Goal: Task Accomplishment & Management: Use online tool/utility

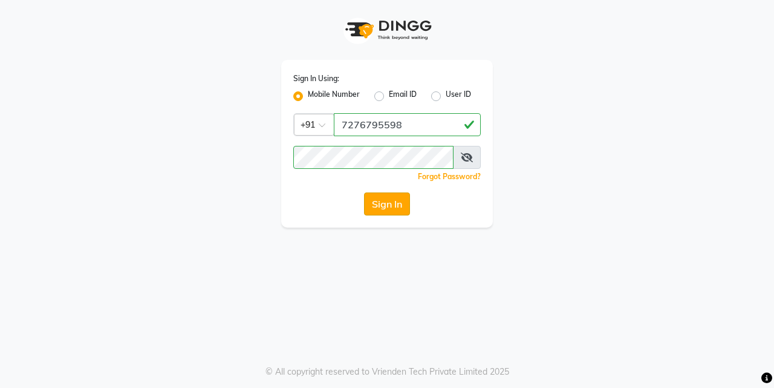
click at [377, 206] on button "Sign In" at bounding box center [387, 203] width 46 height 23
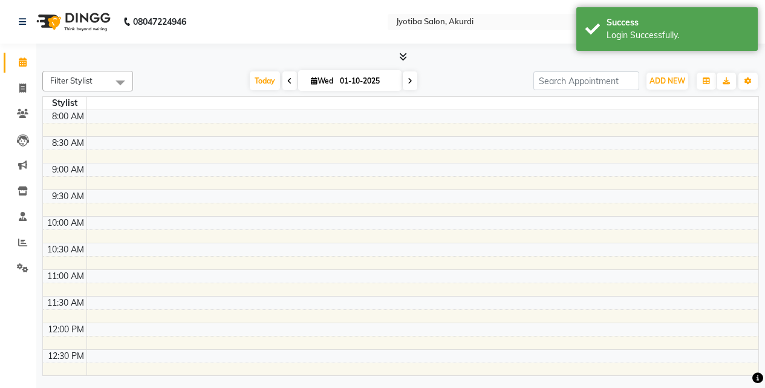
select select "en"
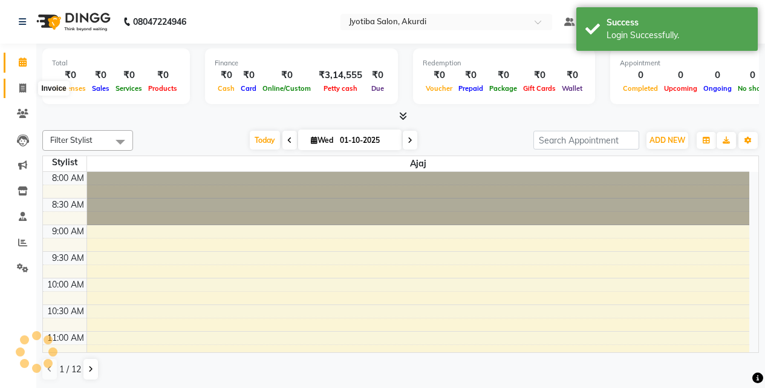
click at [15, 88] on span at bounding box center [22, 89] width 21 height 14
select select "service"
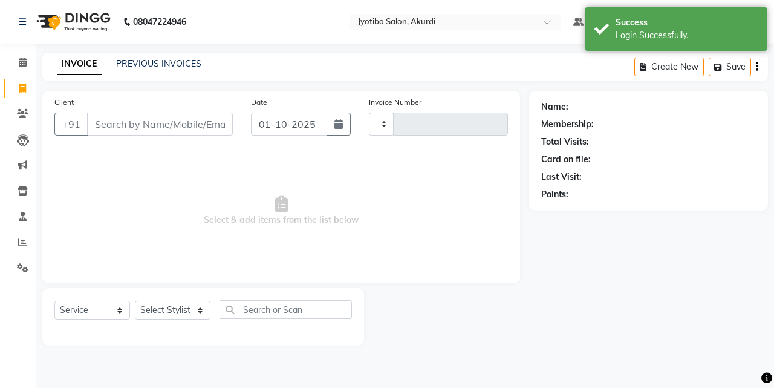
type input "6526"
select select "557"
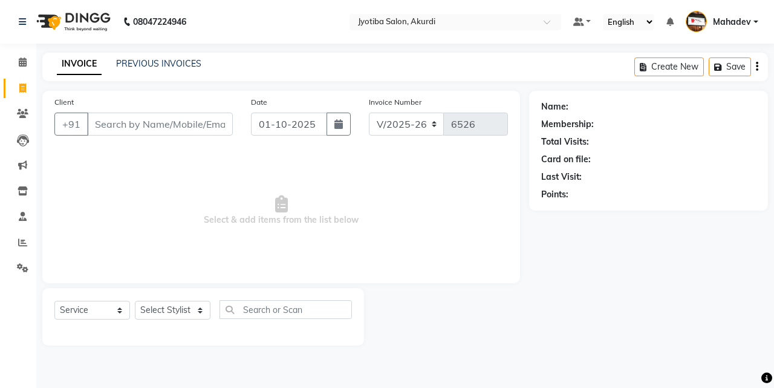
click at [153, 127] on input "Client" at bounding box center [160, 123] width 146 height 23
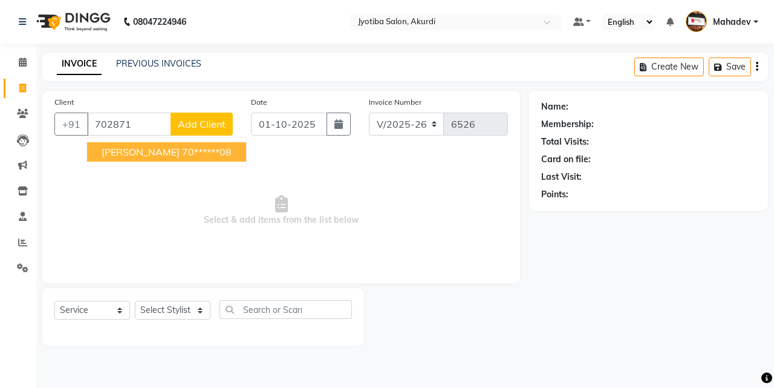
click at [198, 155] on button "[PERSON_NAME] 70******08" at bounding box center [166, 151] width 159 height 19
type input "70******08"
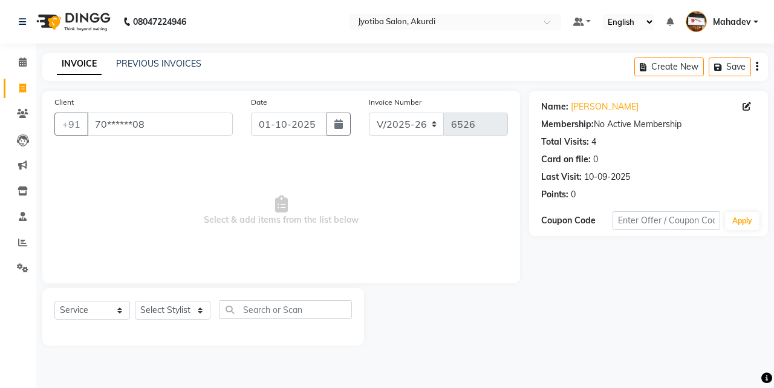
click at [192, 296] on div "Select Service Product Membership Package Voucher Prepaid Gift Card Select Styl…" at bounding box center [203, 316] width 322 height 57
click at [189, 305] on select "Select Stylist [PERSON_NAME] [PERSON_NAME] [PERSON_NAME] [PERSON_NAME] Parmu ta…" at bounding box center [173, 310] width 76 height 19
select select "78017"
click at [135, 301] on select "Select Stylist [PERSON_NAME] [PERSON_NAME] [PERSON_NAME] [PERSON_NAME] Parmu ta…" at bounding box center [173, 310] width 76 height 19
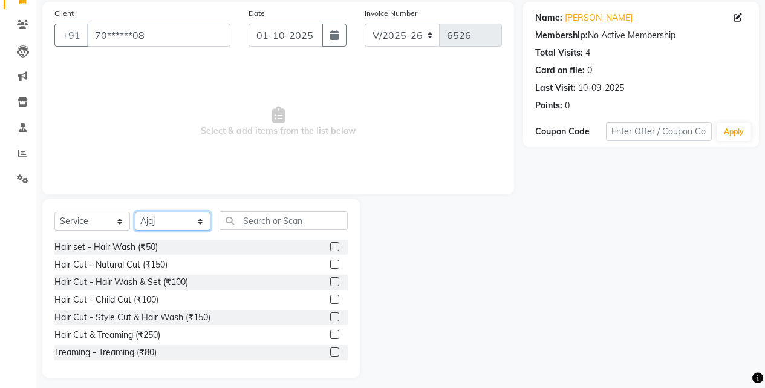
scroll to position [97, 0]
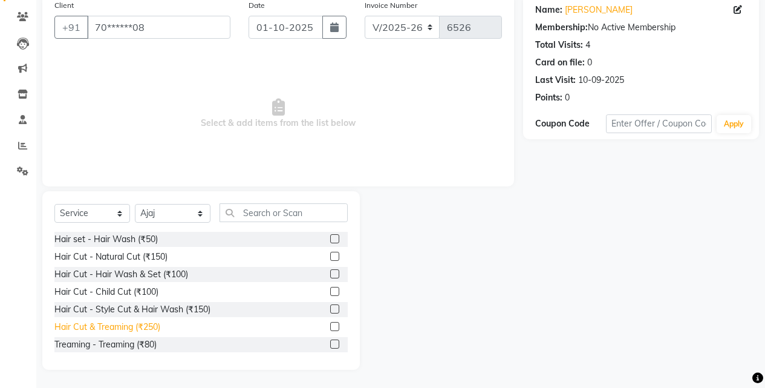
click at [153, 329] on div "Hair Cut & Treaming (₹250)" at bounding box center [107, 327] width 106 height 13
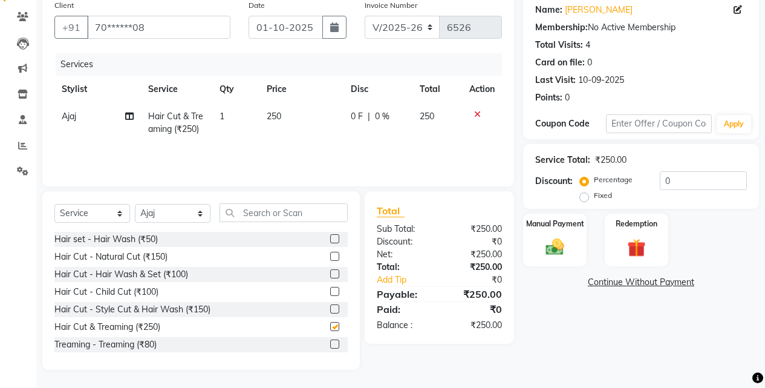
checkbox input "false"
click at [556, 258] on img at bounding box center [554, 247] width 31 height 22
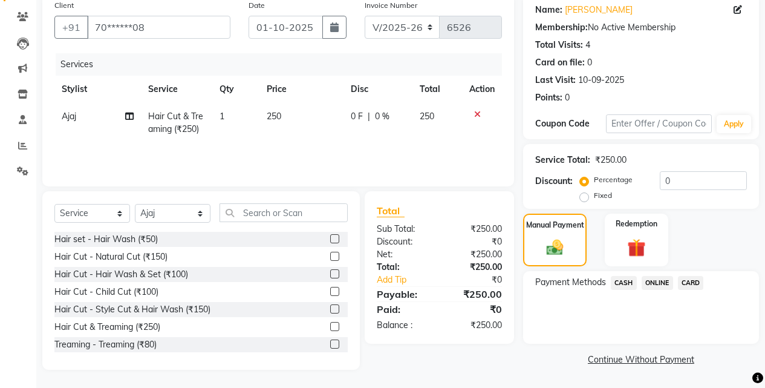
click at [647, 281] on span "ONLINE" at bounding box center [657, 283] width 31 height 14
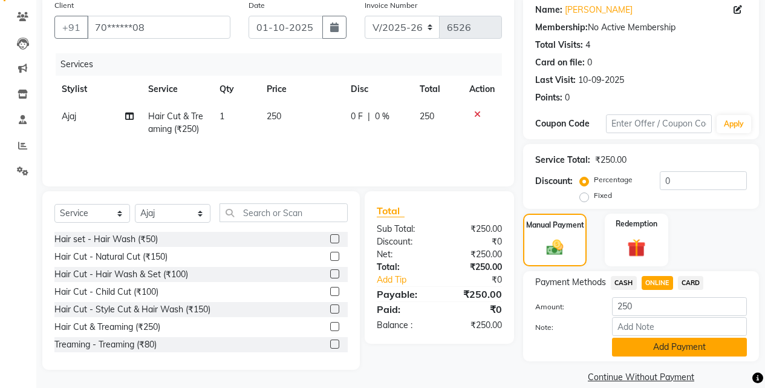
click at [650, 348] on button "Add Payment" at bounding box center [679, 346] width 135 height 19
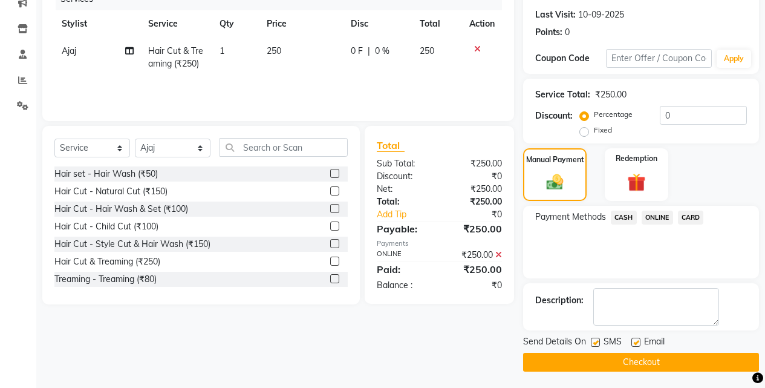
scroll to position [164, 0]
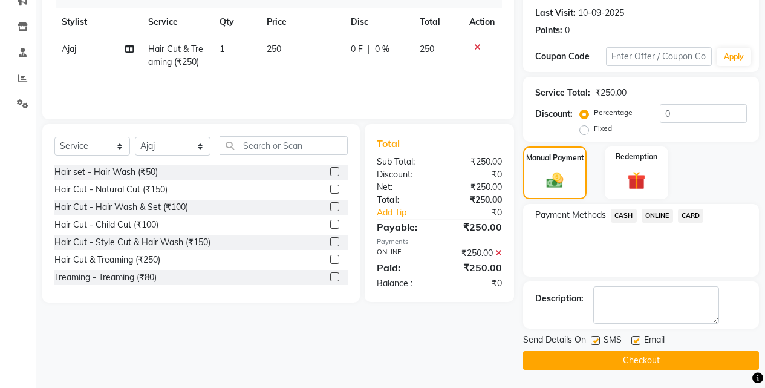
click at [661, 356] on button "Checkout" at bounding box center [641, 360] width 236 height 19
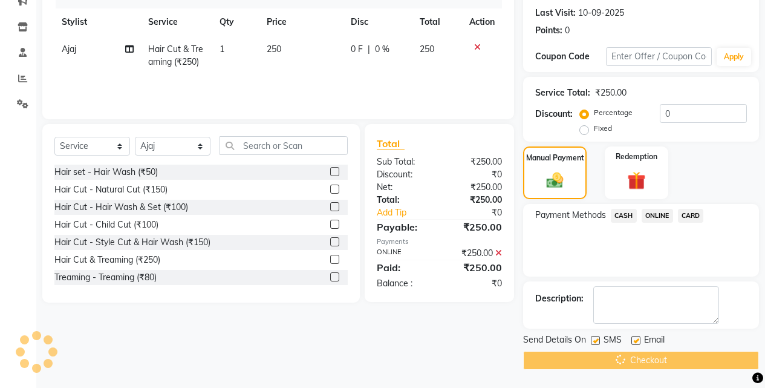
scroll to position [0, 0]
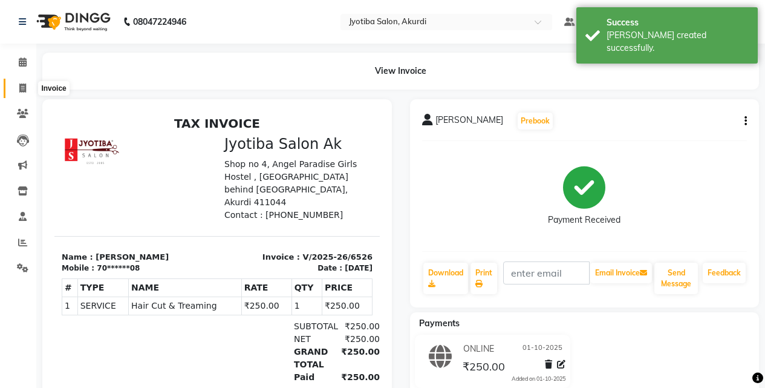
click at [28, 89] on span at bounding box center [22, 89] width 21 height 14
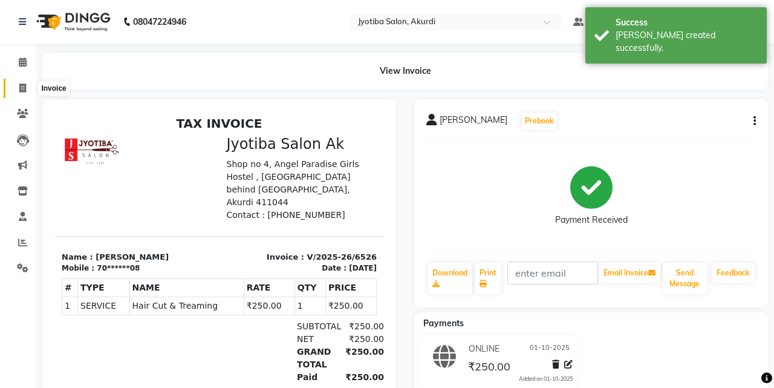
select select "557"
select select "service"
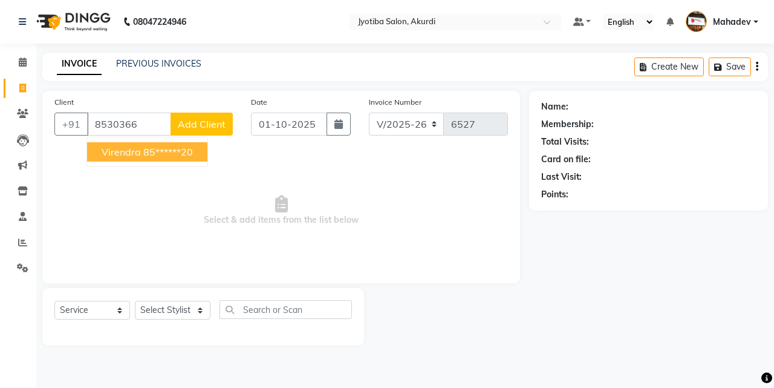
click at [168, 159] on button "Virendra 85******20" at bounding box center [147, 151] width 120 height 19
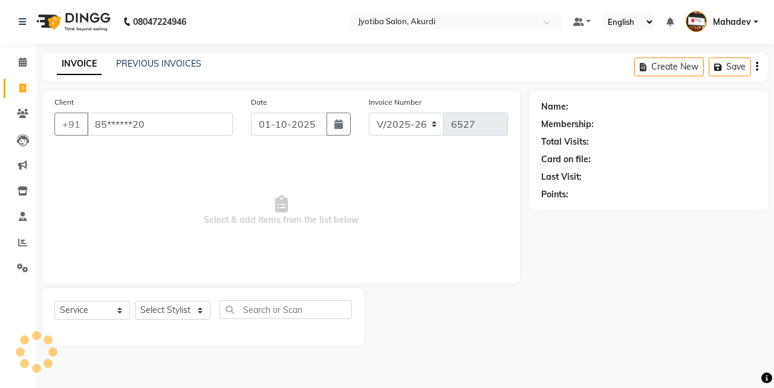
type input "85******20"
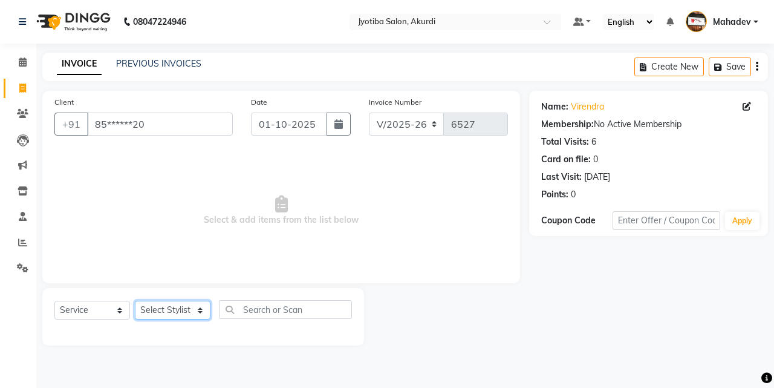
click at [180, 309] on select "Select Stylist [PERSON_NAME] [PERSON_NAME] [PERSON_NAME] [PERSON_NAME] Parmu ta…" at bounding box center [173, 310] width 76 height 19
select select "70863"
click at [135, 301] on select "Select Stylist [PERSON_NAME] [PERSON_NAME] [PERSON_NAME] [PERSON_NAME] Parmu ta…" at bounding box center [173, 310] width 76 height 19
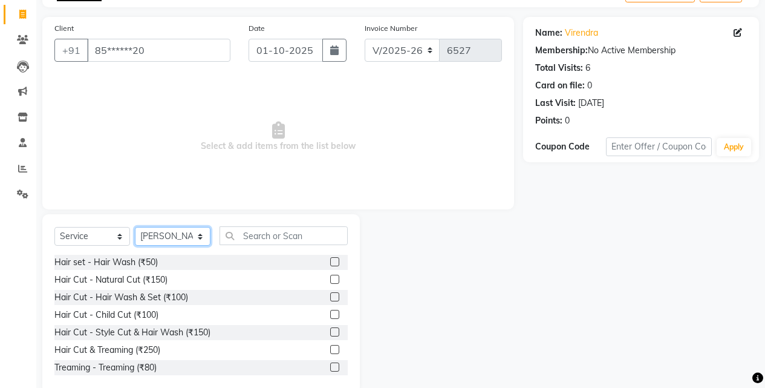
scroll to position [97, 0]
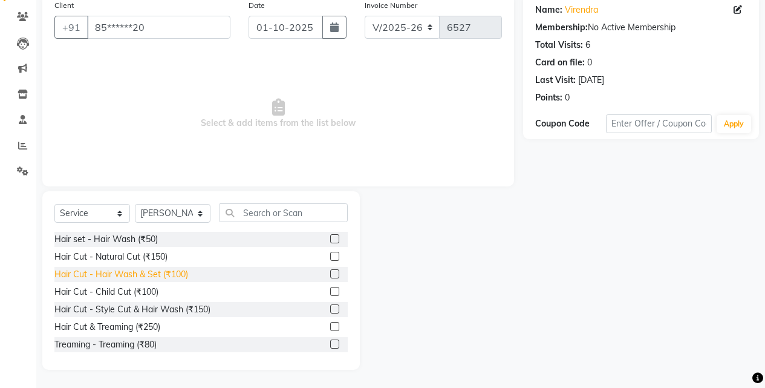
click at [174, 275] on div "Hair Cut - Hair Wash & Set (₹100)" at bounding box center [121, 274] width 134 height 13
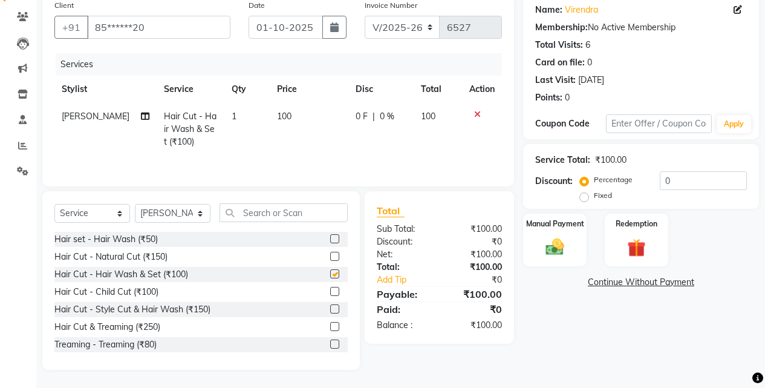
checkbox input "false"
click at [575, 252] on div "Manual Payment" at bounding box center [555, 239] width 66 height 55
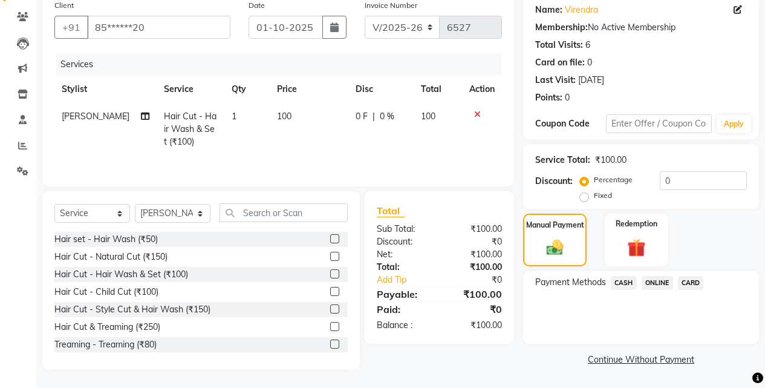
click at [634, 279] on span "CASH" at bounding box center [624, 283] width 26 height 14
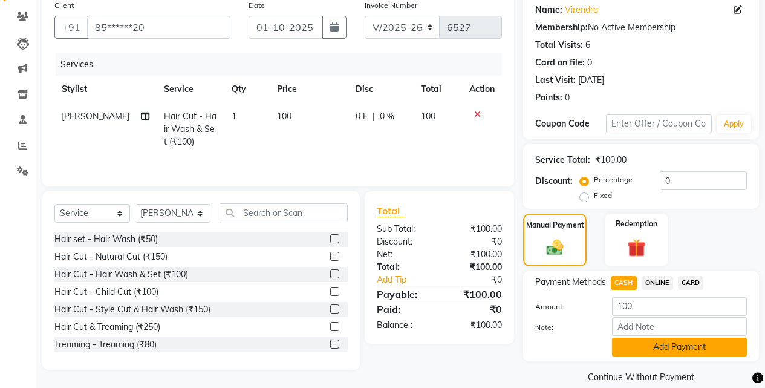
click at [648, 347] on button "Add Payment" at bounding box center [679, 346] width 135 height 19
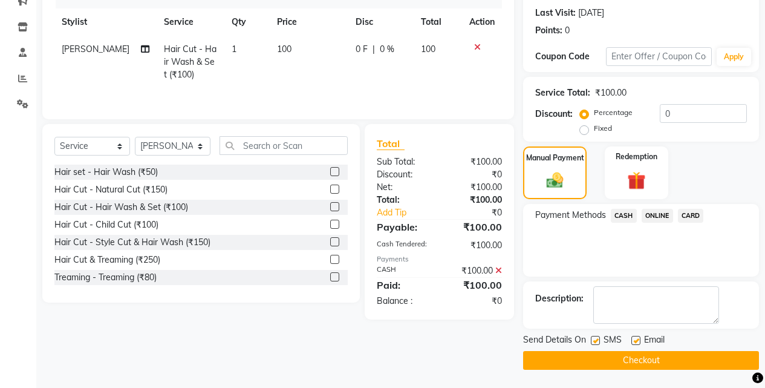
click at [653, 366] on button "Checkout" at bounding box center [641, 360] width 236 height 19
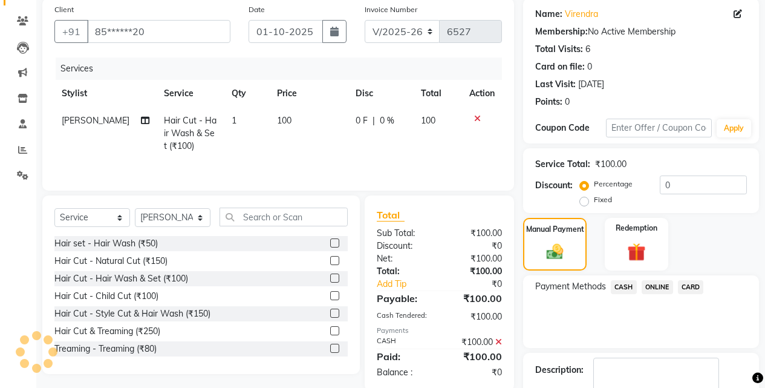
scroll to position [0, 0]
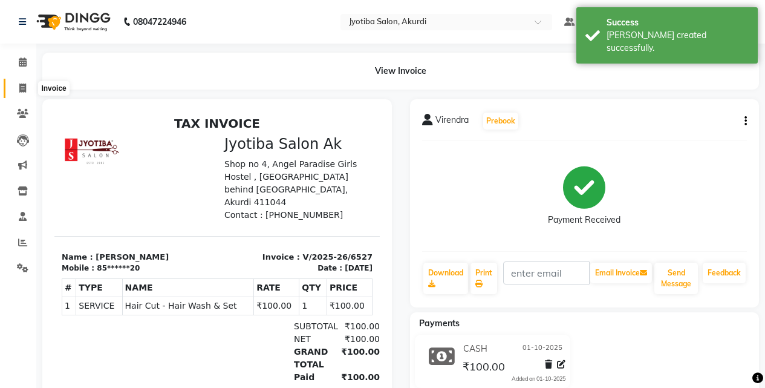
click at [15, 82] on span at bounding box center [22, 89] width 21 height 14
select select "557"
select select "service"
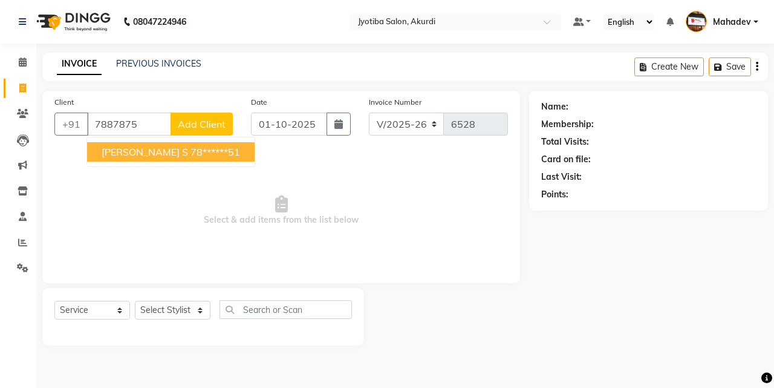
click at [155, 160] on button "[PERSON_NAME] s 78******51" at bounding box center [171, 151] width 168 height 19
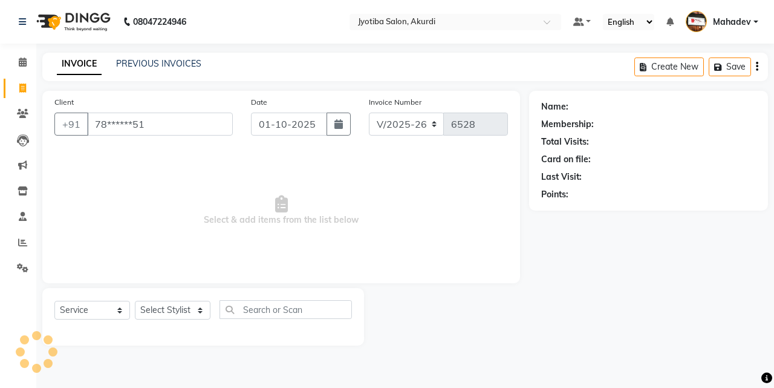
type input "78******51"
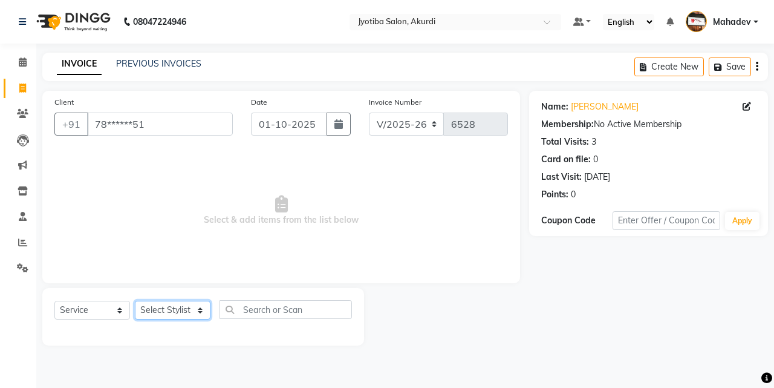
click at [182, 317] on select "Select Stylist [PERSON_NAME] [PERSON_NAME] [PERSON_NAME] [PERSON_NAME] Parmu ta…" at bounding box center [173, 310] width 76 height 19
select select "70863"
click at [135, 301] on select "Select Stylist [PERSON_NAME] [PERSON_NAME] [PERSON_NAME] [PERSON_NAME] Parmu ta…" at bounding box center [173, 310] width 76 height 19
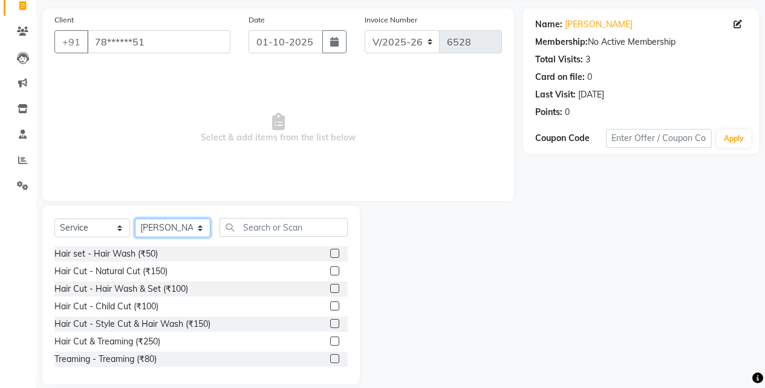
scroll to position [97, 0]
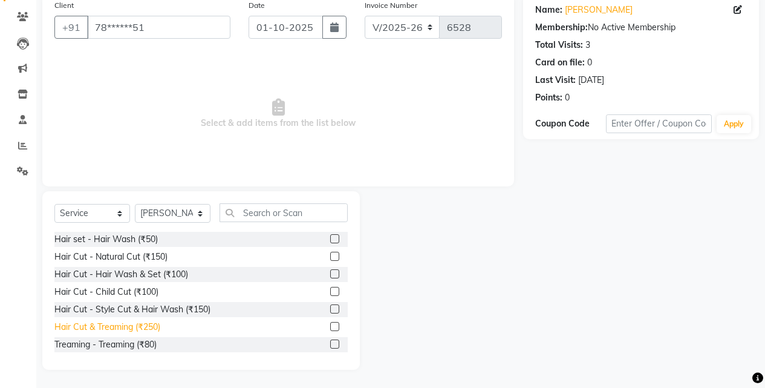
click at [145, 328] on div "Hair Cut & Treaming (₹250)" at bounding box center [107, 327] width 106 height 13
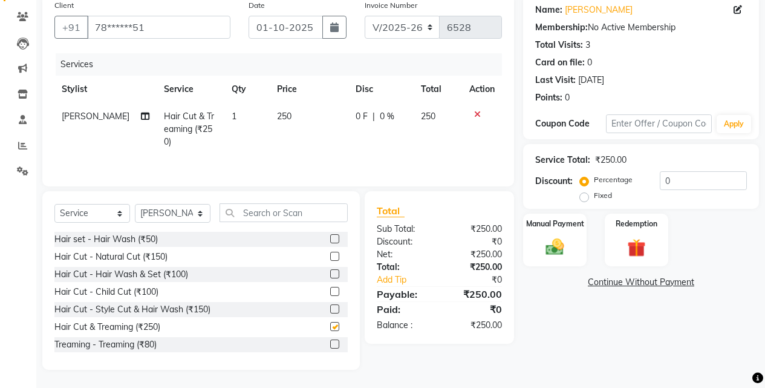
checkbox input "false"
click at [578, 242] on div "Manual Payment" at bounding box center [555, 239] width 66 height 55
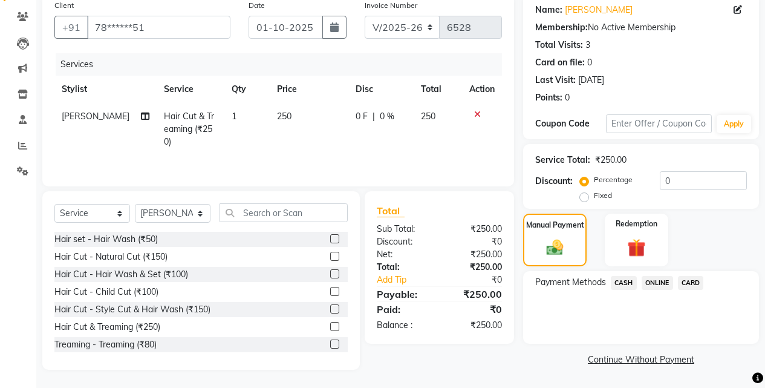
click at [666, 288] on span "ONLINE" at bounding box center [657, 283] width 31 height 14
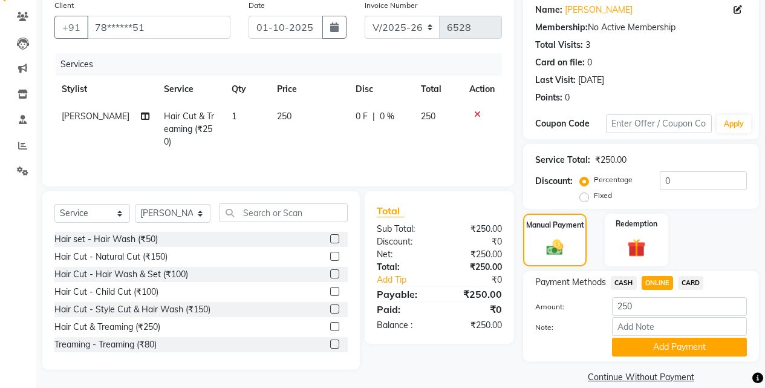
click at [672, 338] on button "Add Payment" at bounding box center [679, 346] width 135 height 19
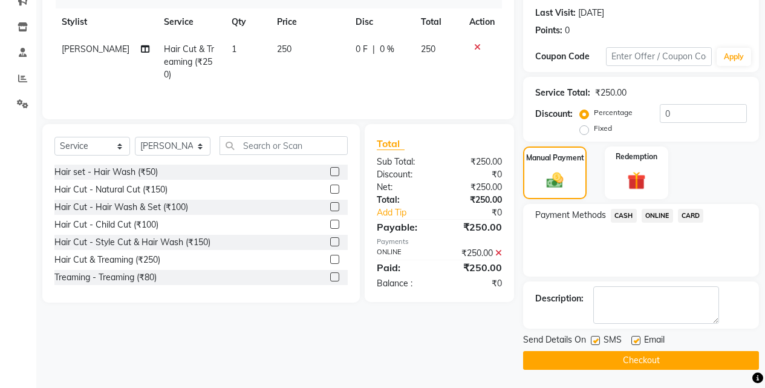
click at [668, 365] on button "Checkout" at bounding box center [641, 360] width 236 height 19
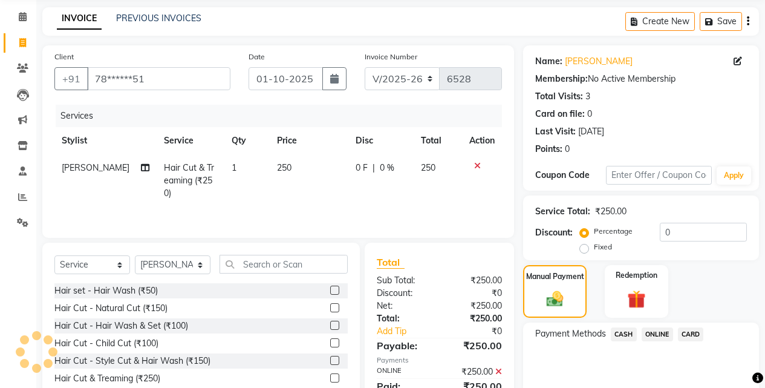
scroll to position [0, 0]
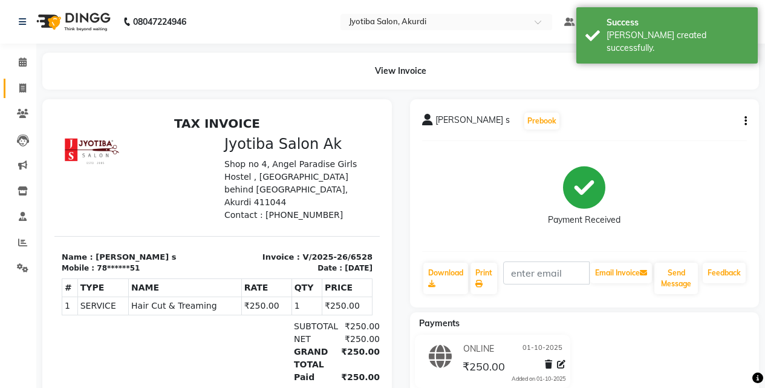
click at [8, 83] on link "Invoice" at bounding box center [18, 89] width 29 height 20
select select "service"
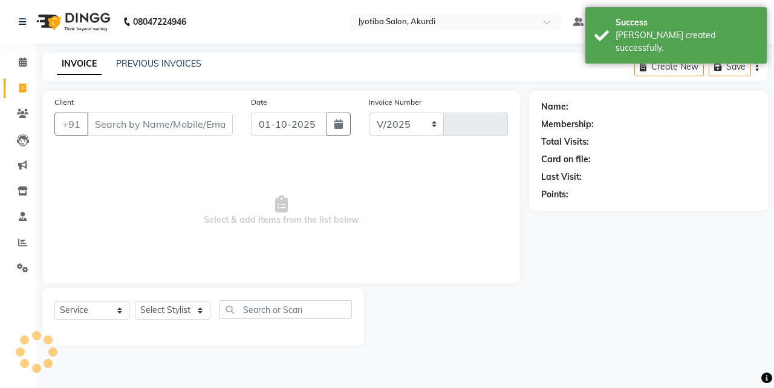
select select "557"
type input "6529"
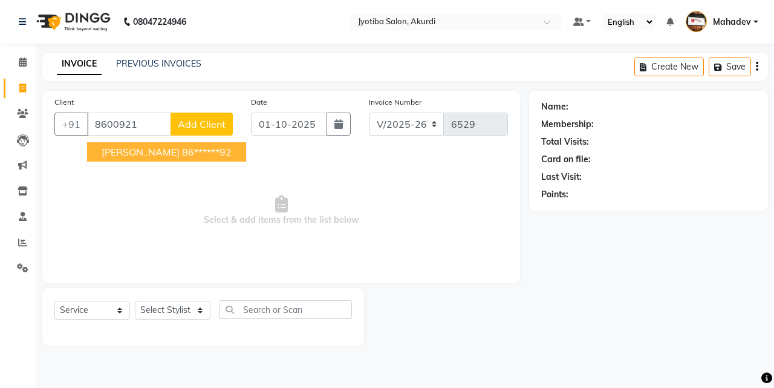
click at [182, 151] on ngb-highlight "86******92" at bounding box center [207, 152] width 50 height 12
type input "86******92"
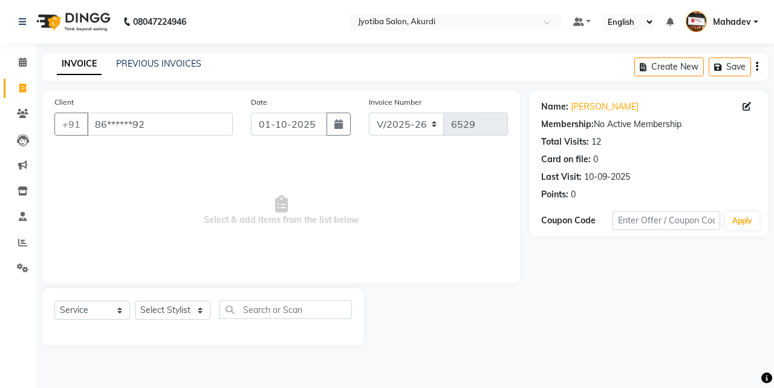
click at [164, 321] on div "Select Service Product Membership Package Voucher Prepaid Gift Card Select Styl…" at bounding box center [203, 314] width 298 height 28
click at [163, 313] on select "Select Stylist [PERSON_NAME] [PERSON_NAME] [PERSON_NAME] [PERSON_NAME] Parmu ta…" at bounding box center [173, 310] width 76 height 19
select select "43504"
click at [135, 301] on select "Select Stylist [PERSON_NAME] [PERSON_NAME] [PERSON_NAME] [PERSON_NAME] Parmu ta…" at bounding box center [173, 310] width 76 height 19
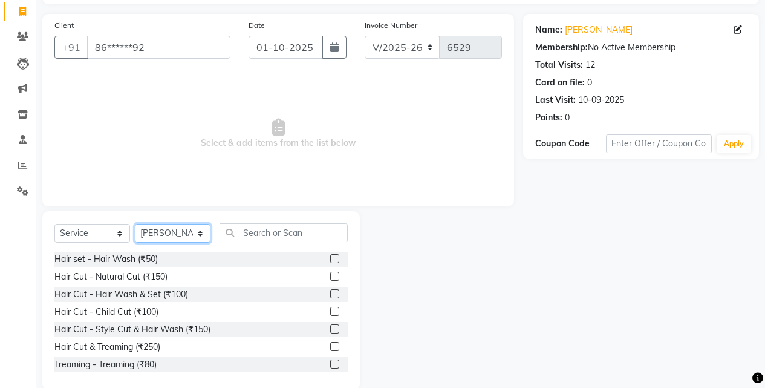
scroll to position [97, 0]
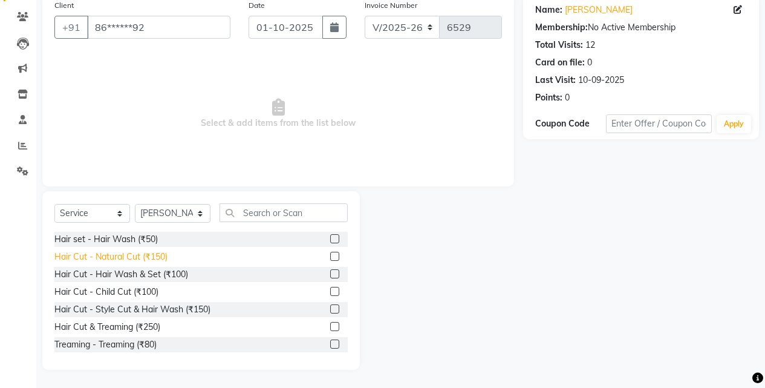
click at [161, 262] on div "Hair Cut - Natural Cut (₹150)" at bounding box center [110, 256] width 113 height 13
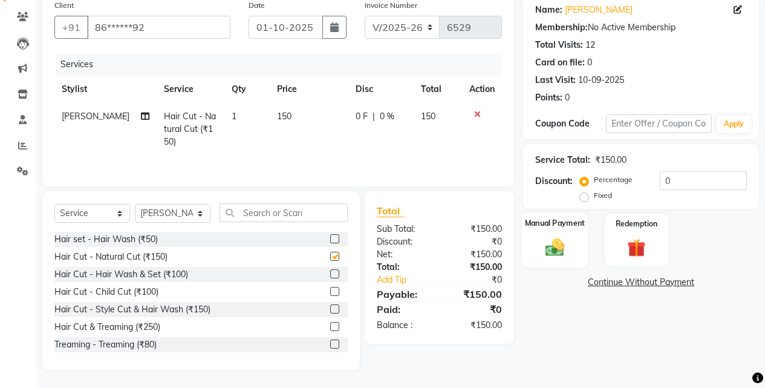
checkbox input "false"
click at [567, 244] on img at bounding box center [554, 247] width 31 height 22
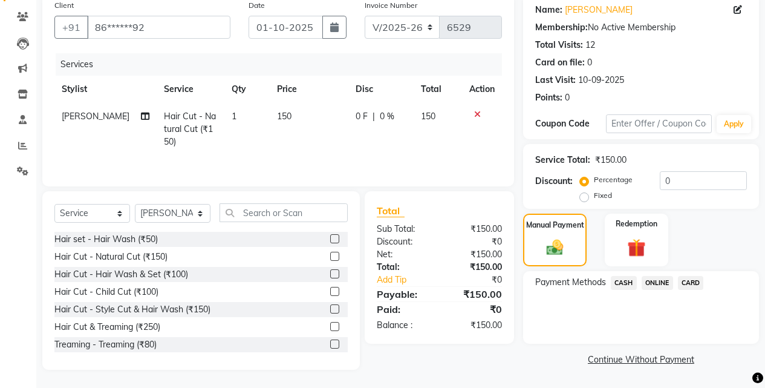
click at [622, 287] on span "CASH" at bounding box center [624, 283] width 26 height 14
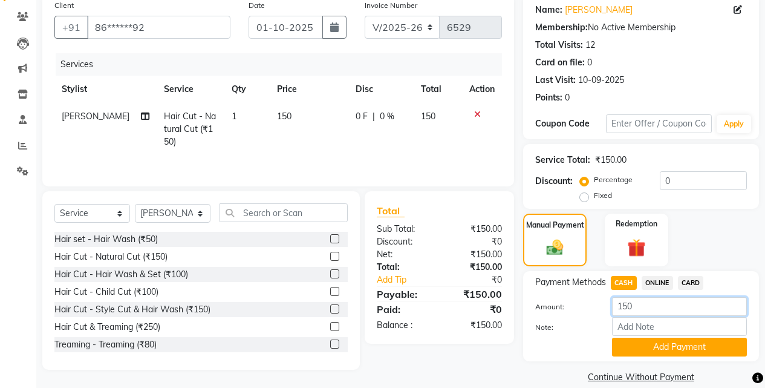
click at [647, 303] on input "150" at bounding box center [679, 306] width 135 height 19
type input "100"
click at [657, 343] on button "Add Payment" at bounding box center [679, 346] width 135 height 19
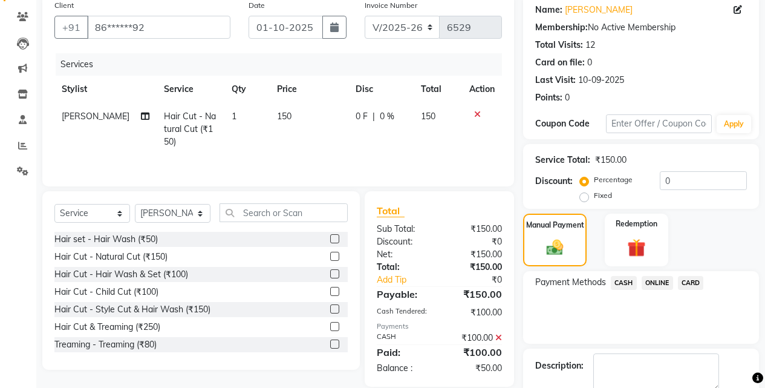
click at [659, 276] on span "ONLINE" at bounding box center [657, 283] width 31 height 14
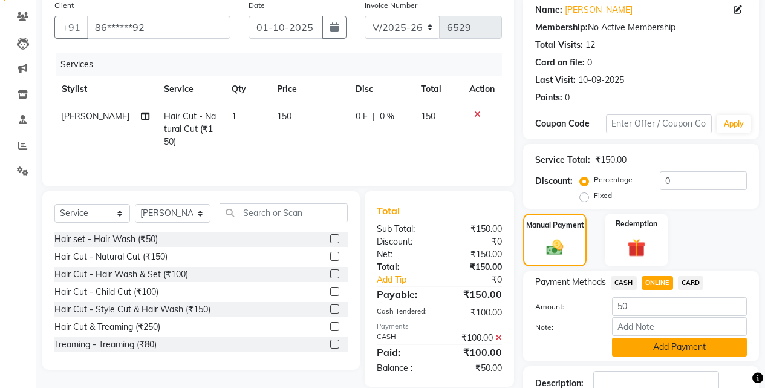
click at [664, 337] on button "Add Payment" at bounding box center [679, 346] width 135 height 19
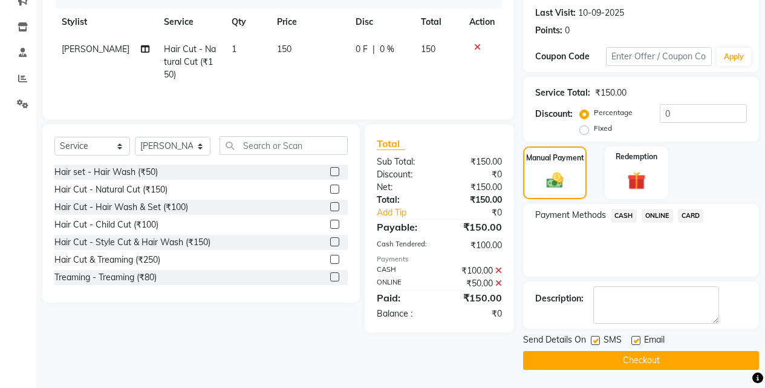
click at [672, 363] on button "Checkout" at bounding box center [641, 360] width 236 height 19
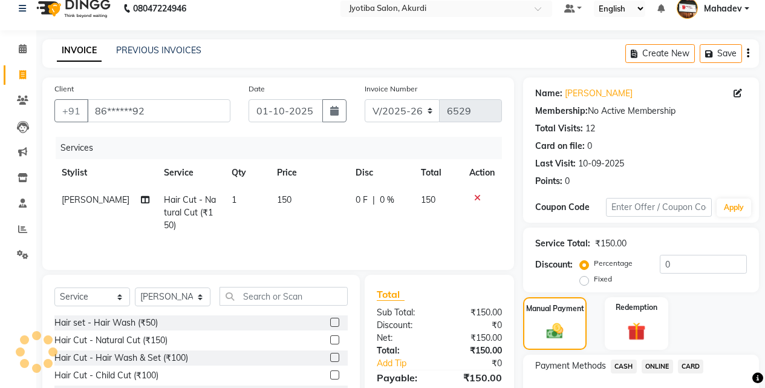
scroll to position [0, 0]
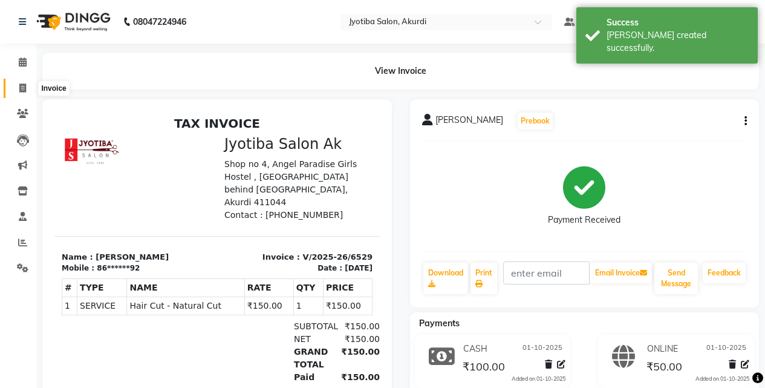
click at [21, 86] on icon at bounding box center [22, 87] width 7 height 9
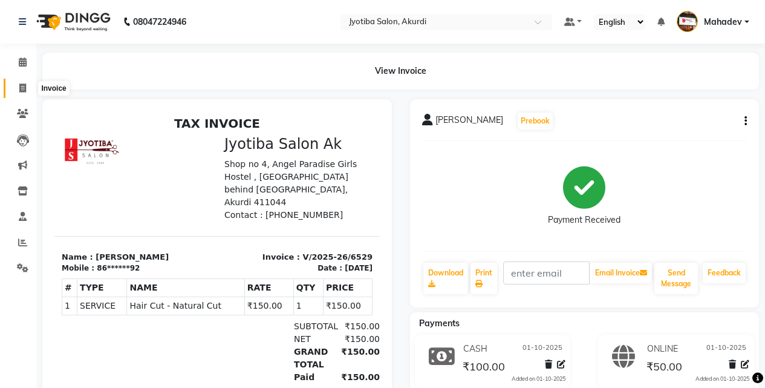
select select "service"
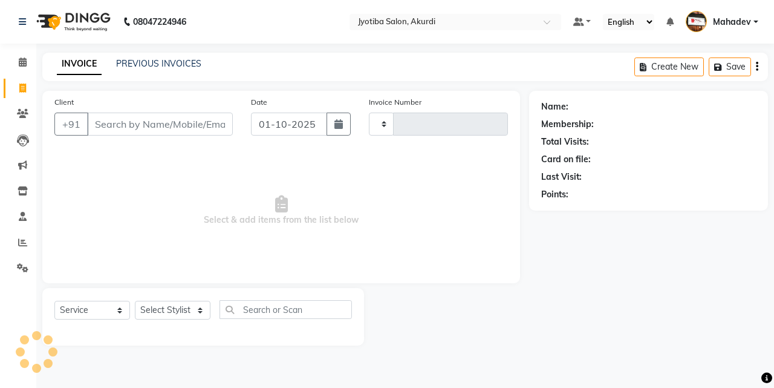
type input "6530"
select select "557"
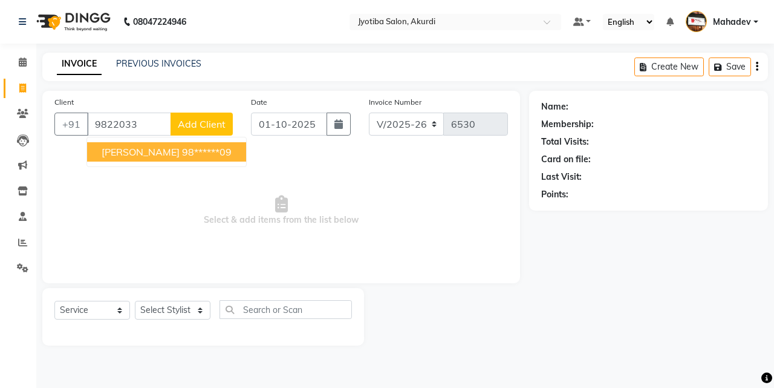
click at [124, 148] on span "[PERSON_NAME]" at bounding box center [141, 152] width 78 height 12
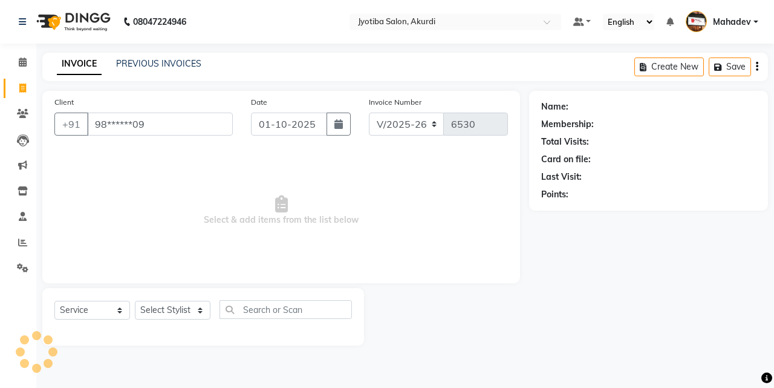
type input "98******09"
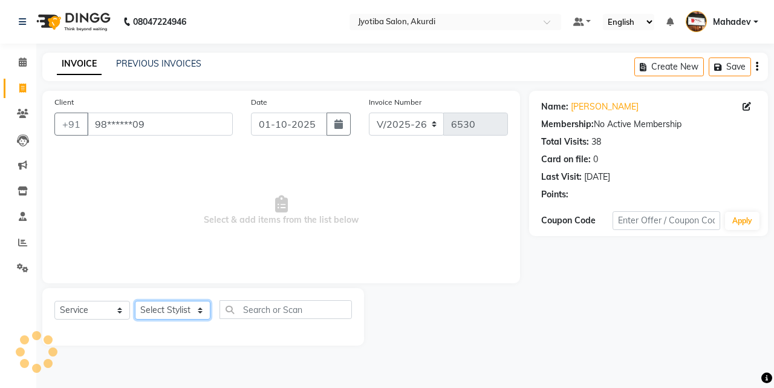
click at [172, 311] on select "Select Stylist [PERSON_NAME] [PERSON_NAME] [PERSON_NAME] [PERSON_NAME] Parmu ta…" at bounding box center [173, 310] width 76 height 19
select select "78017"
click at [135, 301] on select "Select Stylist [PERSON_NAME] [PERSON_NAME] [PERSON_NAME] [PERSON_NAME] Parmu ta…" at bounding box center [173, 310] width 76 height 19
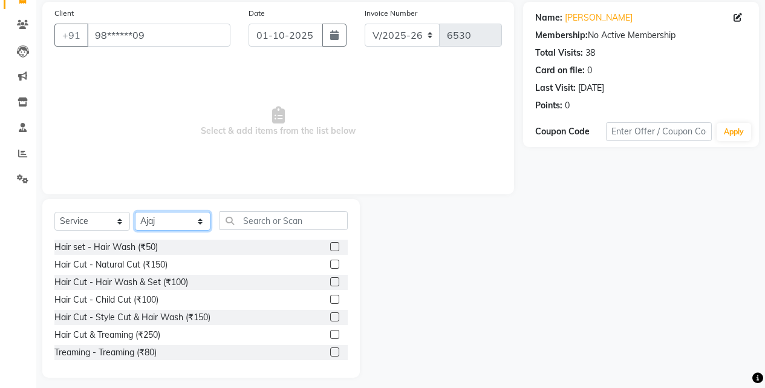
scroll to position [97, 0]
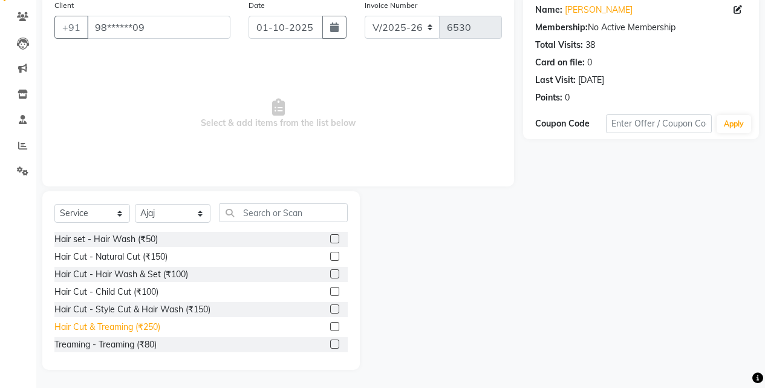
click at [154, 325] on div "Hair Cut & Treaming (₹250)" at bounding box center [107, 327] width 106 height 13
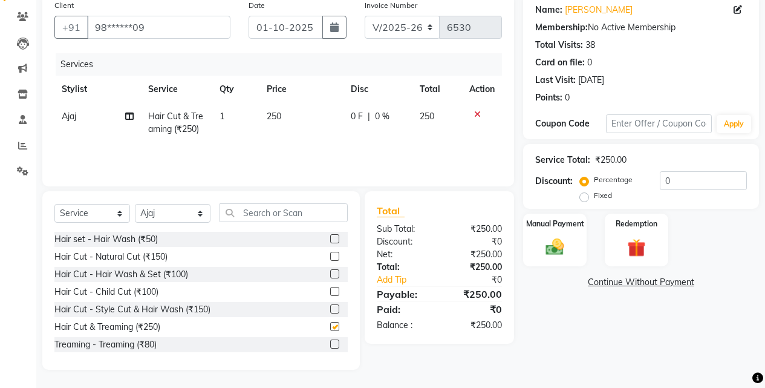
checkbox input "false"
click at [533, 235] on div "Manual Payment" at bounding box center [555, 239] width 66 height 55
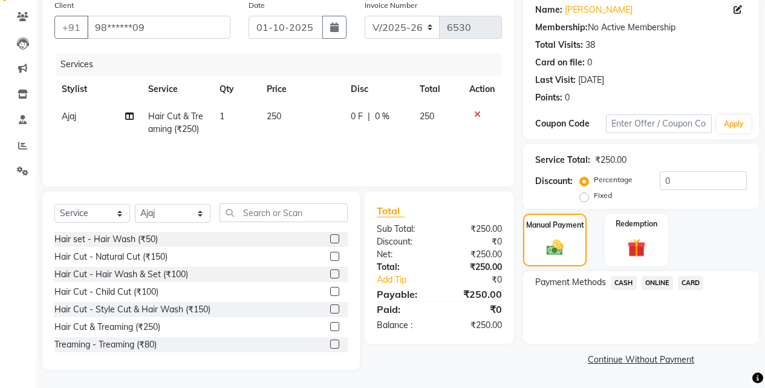
click at [647, 276] on span "ONLINE" at bounding box center [657, 283] width 31 height 14
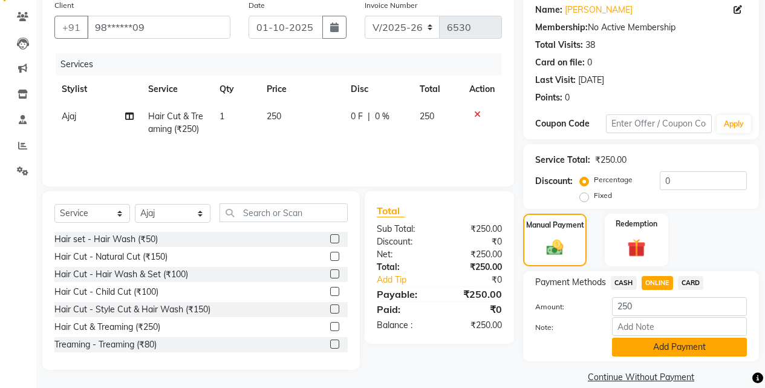
click at [659, 347] on button "Add Payment" at bounding box center [679, 346] width 135 height 19
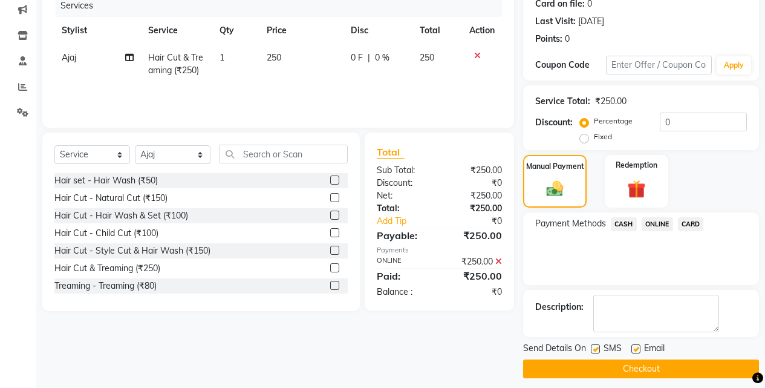
scroll to position [164, 0]
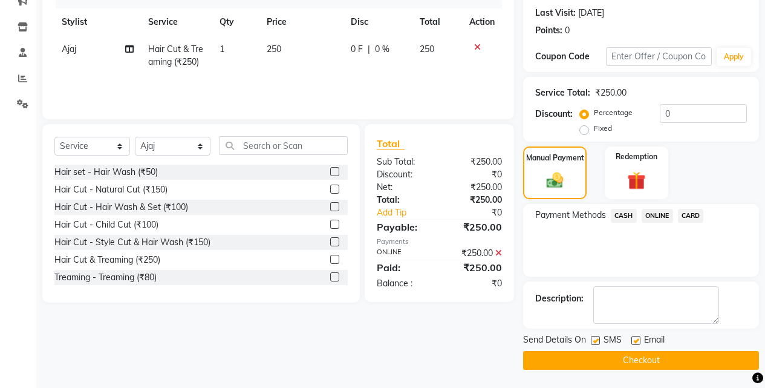
click at [667, 357] on button "Checkout" at bounding box center [641, 360] width 236 height 19
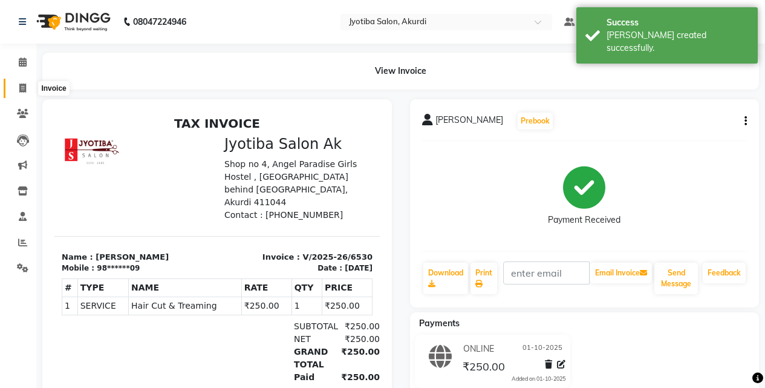
click at [23, 88] on icon at bounding box center [22, 87] width 7 height 9
select select "service"
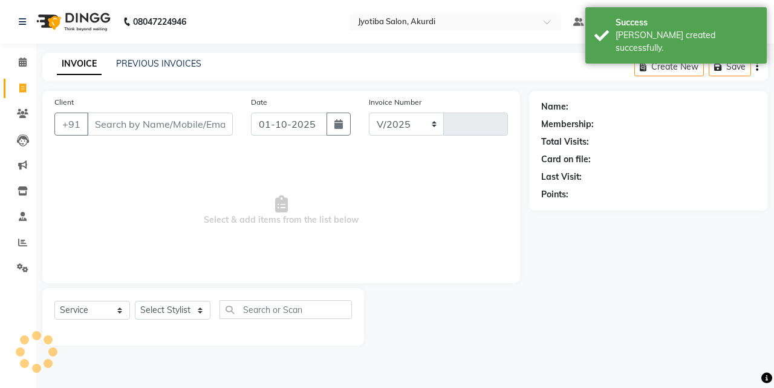
select select "557"
type input "6531"
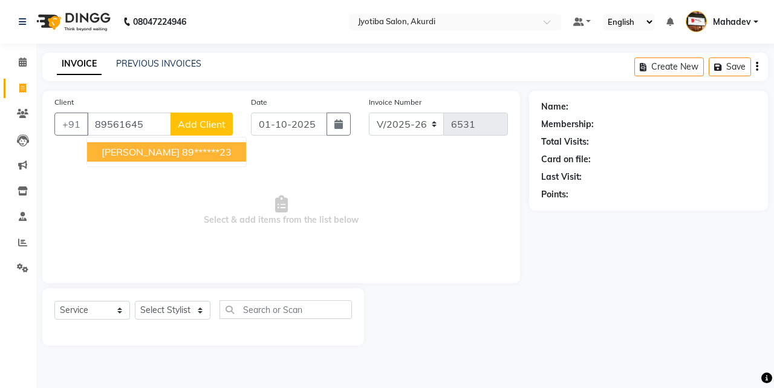
click at [129, 154] on span "[PERSON_NAME]" at bounding box center [141, 152] width 78 height 12
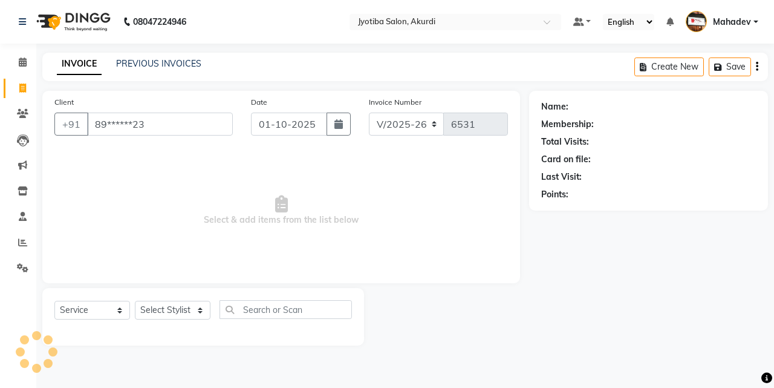
type input "89******23"
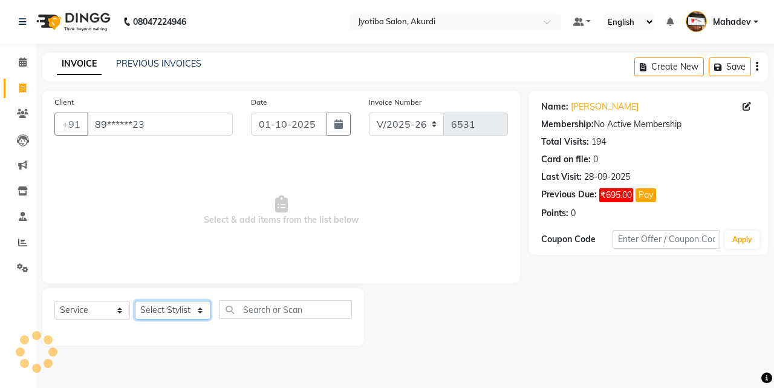
click at [183, 313] on select "Select Stylist [PERSON_NAME] [PERSON_NAME] [PERSON_NAME] [PERSON_NAME] Parmu ta…" at bounding box center [173, 310] width 76 height 19
select select "43504"
click at [135, 301] on select "Select Stylist [PERSON_NAME] [PERSON_NAME] [PERSON_NAME] [PERSON_NAME] Parmu ta…" at bounding box center [173, 310] width 76 height 19
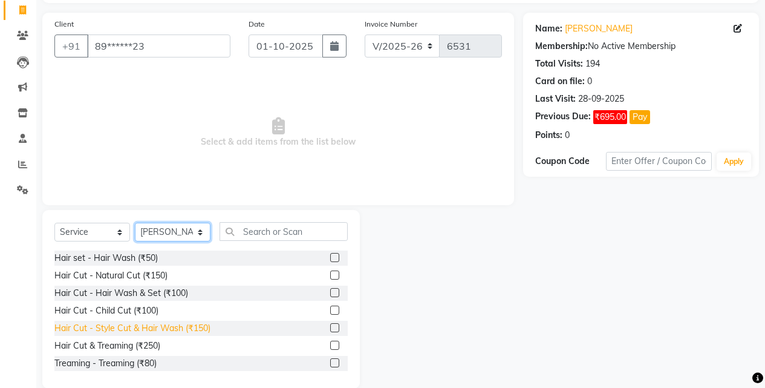
scroll to position [97, 0]
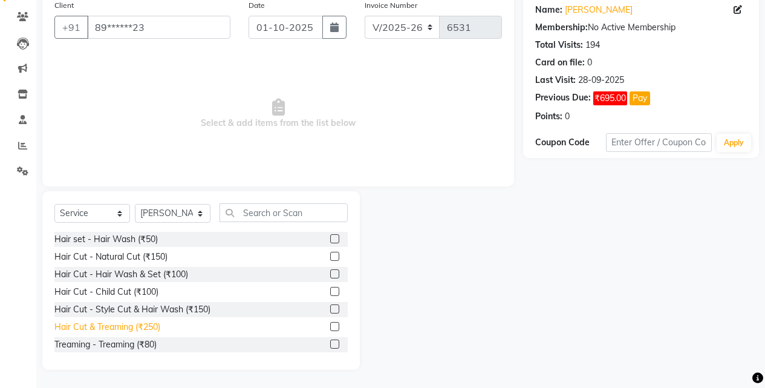
click at [151, 321] on div "Hair Cut & Treaming (₹250)" at bounding box center [107, 327] width 106 height 13
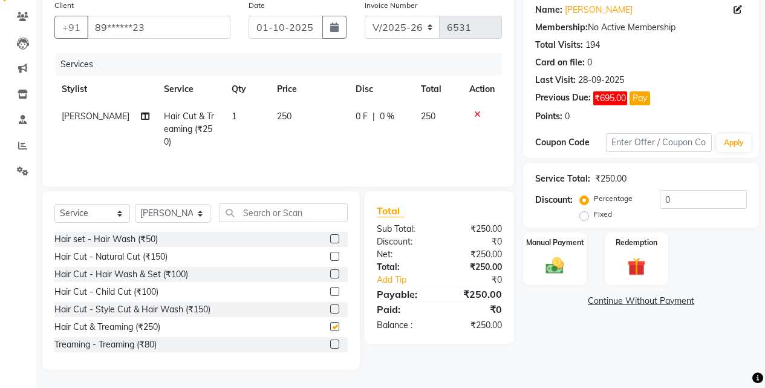
checkbox input "false"
click at [563, 238] on label "Manual Payment" at bounding box center [555, 241] width 60 height 11
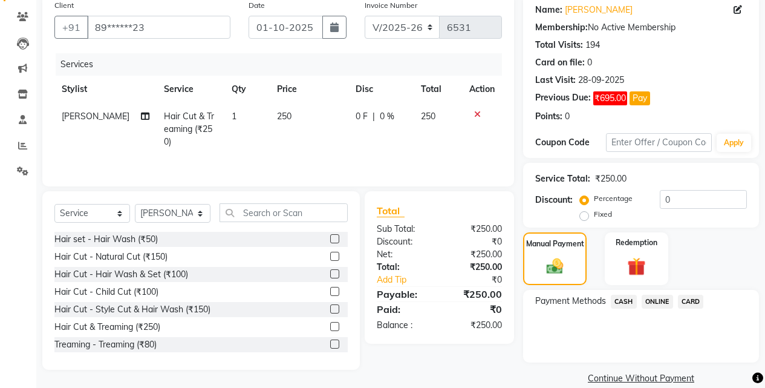
click at [660, 304] on span "ONLINE" at bounding box center [657, 302] width 31 height 14
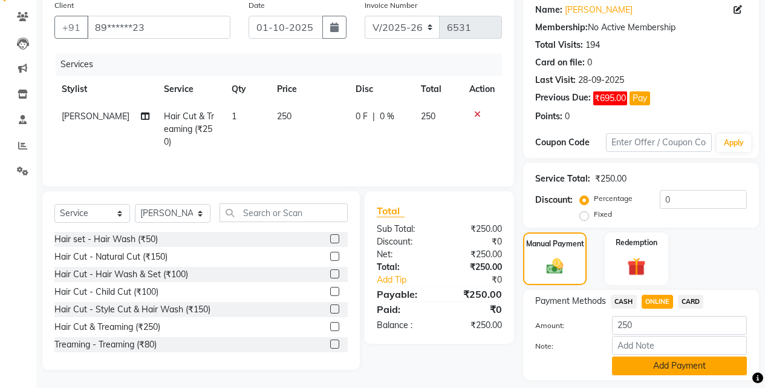
click at [664, 359] on button "Add Payment" at bounding box center [679, 365] width 135 height 19
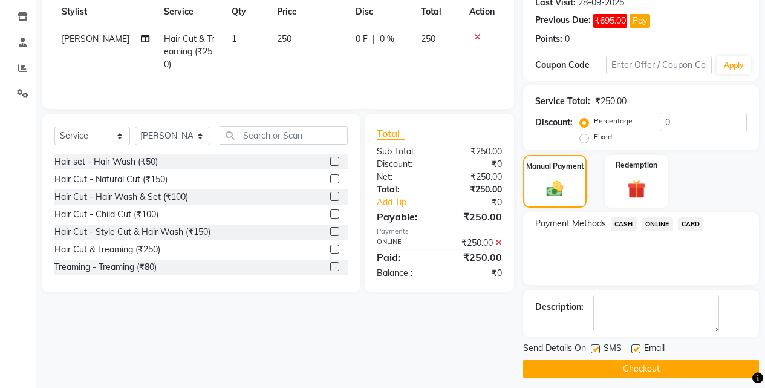
scroll to position [183, 0]
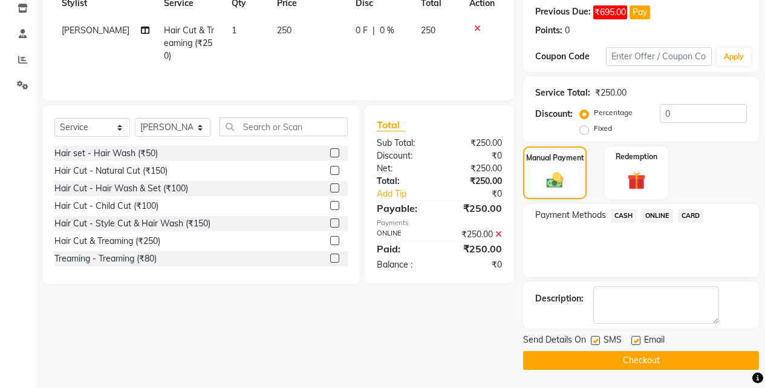
click at [663, 366] on button "Checkout" at bounding box center [641, 360] width 236 height 19
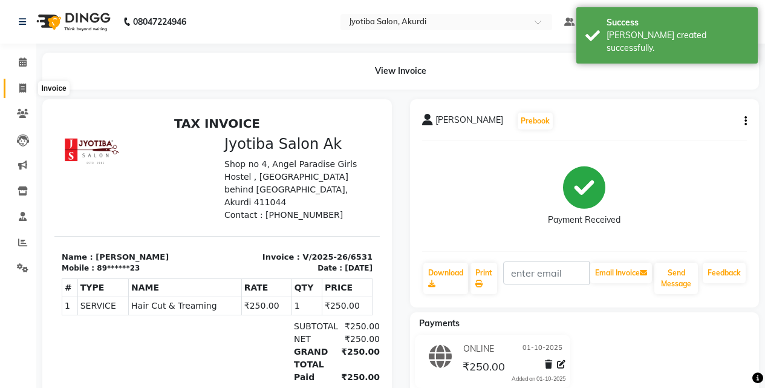
click at [25, 84] on icon at bounding box center [22, 87] width 7 height 9
select select "557"
select select "service"
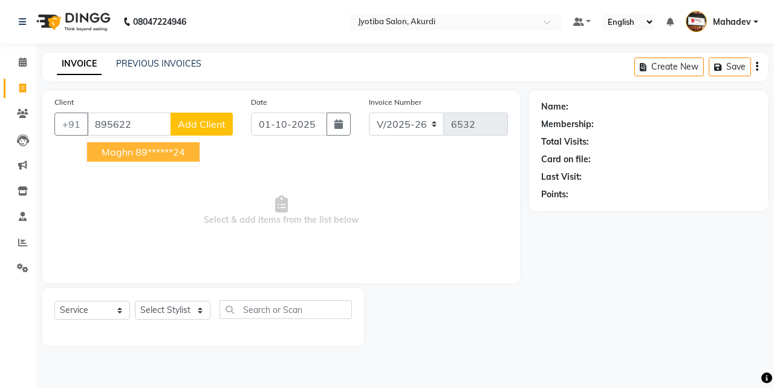
drag, startPoint x: 179, startPoint y: 148, endPoint x: 173, endPoint y: 206, distance: 57.8
click at [179, 148] on ngb-highlight "89******24" at bounding box center [160, 152] width 50 height 12
type input "89******24"
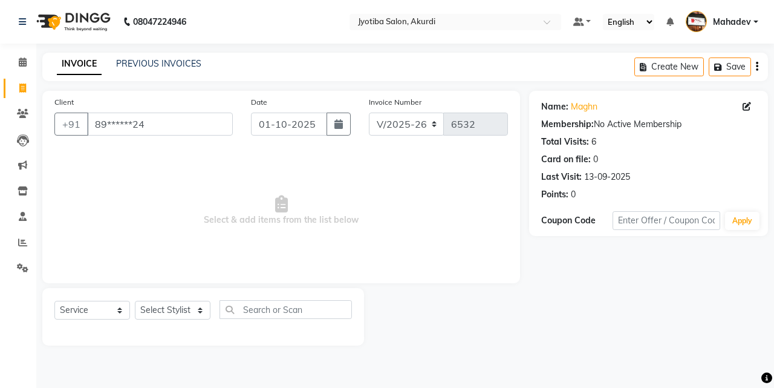
click at [177, 321] on div "Select Service Product Membership Package Voucher Prepaid Gift Card Select Styl…" at bounding box center [203, 314] width 298 height 28
click at [177, 313] on select "Select Stylist [PERSON_NAME] [PERSON_NAME] [PERSON_NAME] [PERSON_NAME] Parmu ta…" at bounding box center [173, 310] width 76 height 19
select select "70863"
click at [135, 301] on select "Select Stylist [PERSON_NAME] [PERSON_NAME] [PERSON_NAME] [PERSON_NAME] Parmu ta…" at bounding box center [173, 310] width 76 height 19
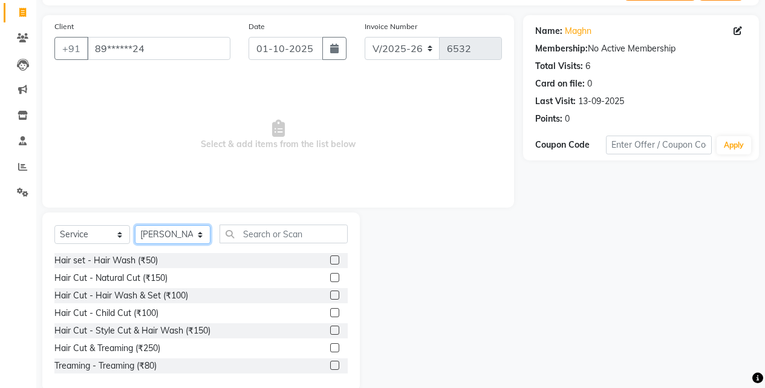
scroll to position [97, 0]
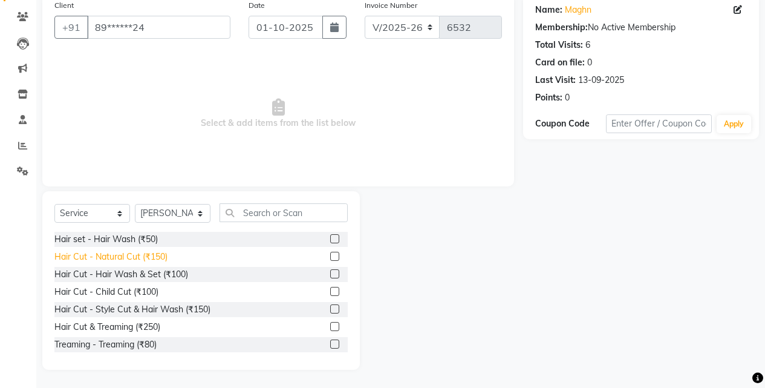
click at [160, 262] on div "Hair Cut - Natural Cut (₹150)" at bounding box center [110, 256] width 113 height 13
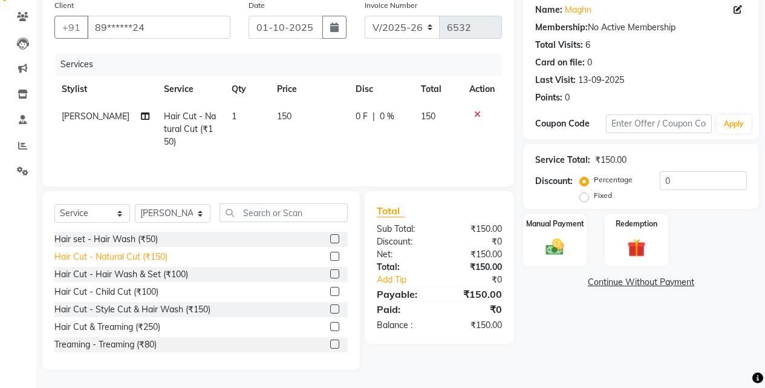
click at [155, 258] on div "Hair Cut - Natural Cut (₹150)" at bounding box center [110, 256] width 113 height 13
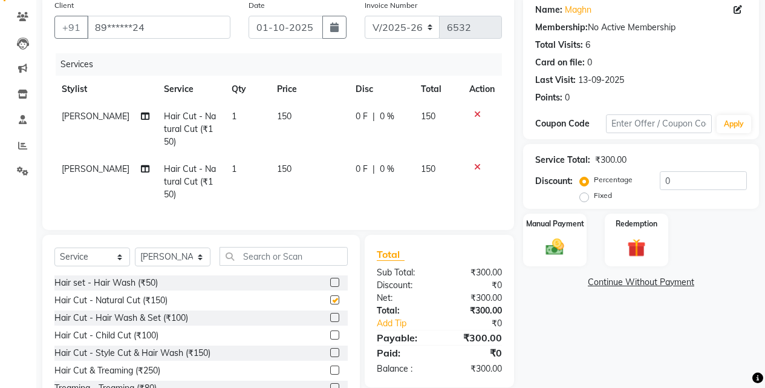
checkbox input "false"
click at [148, 289] on div "Hair set - Hair Wash (₹50)" at bounding box center [105, 282] width 103 height 13
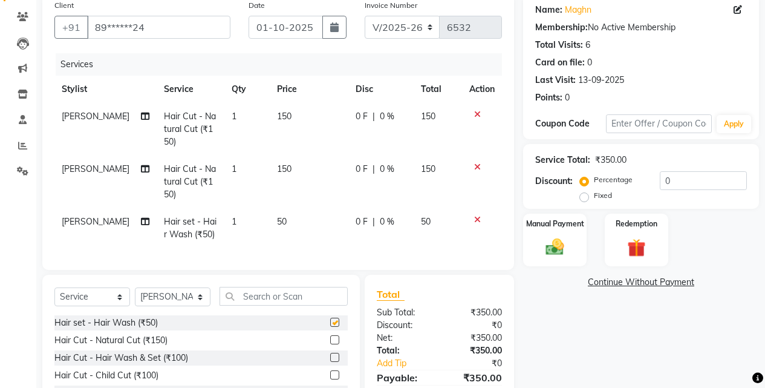
checkbox input "false"
click at [562, 250] on img at bounding box center [554, 247] width 31 height 22
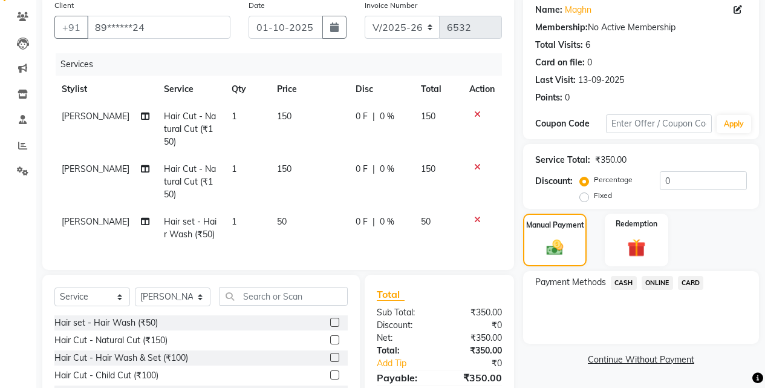
click at [646, 282] on span "ONLINE" at bounding box center [657, 283] width 31 height 14
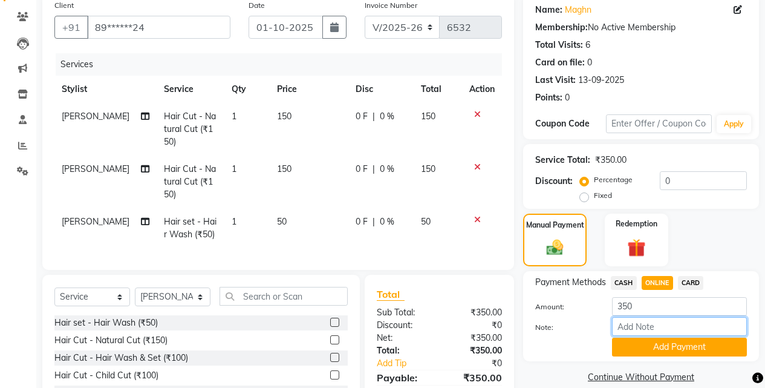
click at [642, 335] on input "Note:" at bounding box center [679, 326] width 135 height 19
click at [642, 343] on button "Add Payment" at bounding box center [679, 346] width 135 height 19
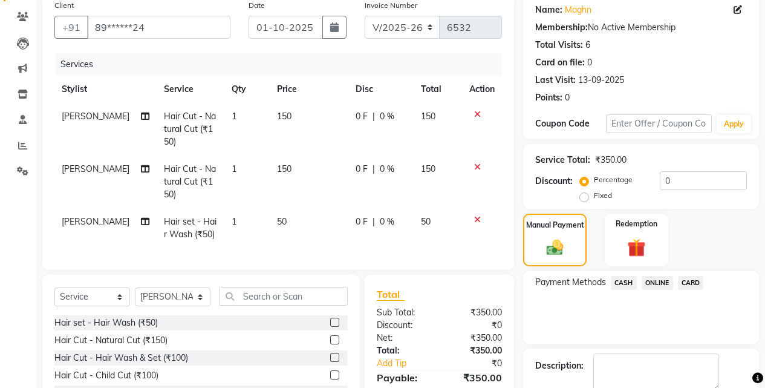
scroll to position [189, 0]
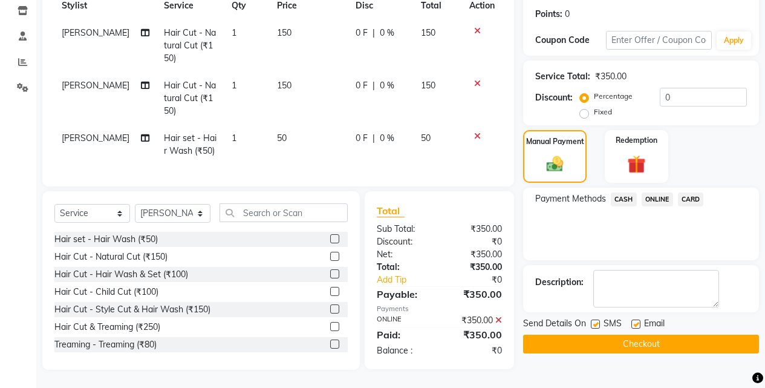
click at [642, 338] on button "Checkout" at bounding box center [641, 343] width 236 height 19
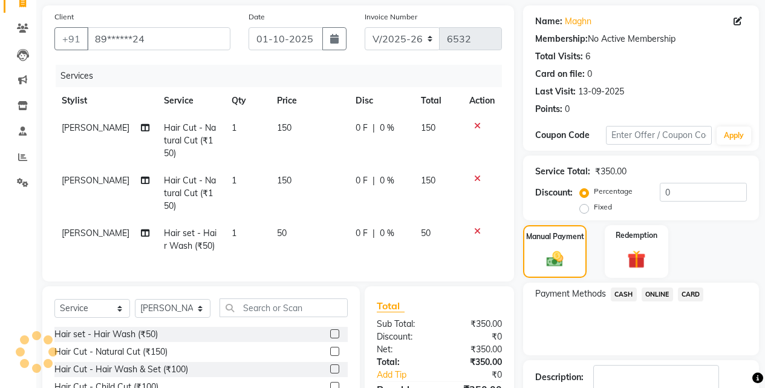
scroll to position [0, 0]
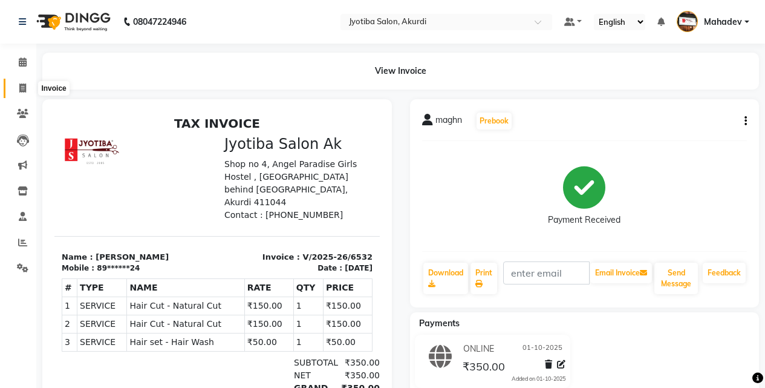
click at [28, 85] on span at bounding box center [22, 89] width 21 height 14
select select "service"
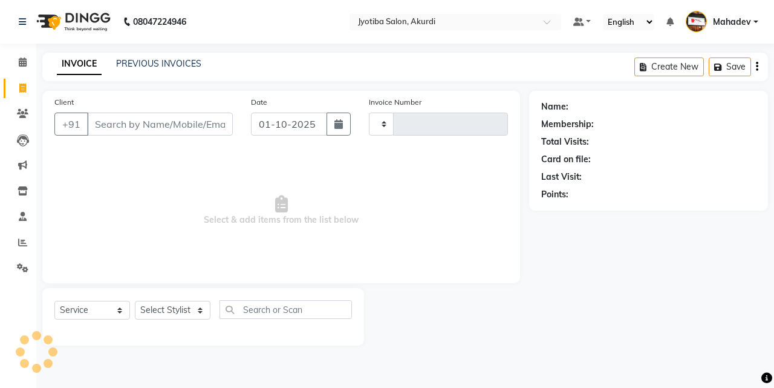
type input "6533"
select select "557"
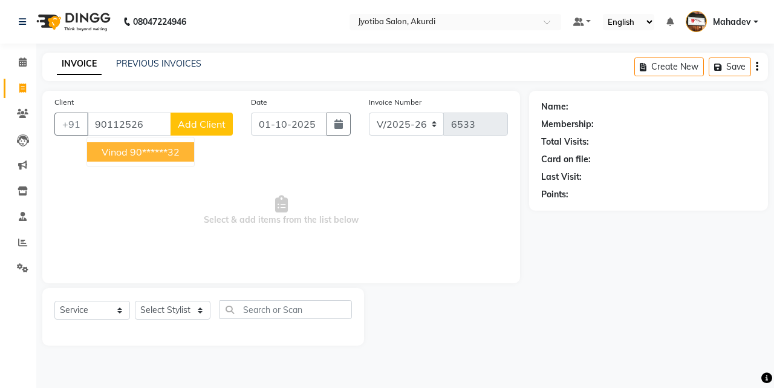
click at [172, 143] on button "vinod 90******32" at bounding box center [140, 151] width 107 height 19
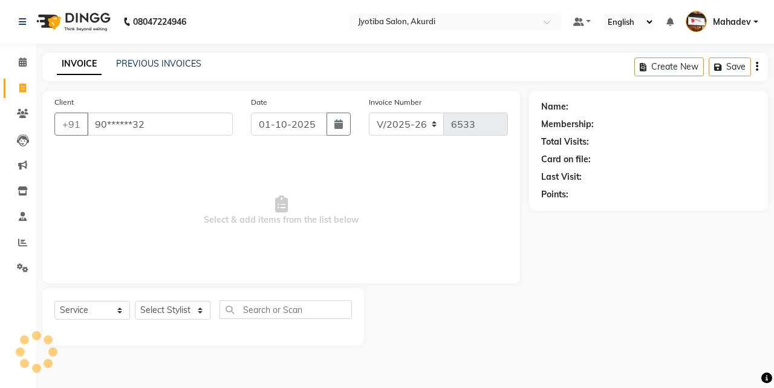
type input "90******32"
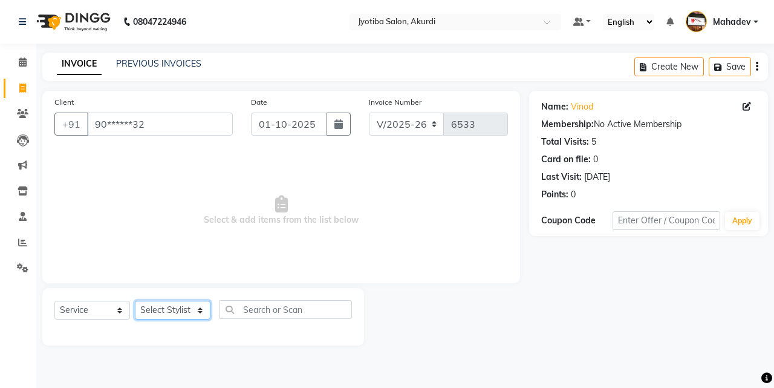
click at [177, 310] on select "Select Stylist [PERSON_NAME] [PERSON_NAME] [PERSON_NAME] [PERSON_NAME] Parmu ta…" at bounding box center [173, 310] width 76 height 19
select select "78017"
click at [135, 301] on select "Select Stylist [PERSON_NAME] [PERSON_NAME] [PERSON_NAME] [PERSON_NAME] Parmu ta…" at bounding box center [173, 310] width 76 height 19
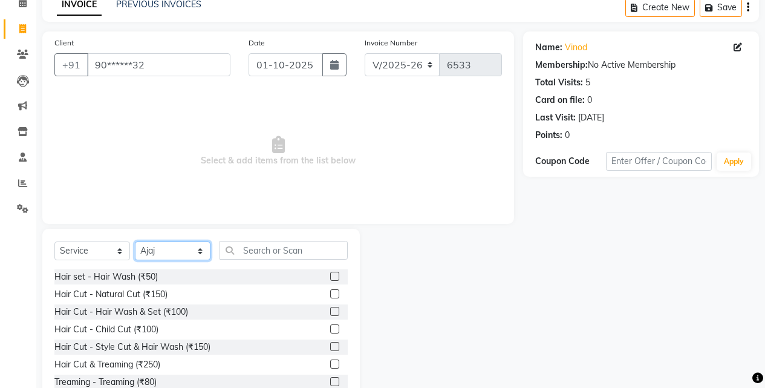
scroll to position [97, 0]
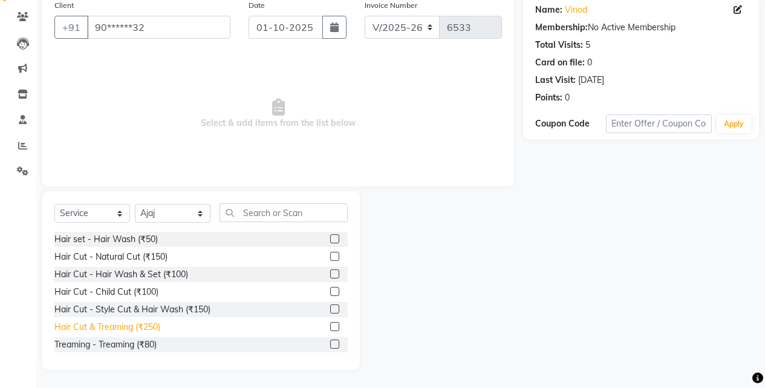
click at [146, 329] on div "Hair Cut & Treaming (₹250)" at bounding box center [107, 327] width 106 height 13
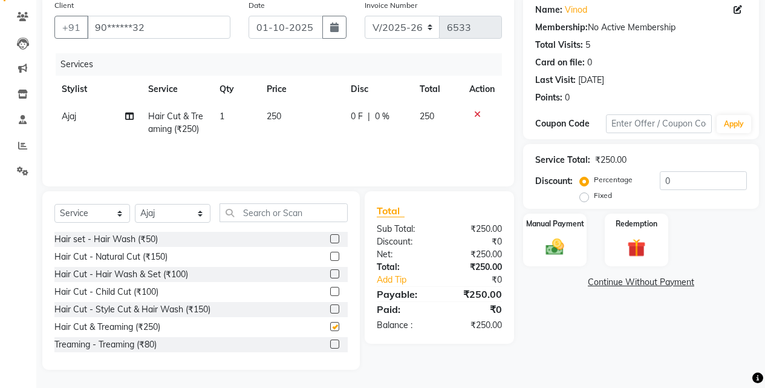
checkbox input "false"
click at [529, 251] on div "Manual Payment" at bounding box center [555, 239] width 66 height 55
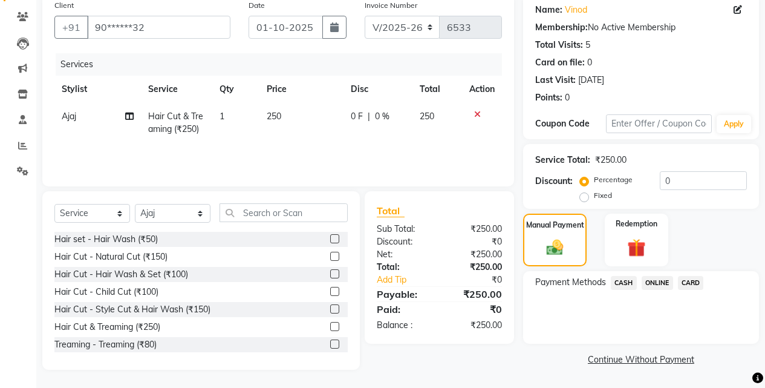
drag, startPoint x: 660, startPoint y: 282, endPoint x: 662, endPoint y: 292, distance: 9.8
click at [660, 283] on span "ONLINE" at bounding box center [657, 283] width 31 height 14
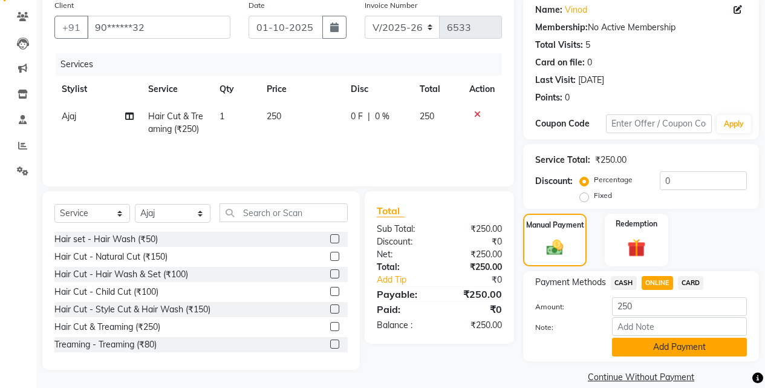
click at [662, 353] on button "Add Payment" at bounding box center [679, 346] width 135 height 19
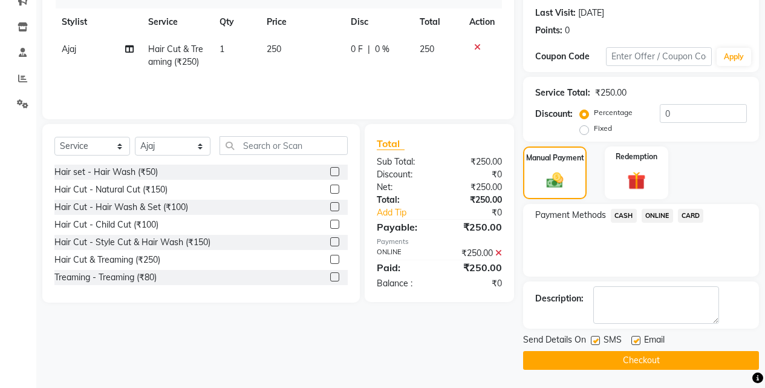
click at [665, 358] on button "Checkout" at bounding box center [641, 360] width 236 height 19
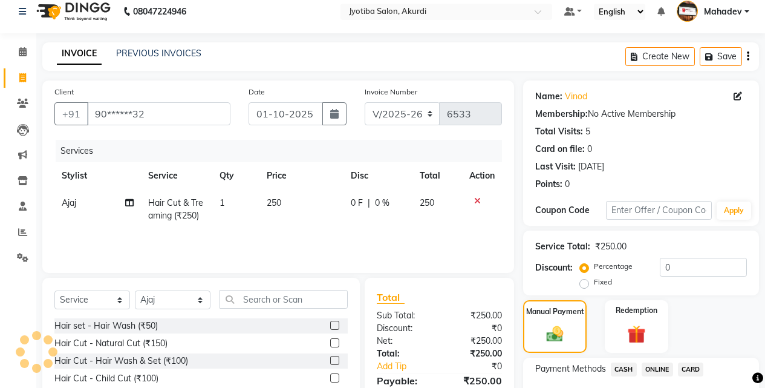
scroll to position [0, 0]
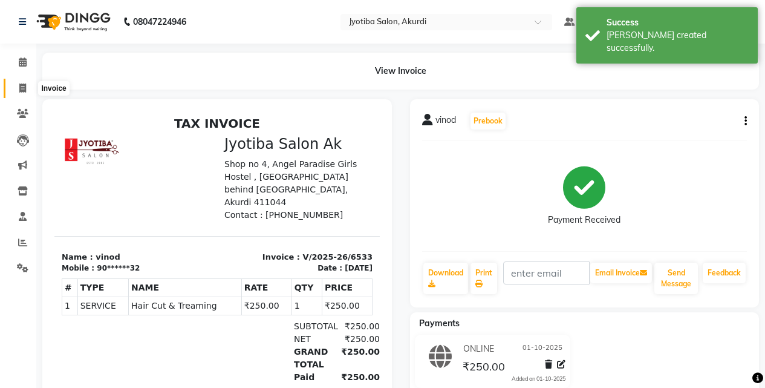
click at [16, 88] on span at bounding box center [22, 89] width 21 height 14
select select "service"
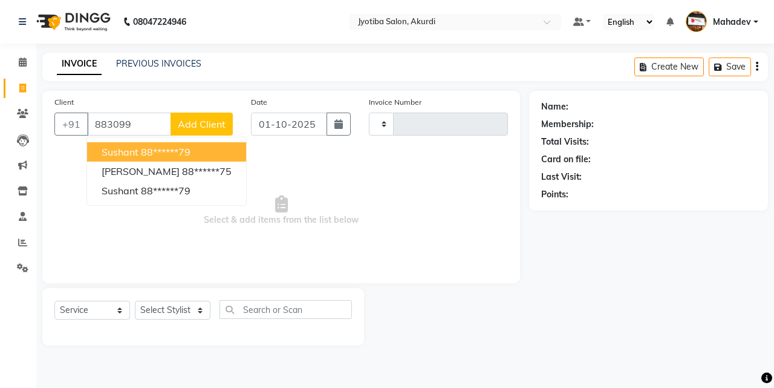
click at [156, 154] on ngb-highlight "88******79" at bounding box center [166, 152] width 50 height 12
type input "88******79"
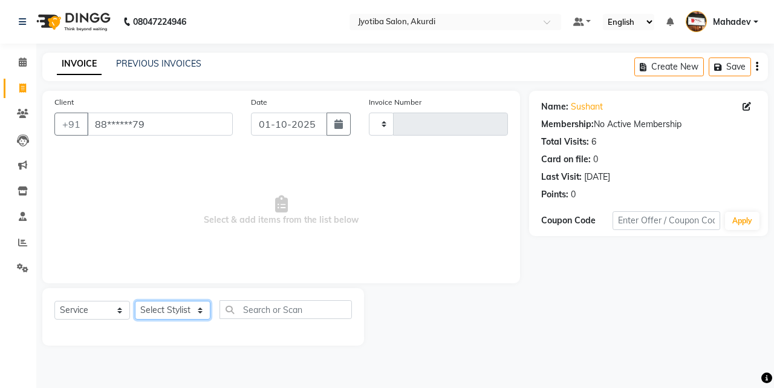
click at [172, 310] on select "Select Stylist [PERSON_NAME] [PERSON_NAME] [PERSON_NAME] [PERSON_NAME] Parmu ta…" at bounding box center [173, 310] width 76 height 19
select select "43504"
click at [135, 301] on select "Select Stylist [PERSON_NAME] [PERSON_NAME] [PERSON_NAME] [PERSON_NAME] Parmu ta…" at bounding box center [173, 310] width 76 height 19
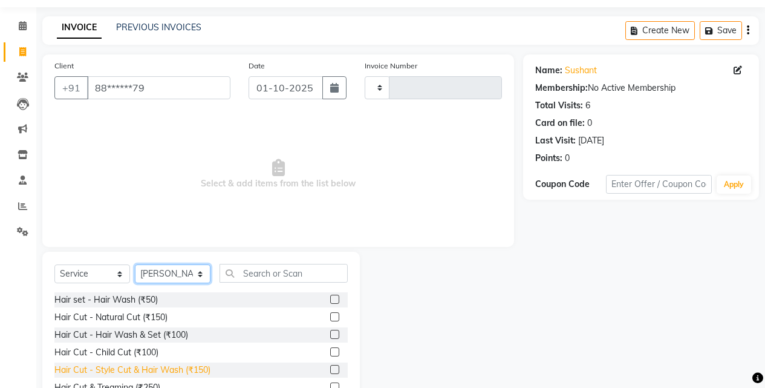
scroll to position [97, 0]
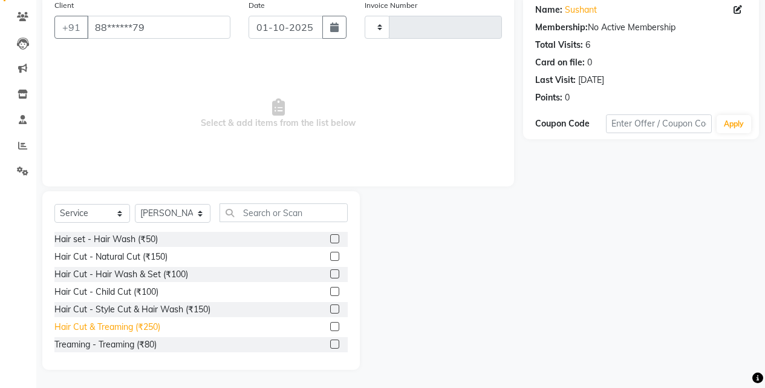
click at [149, 325] on div "Hair Cut & Treaming (₹250)" at bounding box center [107, 327] width 106 height 13
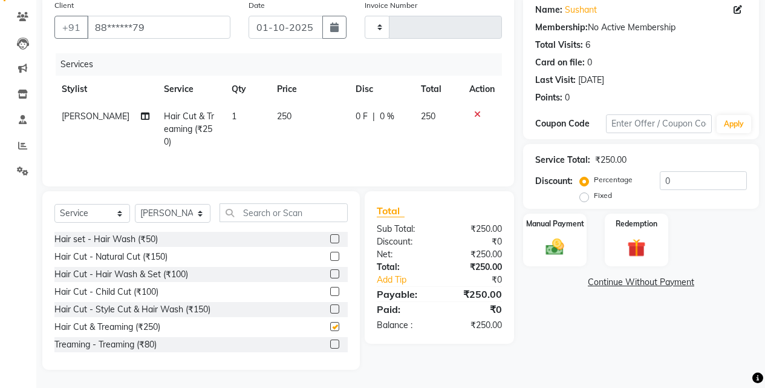
checkbox input "false"
click at [550, 247] on img at bounding box center [554, 247] width 31 height 22
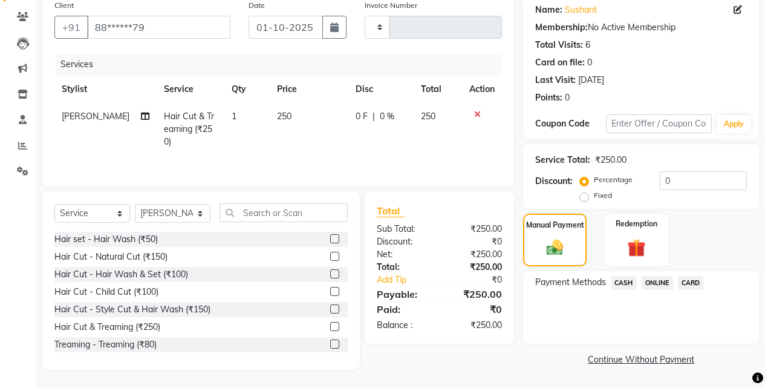
drag, startPoint x: 650, startPoint y: 276, endPoint x: 651, endPoint y: 284, distance: 7.9
click at [651, 276] on span "ONLINE" at bounding box center [657, 283] width 31 height 14
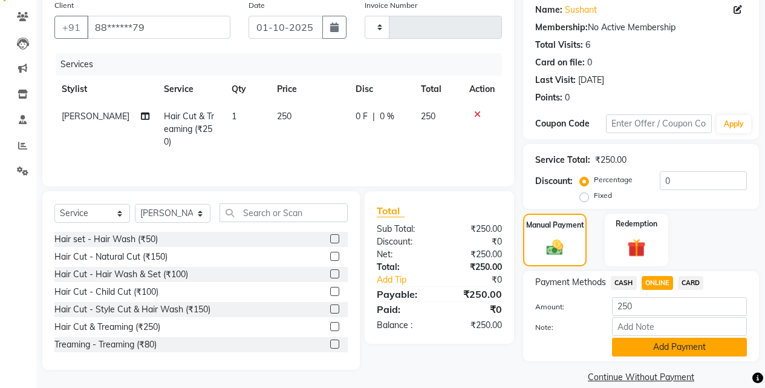
click at [645, 343] on button "Add Payment" at bounding box center [679, 346] width 135 height 19
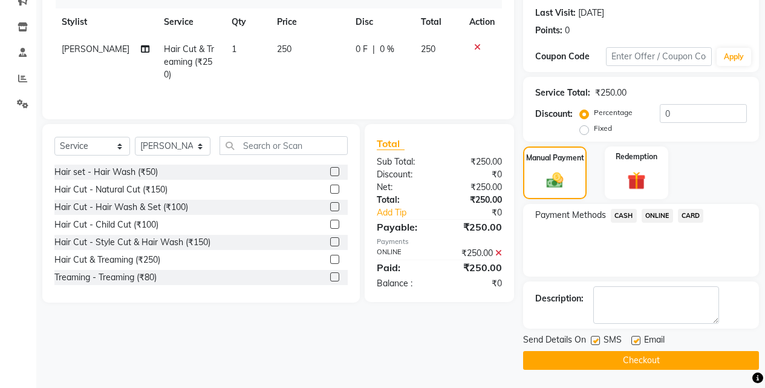
click at [650, 365] on button "Checkout" at bounding box center [641, 360] width 236 height 19
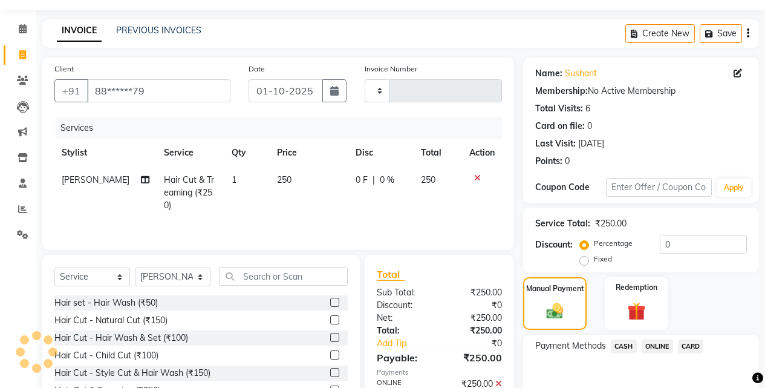
scroll to position [0, 0]
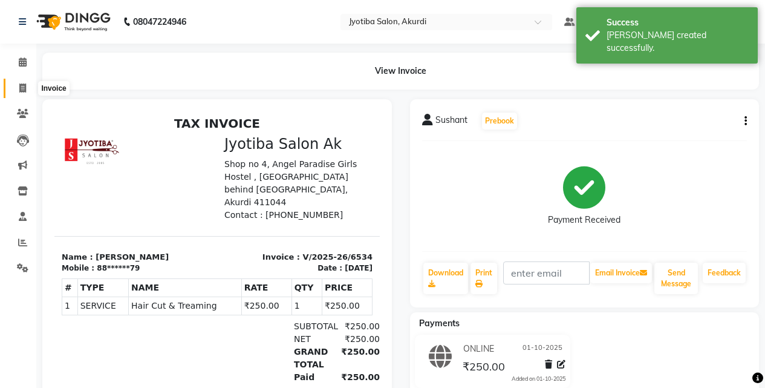
click at [24, 91] on icon at bounding box center [22, 87] width 7 height 9
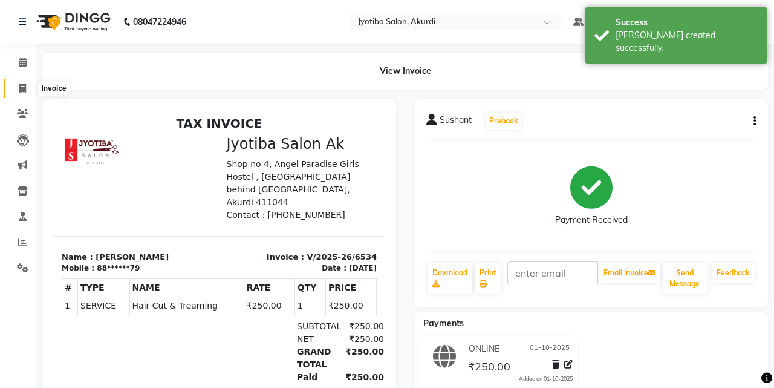
select select "service"
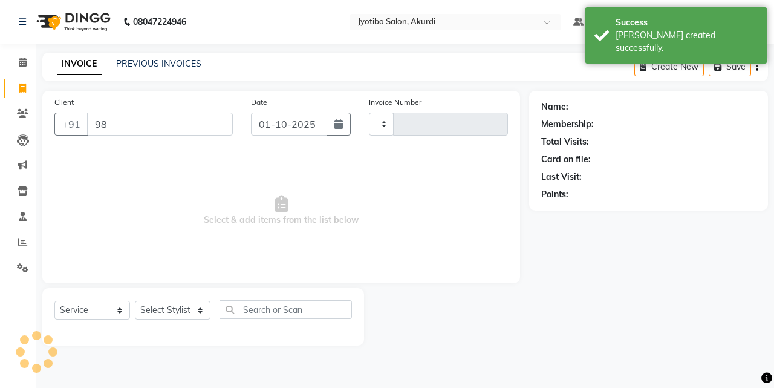
type input "988"
type input "6535"
select select "557"
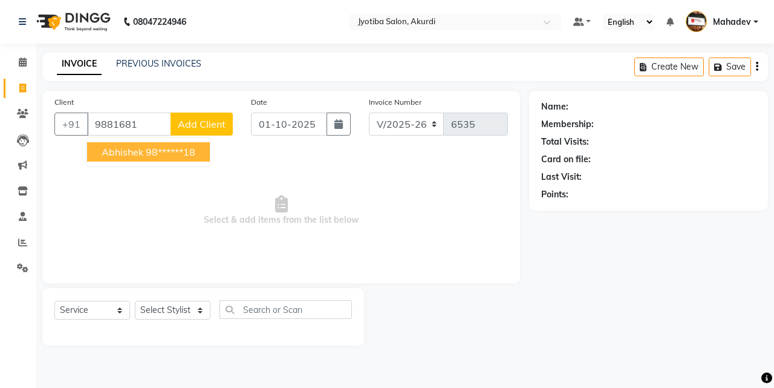
drag, startPoint x: 175, startPoint y: 145, endPoint x: 168, endPoint y: 232, distance: 87.4
click at [174, 145] on button "Abhishek 98******18" at bounding box center [148, 151] width 123 height 19
type input "98******18"
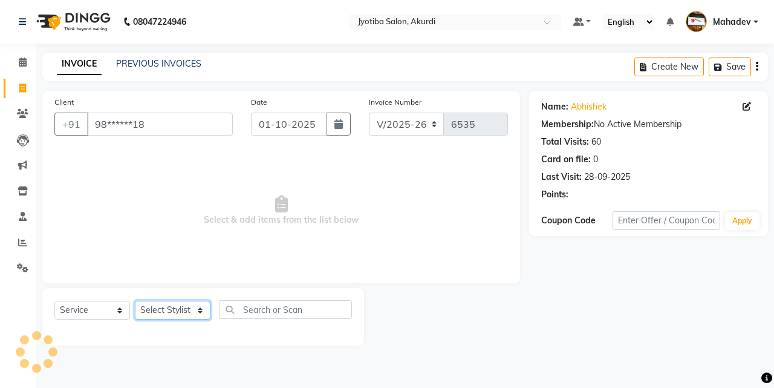
click at [163, 309] on select "Select Stylist [PERSON_NAME] [PERSON_NAME] [PERSON_NAME] [PERSON_NAME] Parmu ta…" at bounding box center [173, 310] width 76 height 19
select select "76807"
click at [135, 301] on select "Select Stylist [PERSON_NAME] [PERSON_NAME] [PERSON_NAME] [PERSON_NAME] Parmu ta…" at bounding box center [173, 310] width 76 height 19
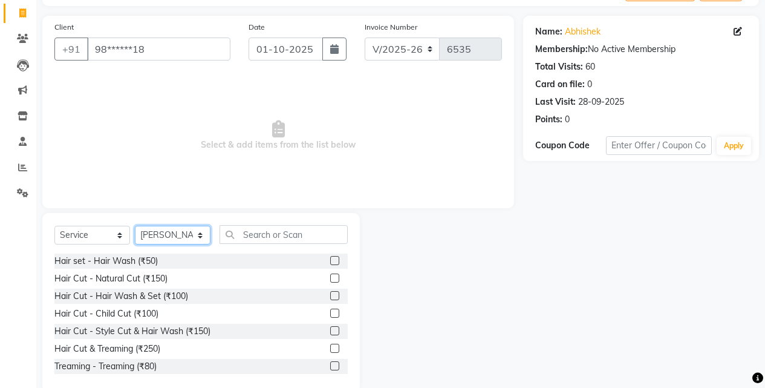
scroll to position [97, 0]
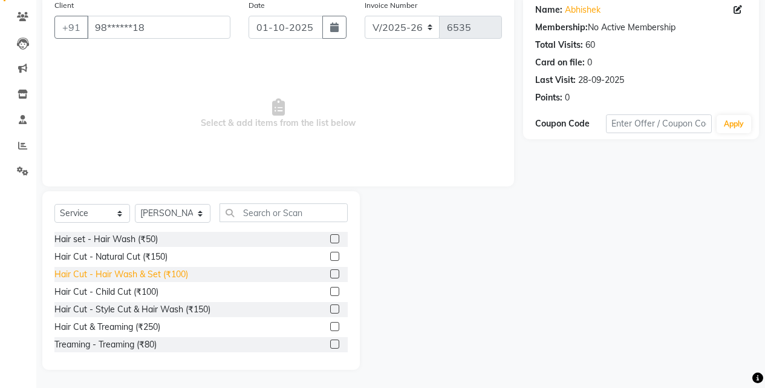
click at [168, 280] on div "Hair Cut - Hair Wash & Set (₹100)" at bounding box center [121, 274] width 134 height 13
checkbox input "false"
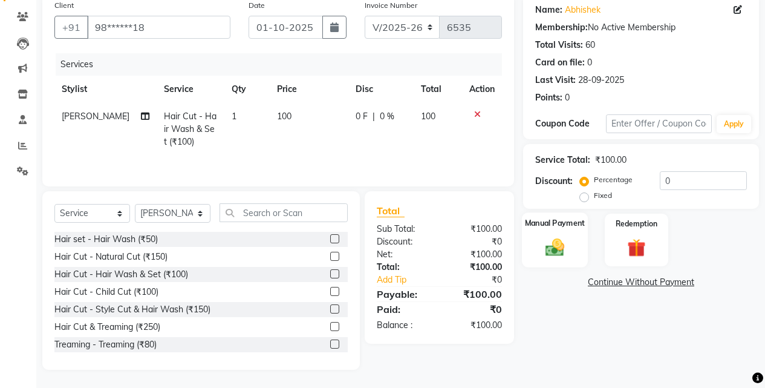
click at [566, 248] on img at bounding box center [554, 247] width 31 height 22
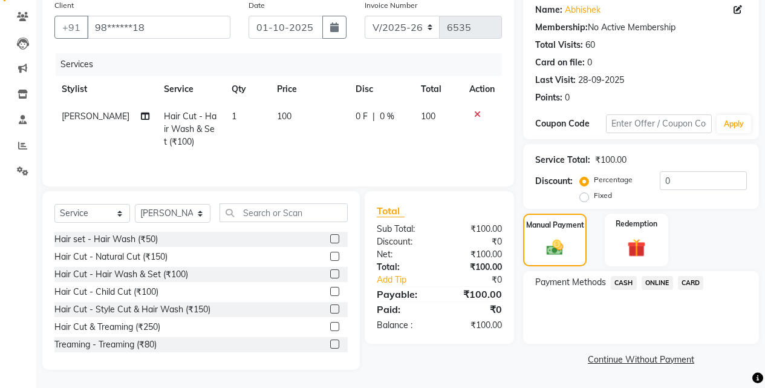
click at [645, 281] on span "ONLINE" at bounding box center [657, 283] width 31 height 14
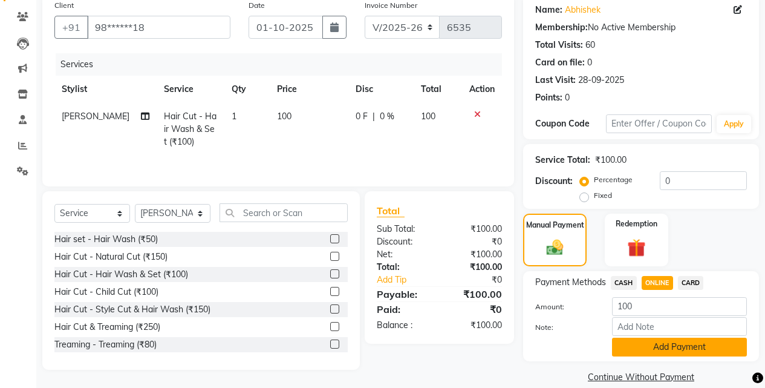
click at [654, 354] on button "Add Payment" at bounding box center [679, 346] width 135 height 19
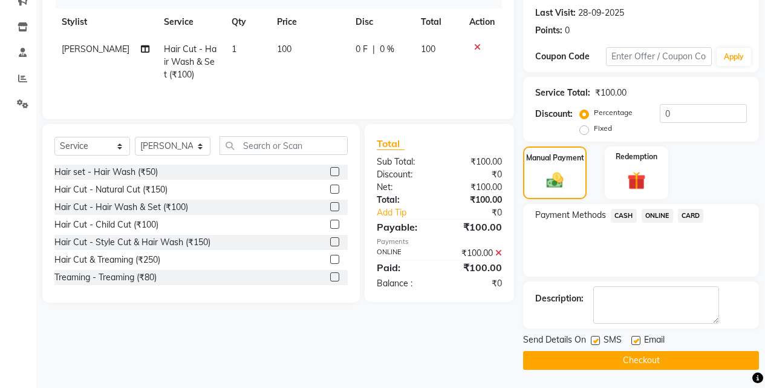
click at [660, 360] on button "Checkout" at bounding box center [641, 360] width 236 height 19
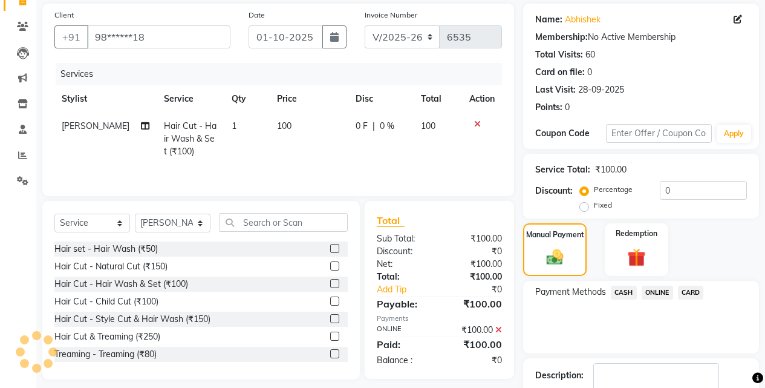
scroll to position [0, 0]
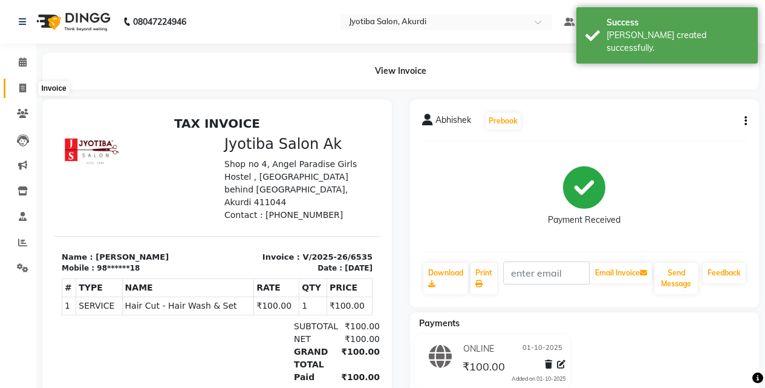
click at [13, 91] on span at bounding box center [22, 89] width 21 height 14
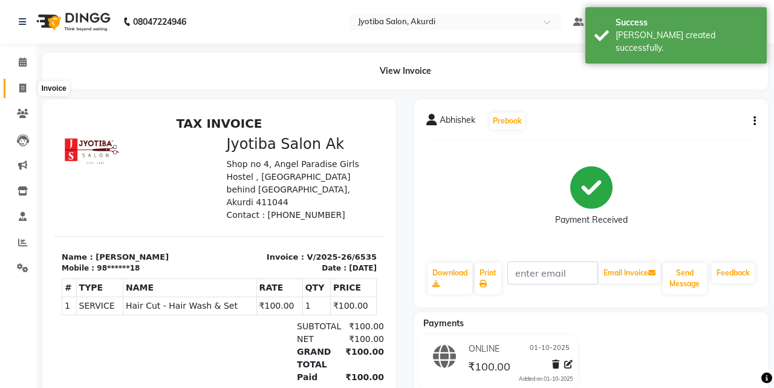
select select "557"
select select "service"
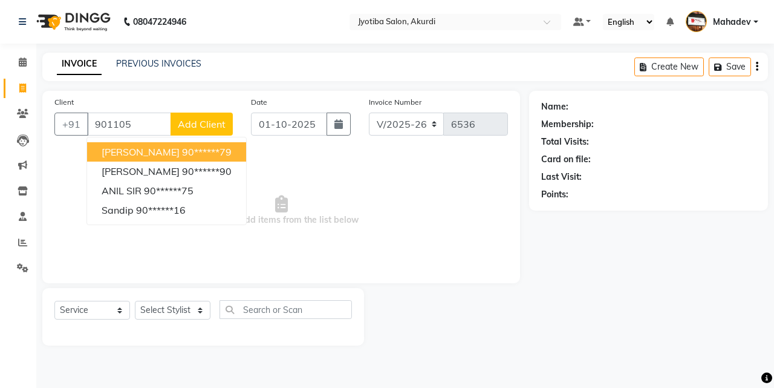
click at [213, 154] on button "[PERSON_NAME] 90******79" at bounding box center [166, 151] width 159 height 19
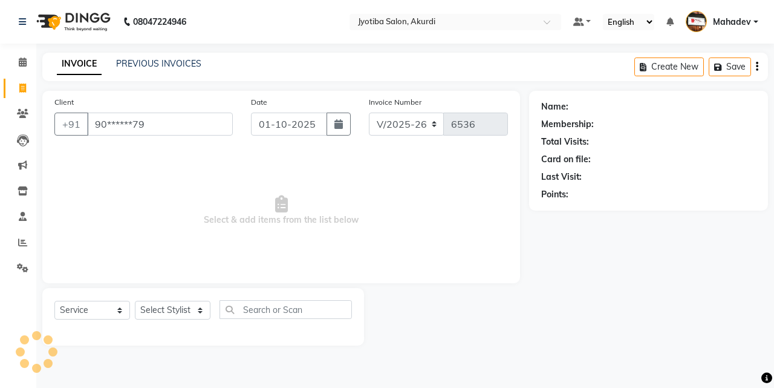
type input "90******79"
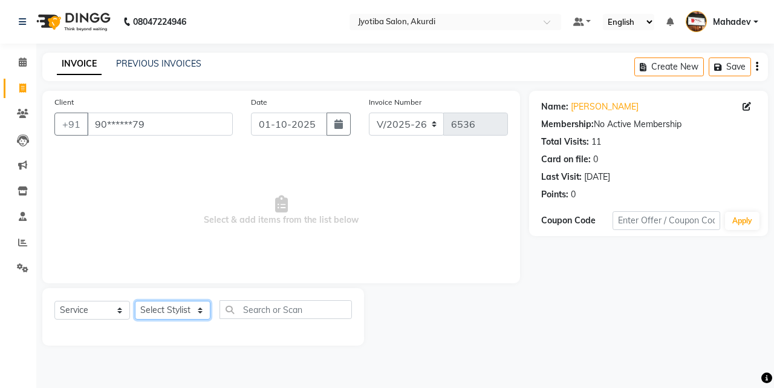
click at [184, 311] on select "Select Stylist [PERSON_NAME] [PERSON_NAME] [PERSON_NAME] [PERSON_NAME] Parmu ta…" at bounding box center [173, 310] width 76 height 19
select select "43504"
click at [135, 301] on select "Select Stylist [PERSON_NAME] [PERSON_NAME] [PERSON_NAME] [PERSON_NAME] Parmu ta…" at bounding box center [173, 310] width 76 height 19
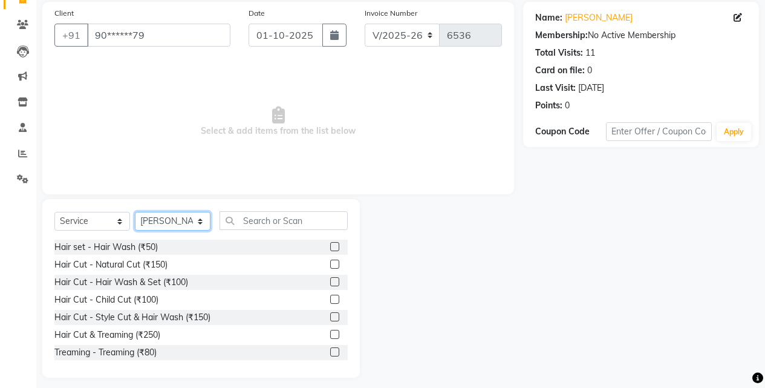
scroll to position [97, 0]
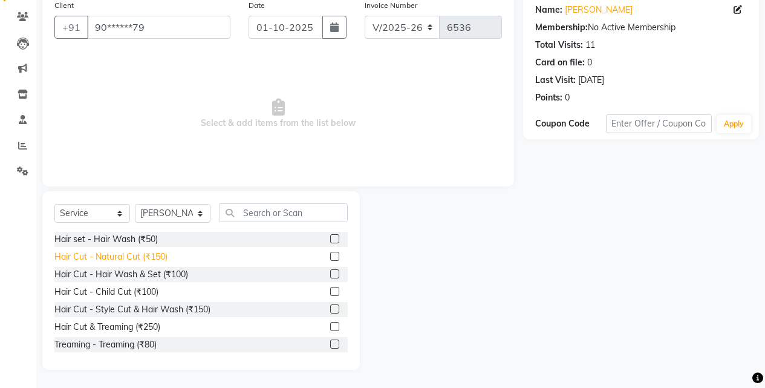
click at [157, 258] on div "Hair Cut - Natural Cut (₹150)" at bounding box center [110, 256] width 113 height 13
checkbox input "false"
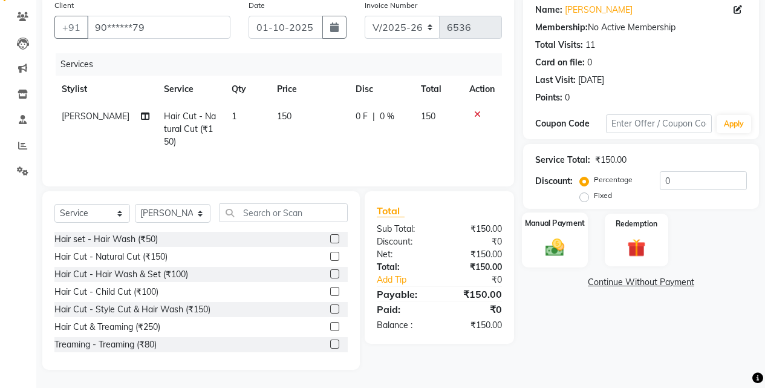
click at [562, 236] on img at bounding box center [554, 247] width 31 height 22
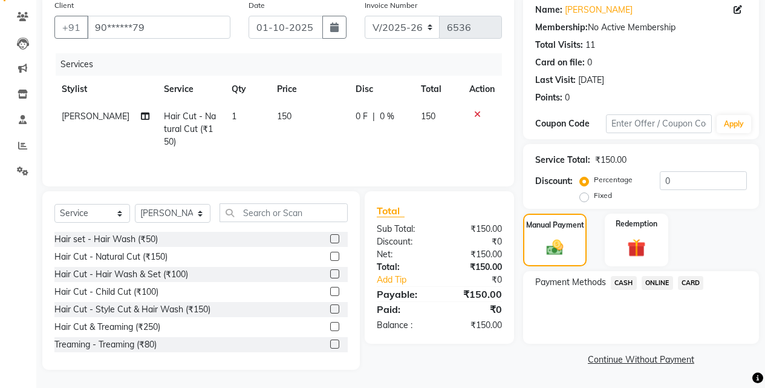
click at [656, 278] on span "ONLINE" at bounding box center [657, 283] width 31 height 14
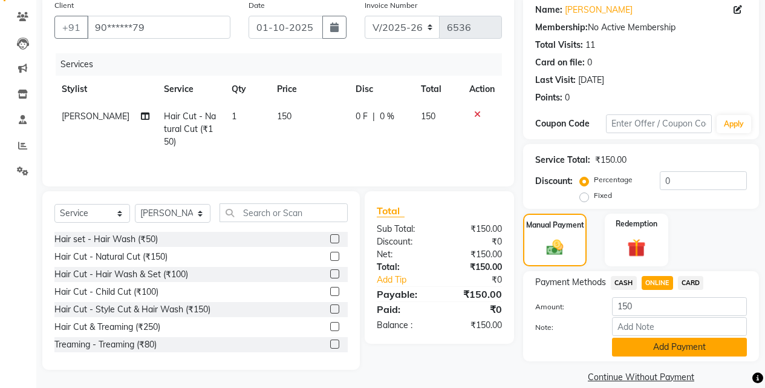
click at [653, 344] on button "Add Payment" at bounding box center [679, 346] width 135 height 19
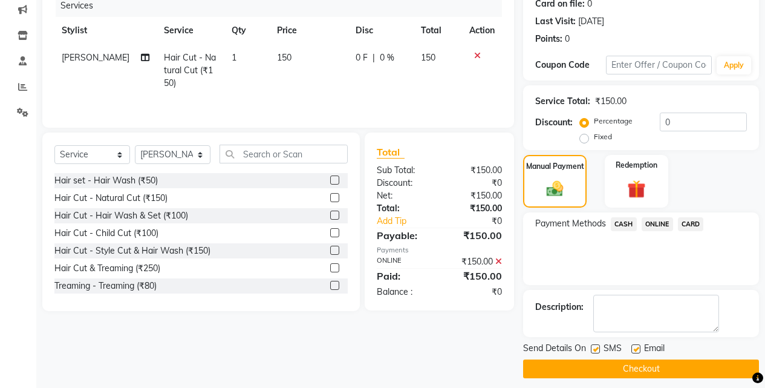
scroll to position [164, 0]
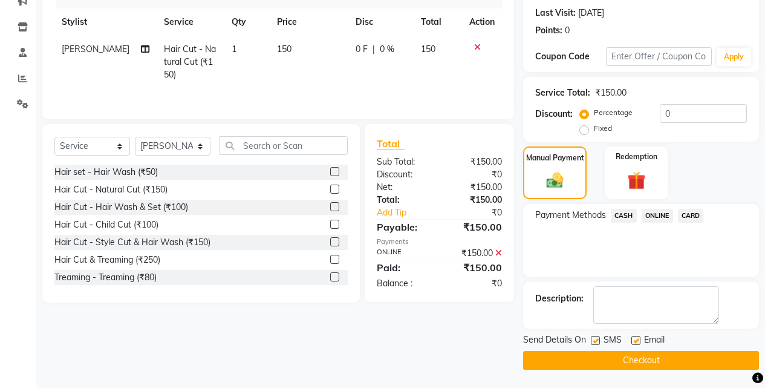
click at [653, 351] on button "Checkout" at bounding box center [641, 360] width 236 height 19
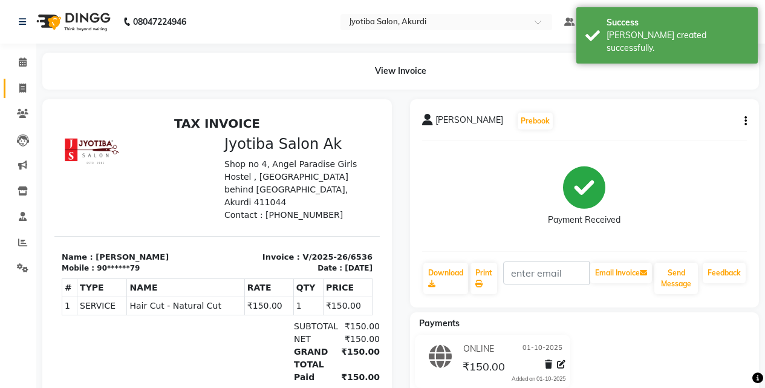
click at [14, 80] on link "Invoice" at bounding box center [18, 89] width 29 height 20
select select "service"
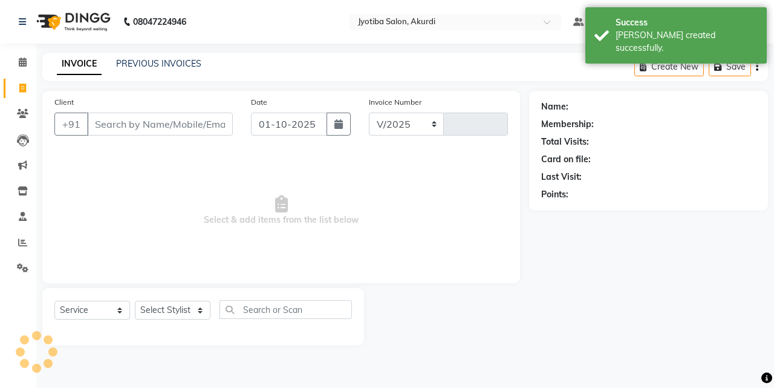
select select "557"
type input "6537"
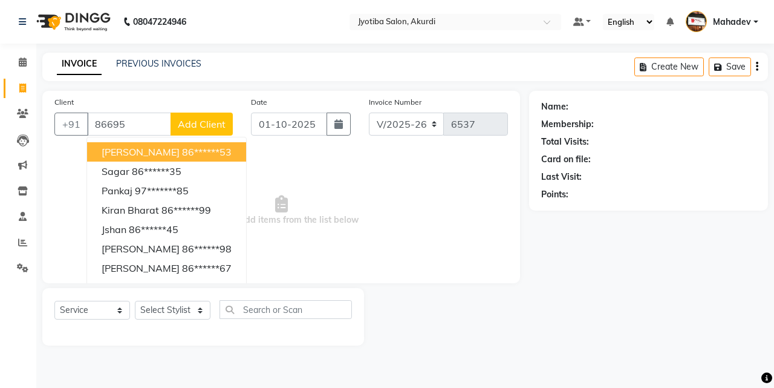
click at [190, 158] on button "[PERSON_NAME] 86******53" at bounding box center [166, 151] width 159 height 19
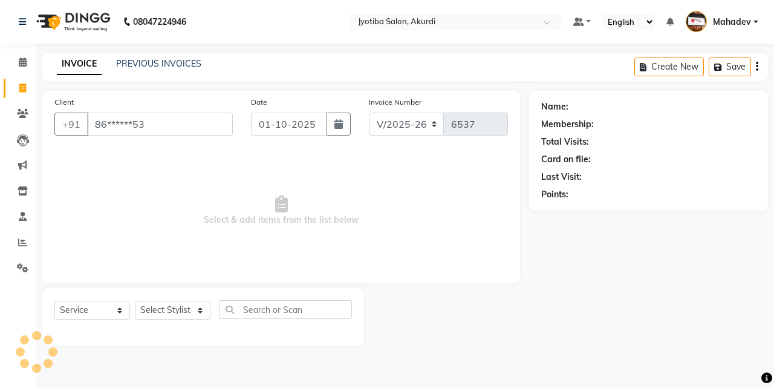
type input "86******53"
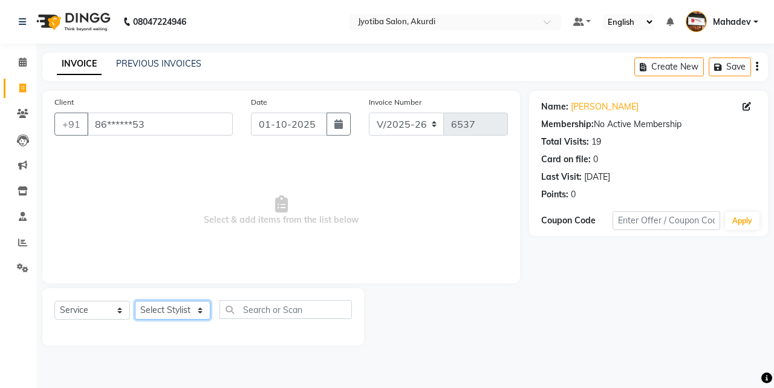
drag, startPoint x: 166, startPoint y: 314, endPoint x: 156, endPoint y: 314, distance: 10.3
click at [166, 314] on select "Select Stylist [PERSON_NAME] [PERSON_NAME] [PERSON_NAME] [PERSON_NAME] Parmu ta…" at bounding box center [173, 310] width 76 height 19
select select "70863"
click at [135, 301] on select "Select Stylist [PERSON_NAME] [PERSON_NAME] [PERSON_NAME] [PERSON_NAME] Parmu ta…" at bounding box center [173, 310] width 76 height 19
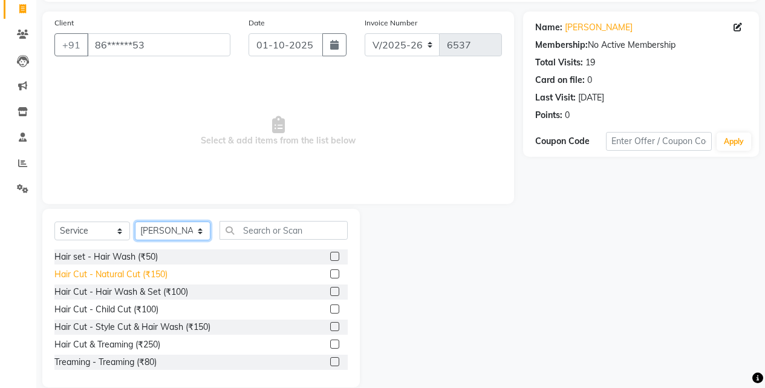
scroll to position [97, 0]
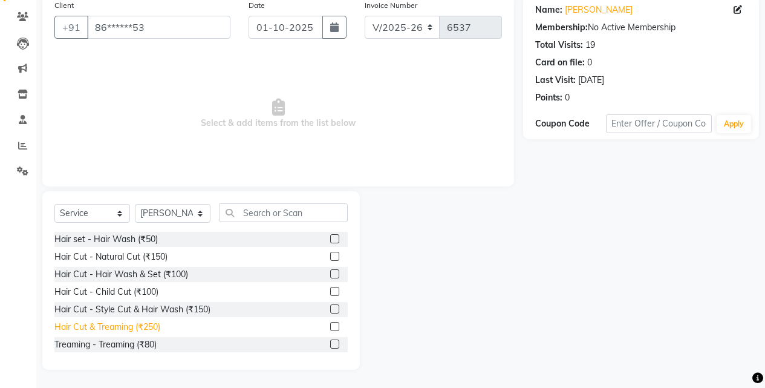
click at [153, 326] on div "Hair Cut & Treaming (₹250)" at bounding box center [107, 327] width 106 height 13
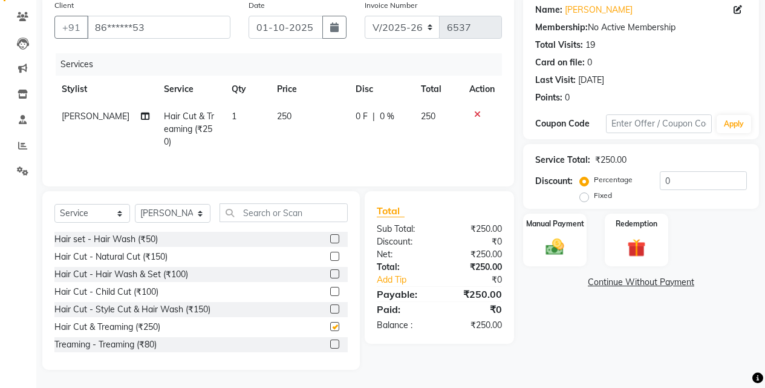
checkbox input "false"
click at [569, 251] on img at bounding box center [554, 247] width 31 height 22
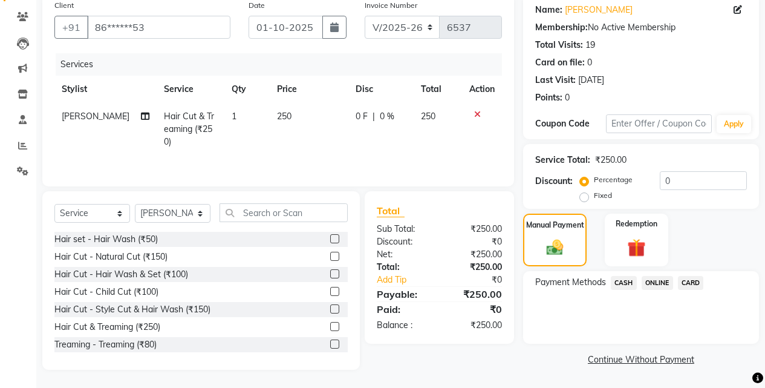
drag, startPoint x: 645, startPoint y: 278, endPoint x: 646, endPoint y: 293, distance: 15.2
click at [645, 280] on span "ONLINE" at bounding box center [657, 283] width 31 height 14
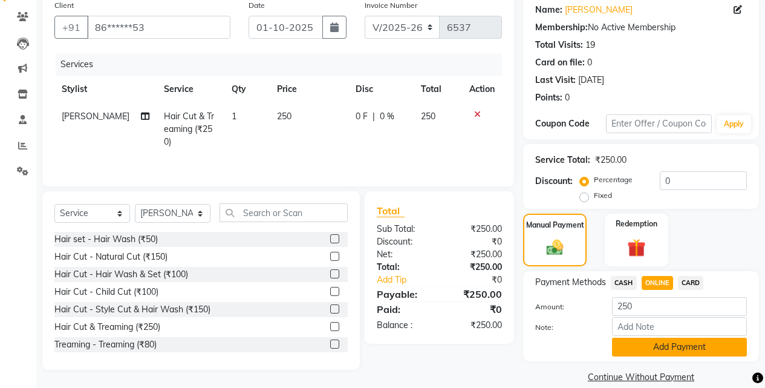
click at [645, 352] on button "Add Payment" at bounding box center [679, 346] width 135 height 19
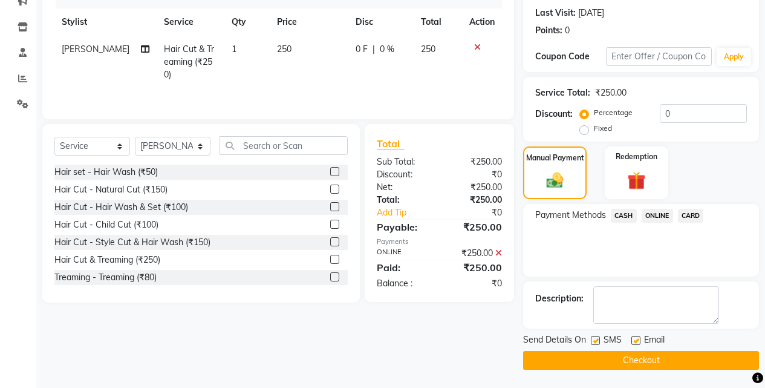
click at [648, 360] on button "Checkout" at bounding box center [641, 360] width 236 height 19
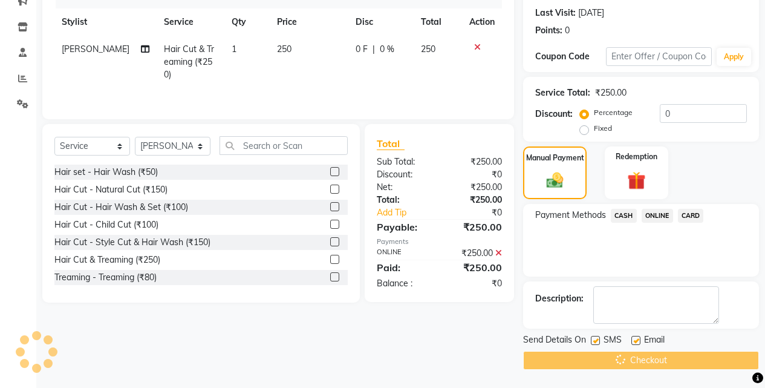
scroll to position [60, 0]
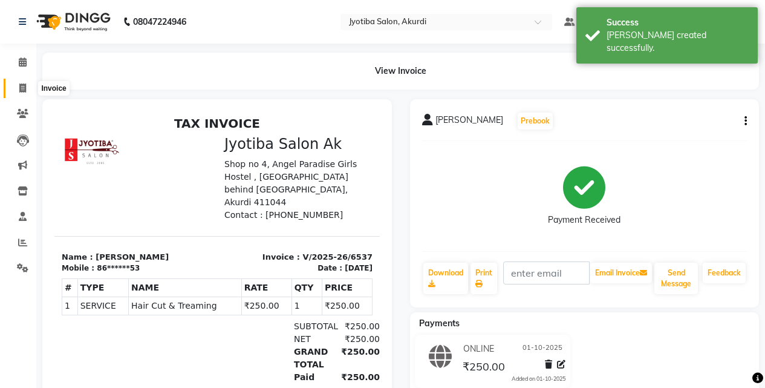
click at [15, 93] on span at bounding box center [22, 89] width 21 height 14
select select "557"
select select "service"
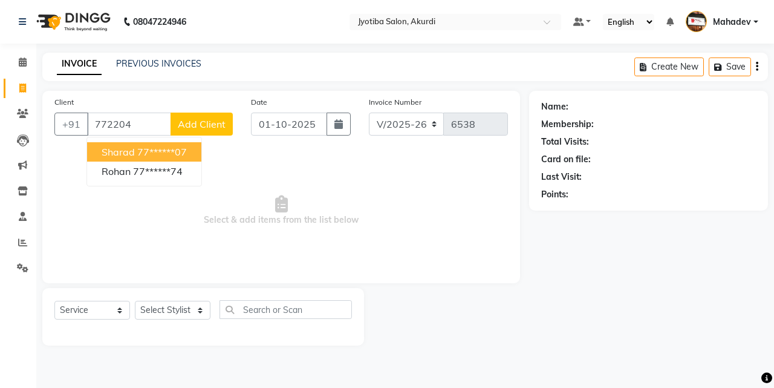
click at [197, 149] on button "Sharad 77******07" at bounding box center [144, 151] width 114 height 19
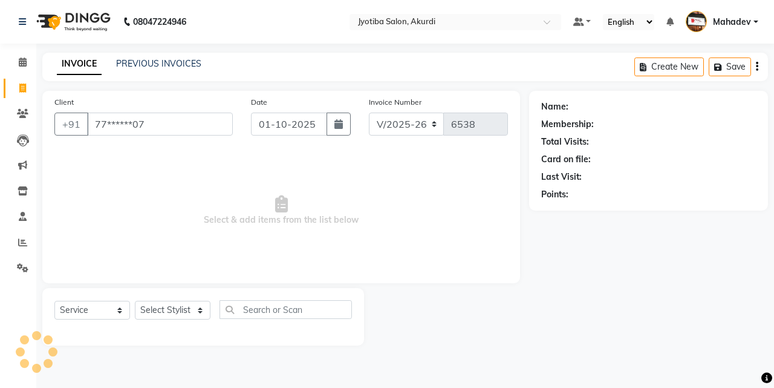
type input "77******07"
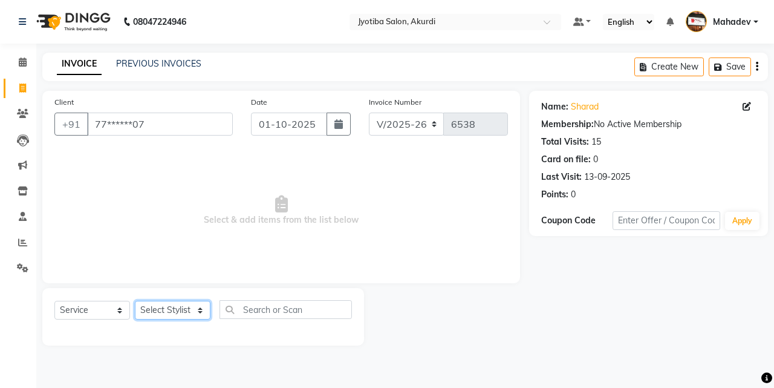
click at [166, 308] on select "Select Stylist [PERSON_NAME] [PERSON_NAME] [PERSON_NAME] [PERSON_NAME] Parmu ta…" at bounding box center [173, 310] width 76 height 19
select select "43504"
click at [135, 301] on select "Select Stylist [PERSON_NAME] [PERSON_NAME] [PERSON_NAME] [PERSON_NAME] Parmu ta…" at bounding box center [173, 310] width 76 height 19
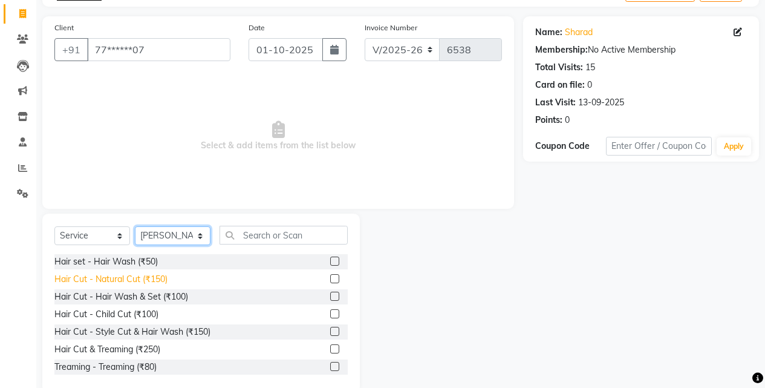
scroll to position [97, 0]
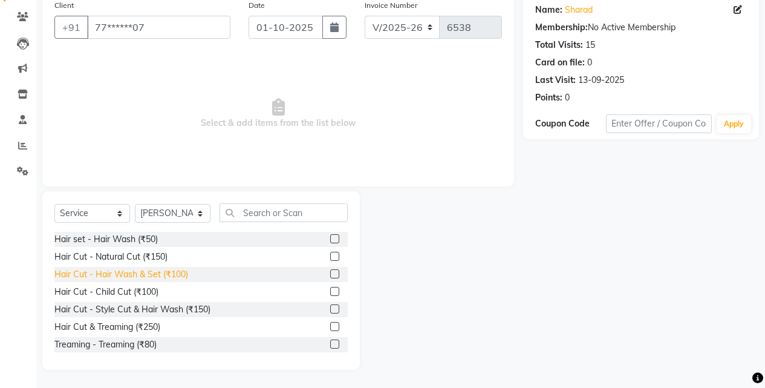
click at [157, 270] on div "Hair Cut - Hair Wash & Set (₹100)" at bounding box center [121, 274] width 134 height 13
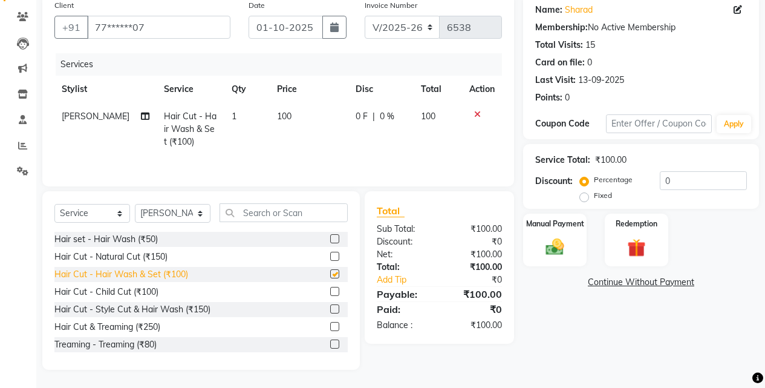
checkbox input "false"
click at [542, 259] on div "Manual Payment" at bounding box center [555, 239] width 66 height 55
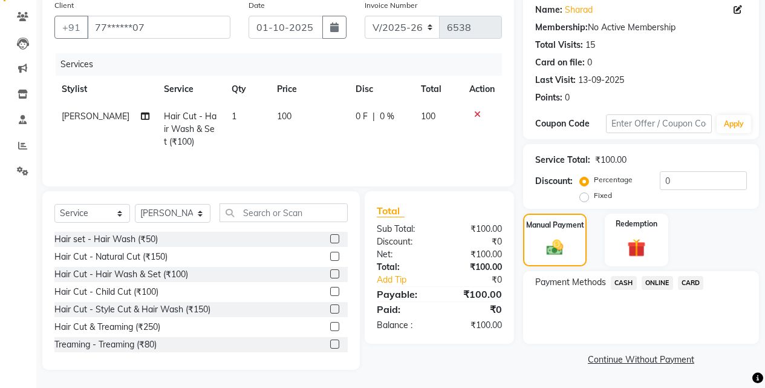
click at [657, 281] on span "ONLINE" at bounding box center [657, 283] width 31 height 14
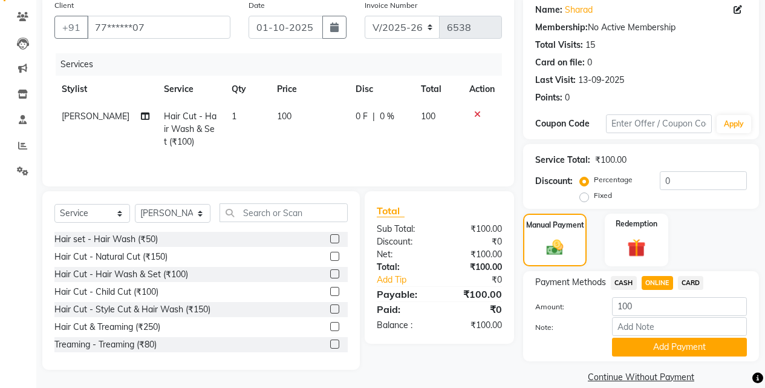
click at [663, 359] on div "Payment Methods CASH ONLINE CARD Amount: 100 Note: Add Payment" at bounding box center [641, 316] width 236 height 90
click at [663, 352] on button "Add Payment" at bounding box center [679, 346] width 135 height 19
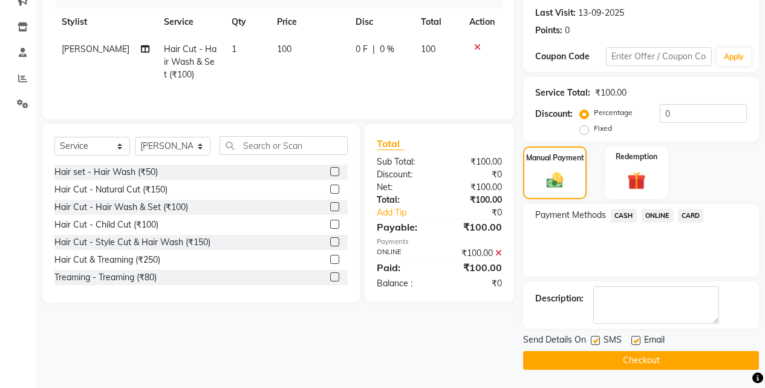
click at [663, 357] on button "Checkout" at bounding box center [641, 360] width 236 height 19
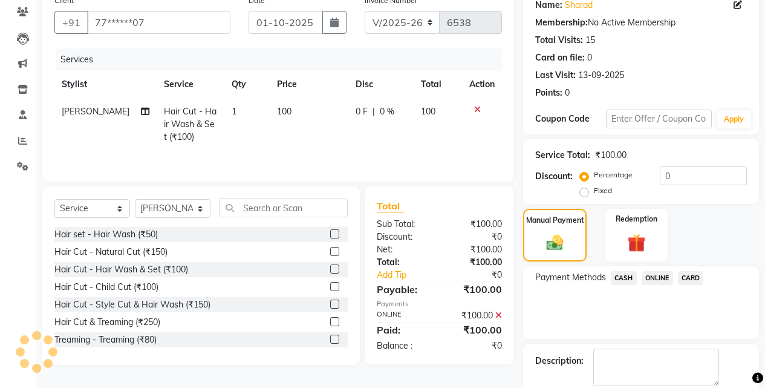
scroll to position [0, 0]
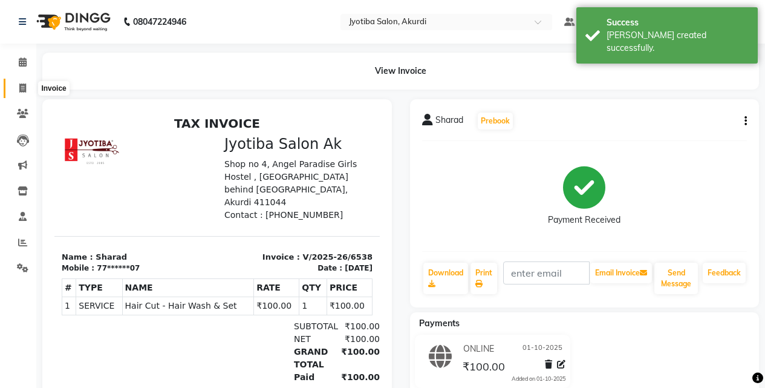
click at [28, 87] on span at bounding box center [22, 89] width 21 height 14
select select "service"
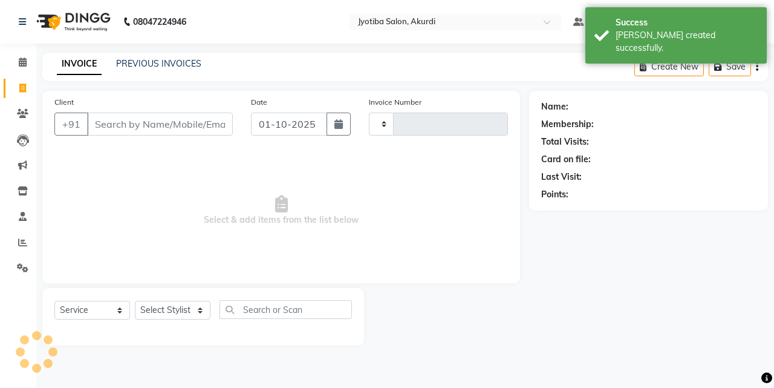
type input "6539"
select select "557"
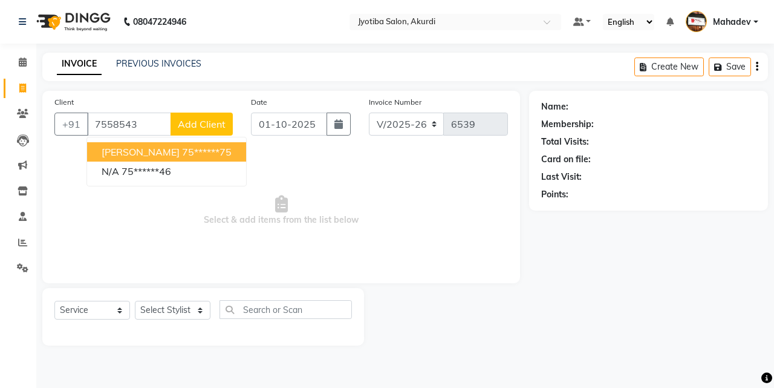
click at [189, 156] on ngb-highlight "75******75" at bounding box center [207, 152] width 50 height 12
type input "75******75"
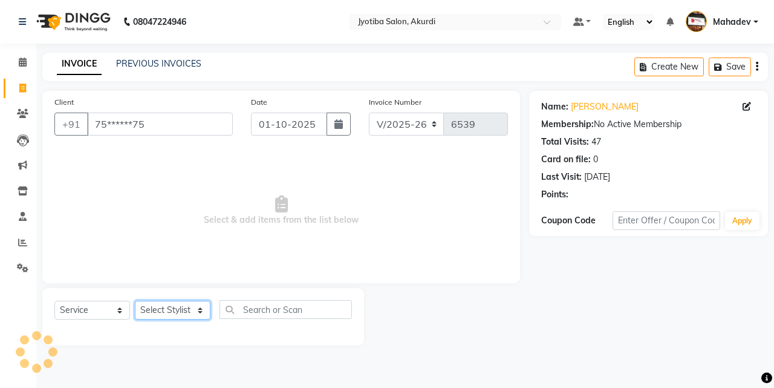
click at [181, 316] on select "Select Stylist [PERSON_NAME] [PERSON_NAME] [PERSON_NAME] [PERSON_NAME] Parmu ta…" at bounding box center [173, 310] width 76 height 19
select select "78017"
click at [135, 301] on select "Select Stylist [PERSON_NAME] [PERSON_NAME] [PERSON_NAME] [PERSON_NAME] Parmu ta…" at bounding box center [173, 310] width 76 height 19
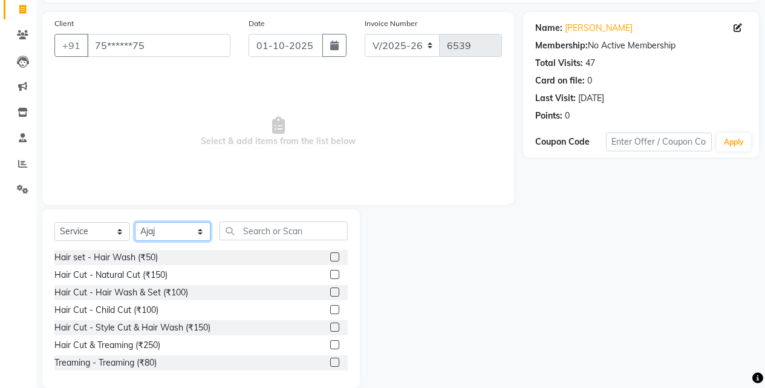
scroll to position [97, 0]
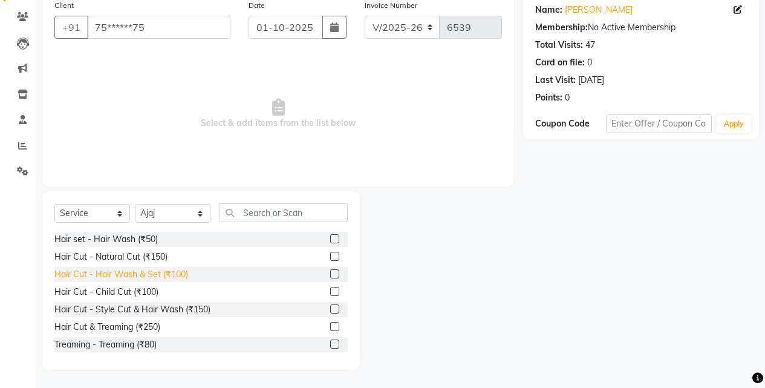
click at [163, 270] on div "Hair Cut - Hair Wash & Set (₹100)" at bounding box center [121, 274] width 134 height 13
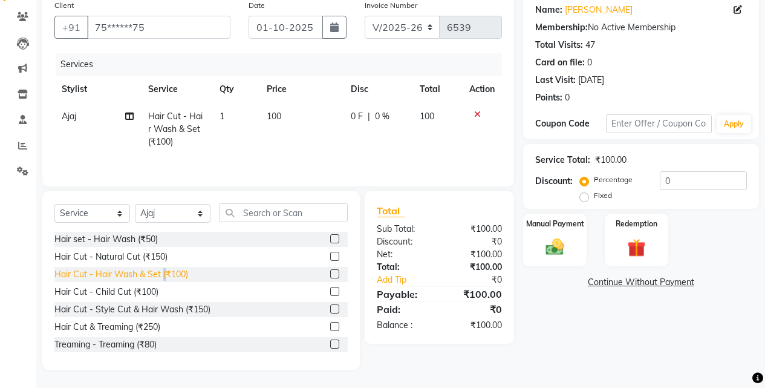
click at [163, 270] on div "Hair Cut - Hair Wash & Set (₹100)" at bounding box center [121, 274] width 134 height 13
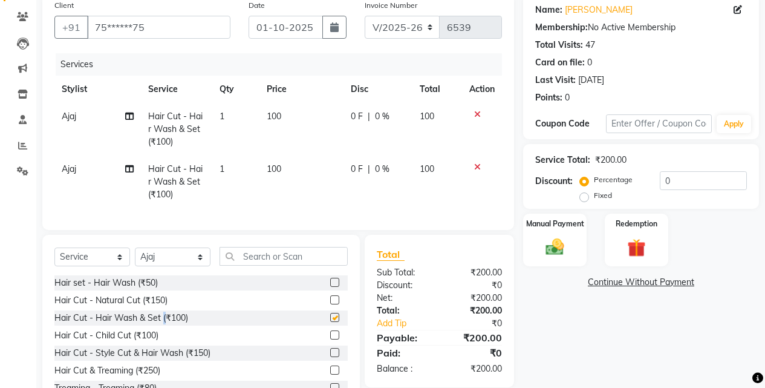
checkbox input "false"
click at [564, 240] on img at bounding box center [554, 247] width 31 height 22
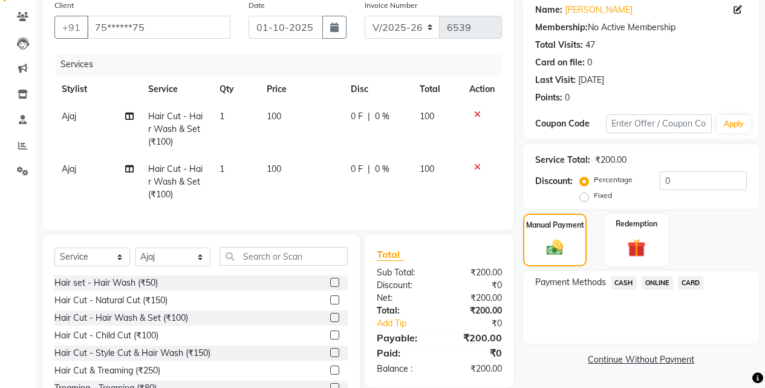
click at [668, 283] on span "ONLINE" at bounding box center [657, 283] width 31 height 14
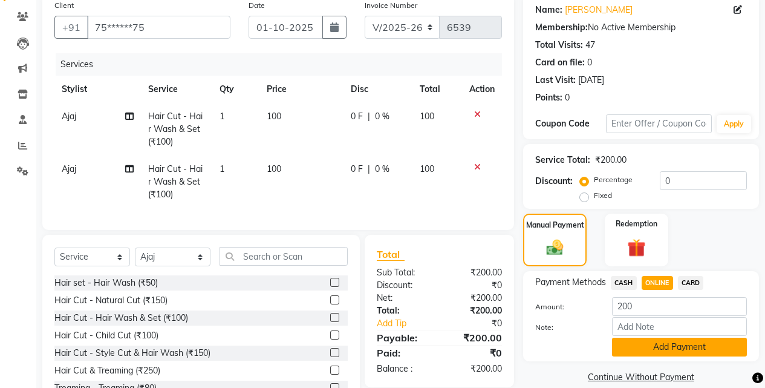
click at [658, 345] on button "Add Payment" at bounding box center [679, 346] width 135 height 19
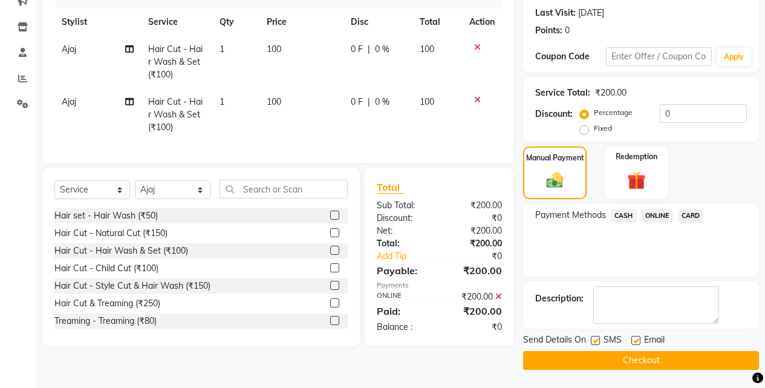
click at [658, 356] on button "Checkout" at bounding box center [641, 360] width 236 height 19
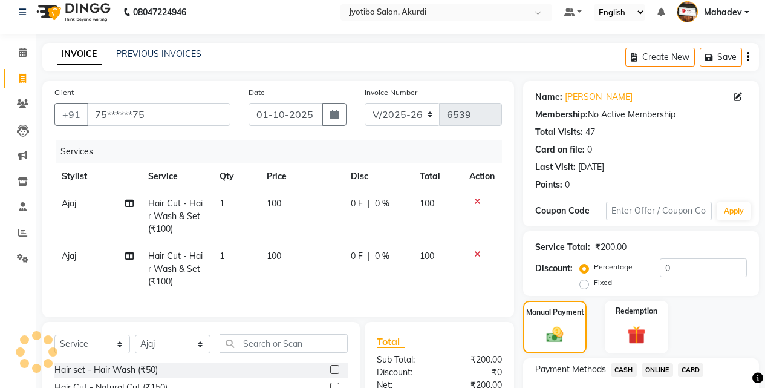
scroll to position [0, 0]
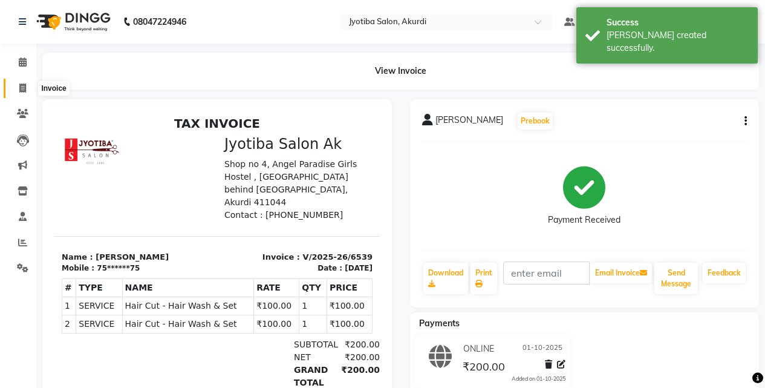
click at [24, 83] on icon at bounding box center [22, 87] width 7 height 9
select select "service"
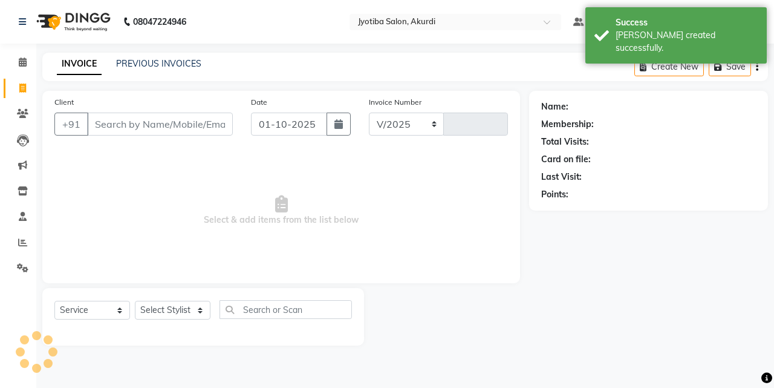
select select "557"
type input "6540"
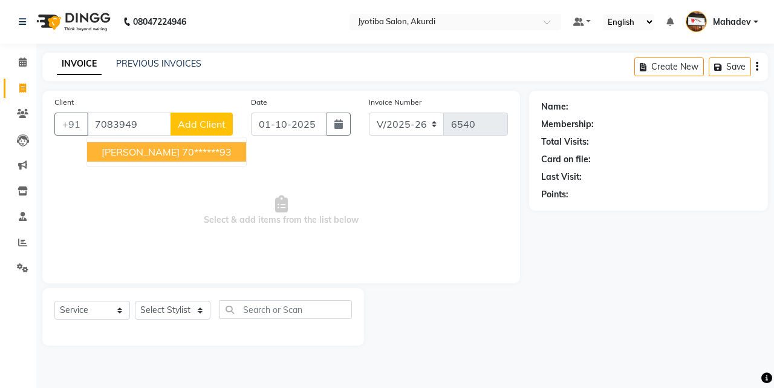
click at [182, 150] on ngb-highlight "70******93" at bounding box center [207, 152] width 50 height 12
type input "70******93"
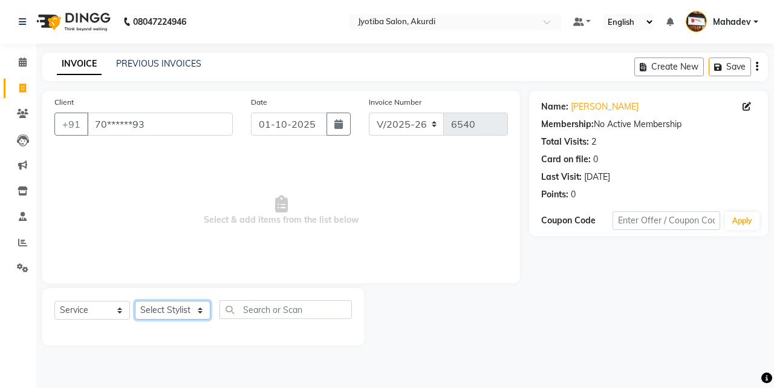
drag, startPoint x: 195, startPoint y: 310, endPoint x: 197, endPoint y: 301, distance: 9.3
click at [195, 310] on select "Select Stylist [PERSON_NAME] [PERSON_NAME] [PERSON_NAME] [PERSON_NAME] Parmu ta…" at bounding box center [173, 310] width 76 height 19
select select "70863"
click at [135, 301] on select "Select Stylist [PERSON_NAME] [PERSON_NAME] [PERSON_NAME] [PERSON_NAME] Parmu ta…" at bounding box center [173, 310] width 76 height 19
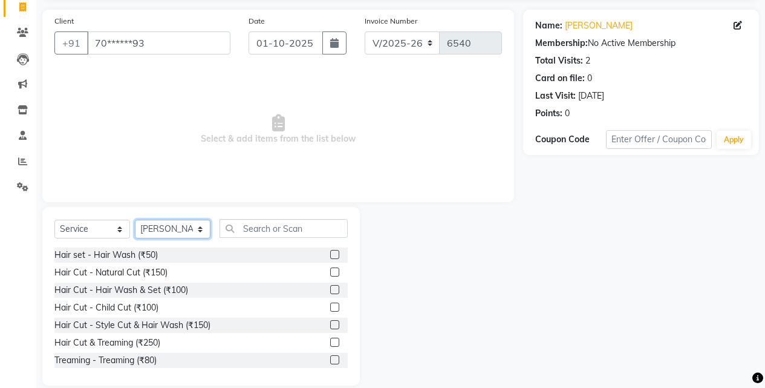
scroll to position [97, 0]
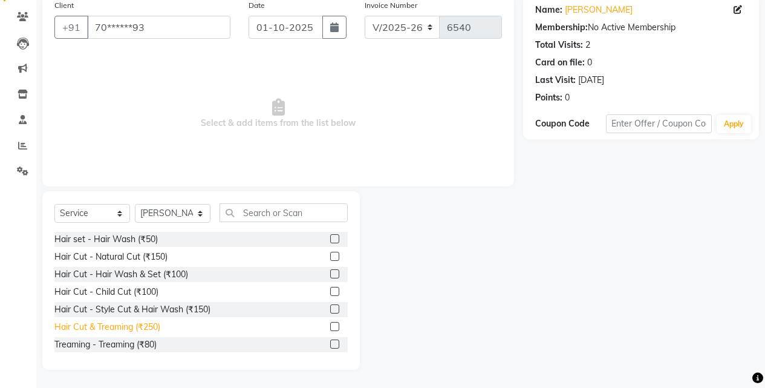
click at [144, 324] on div "Hair Cut & Treaming (₹250)" at bounding box center [107, 327] width 106 height 13
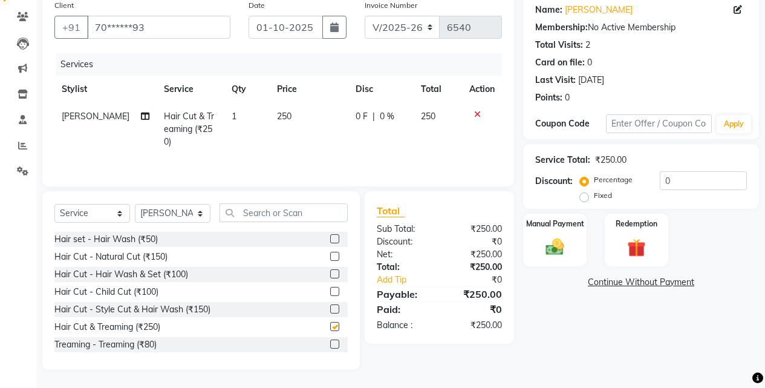
checkbox input "false"
click at [555, 250] on img at bounding box center [554, 247] width 31 height 22
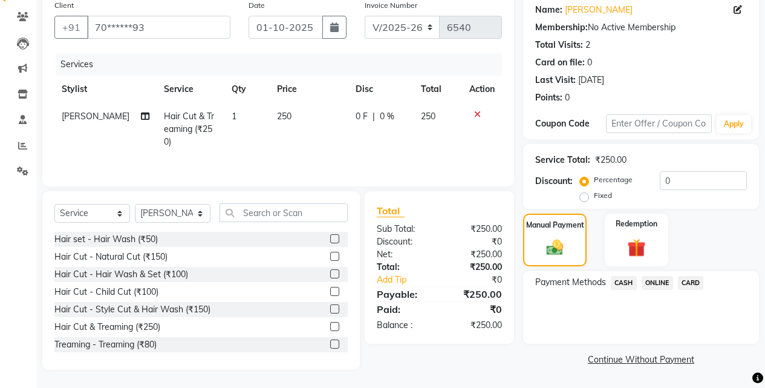
click at [650, 284] on span "ONLINE" at bounding box center [657, 283] width 31 height 14
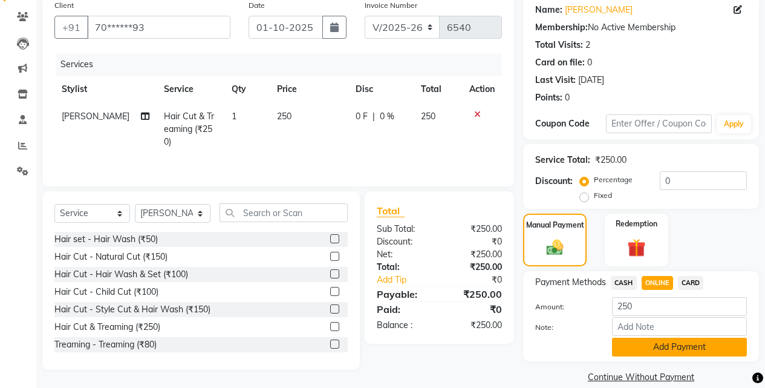
click at [648, 347] on button "Add Payment" at bounding box center [679, 346] width 135 height 19
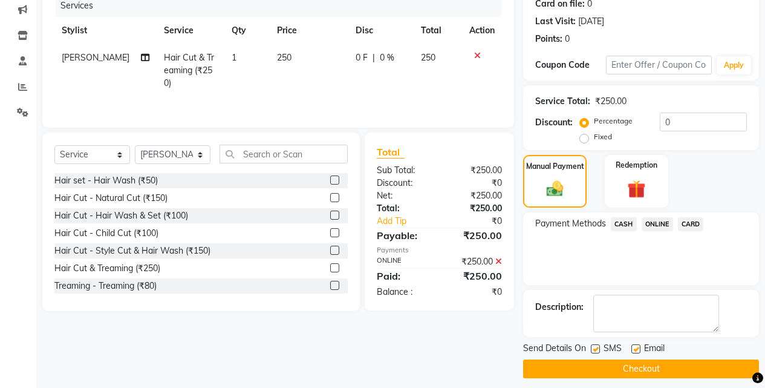
scroll to position [164, 0]
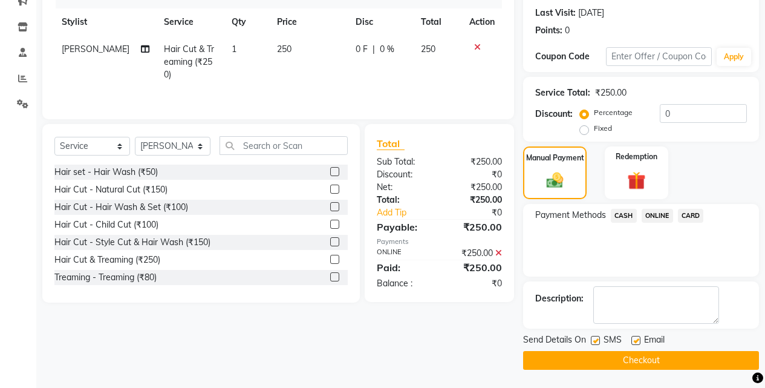
click at [648, 353] on button "Checkout" at bounding box center [641, 360] width 236 height 19
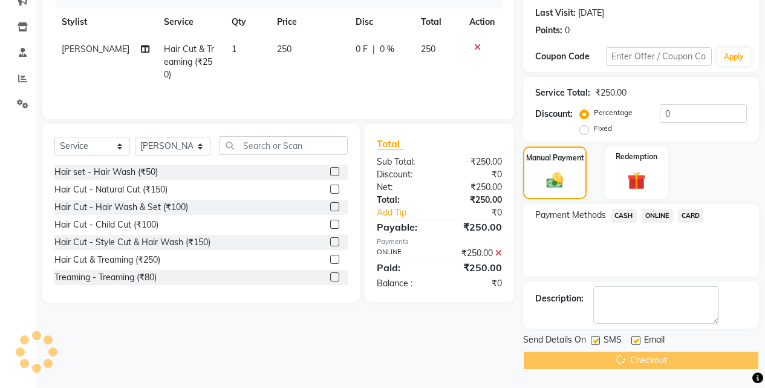
scroll to position [0, 0]
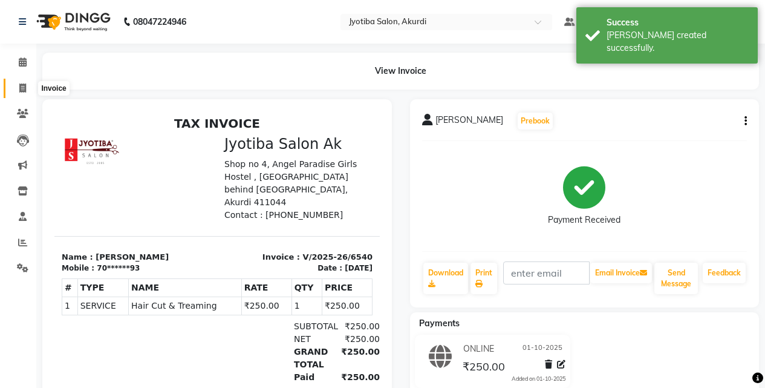
click at [15, 93] on span at bounding box center [22, 89] width 21 height 14
select select "service"
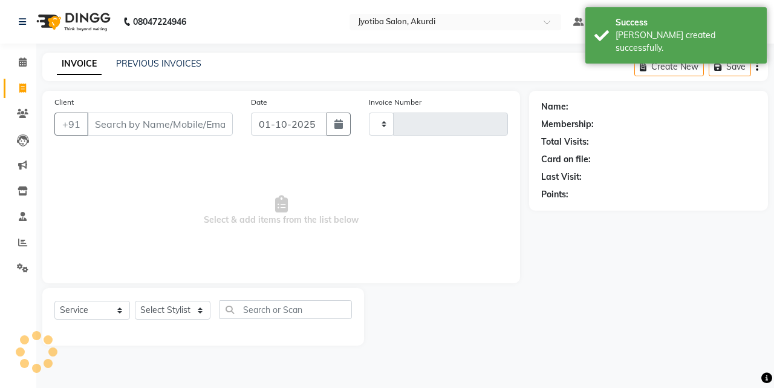
type input "6541"
select select "557"
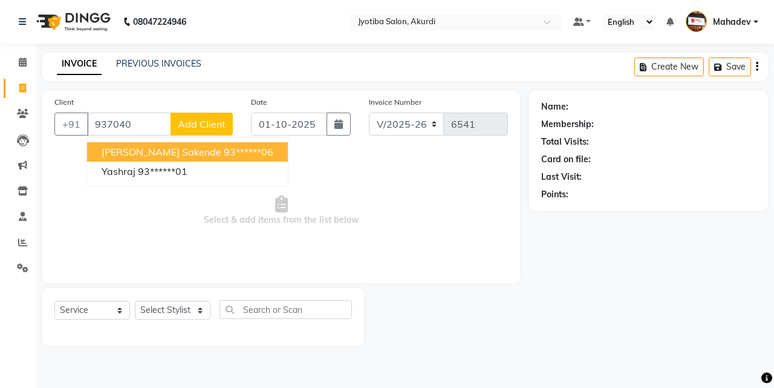
click at [224, 154] on ngb-highlight "93******06" at bounding box center [249, 152] width 50 height 12
type input "93******06"
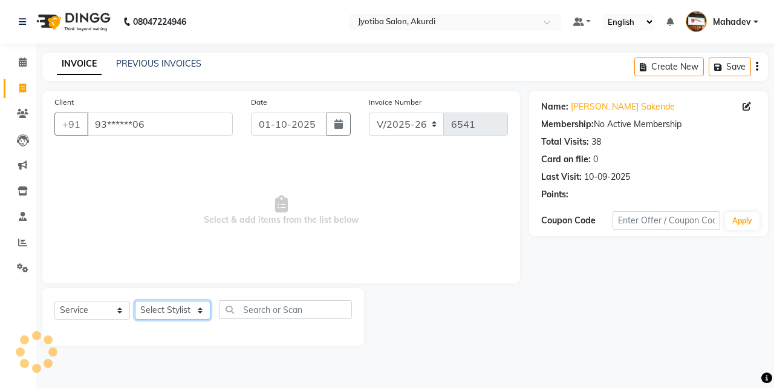
click at [167, 309] on select "Select Stylist [PERSON_NAME] [PERSON_NAME] [PERSON_NAME] [PERSON_NAME] Parmu ta…" at bounding box center [173, 310] width 76 height 19
select select "78017"
click at [135, 301] on select "Select Stylist [PERSON_NAME] [PERSON_NAME] [PERSON_NAME] [PERSON_NAME] Parmu ta…" at bounding box center [173, 310] width 76 height 19
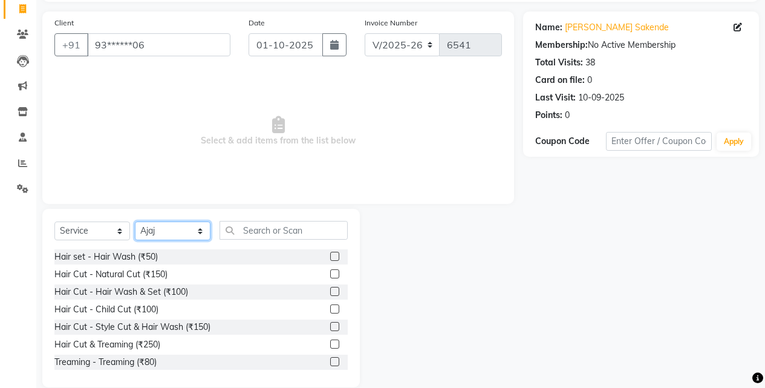
scroll to position [97, 0]
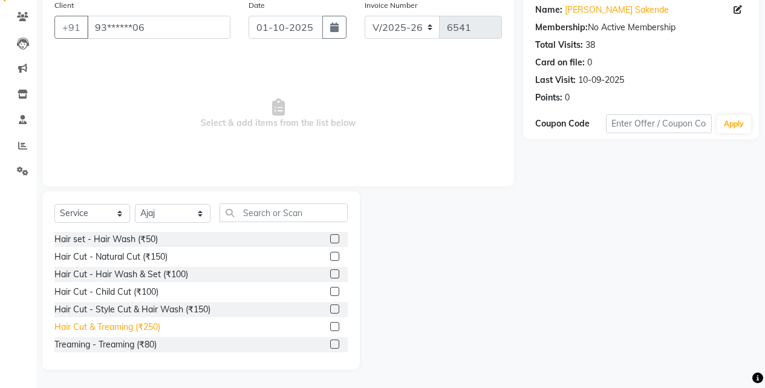
click at [158, 331] on div "Hair Cut & Treaming (₹250)" at bounding box center [107, 327] width 106 height 13
checkbox input "false"
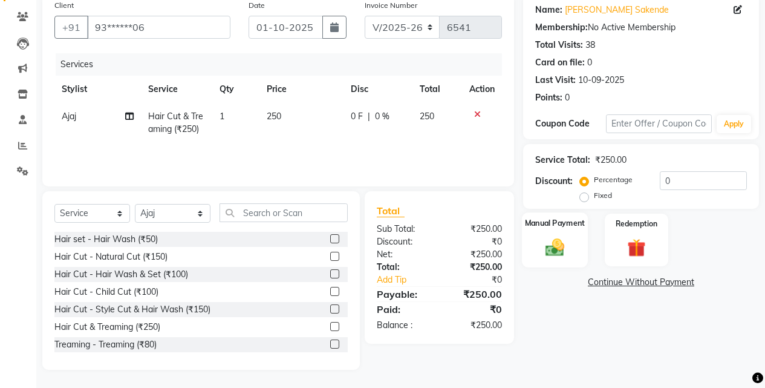
click at [564, 244] on img at bounding box center [554, 247] width 31 height 22
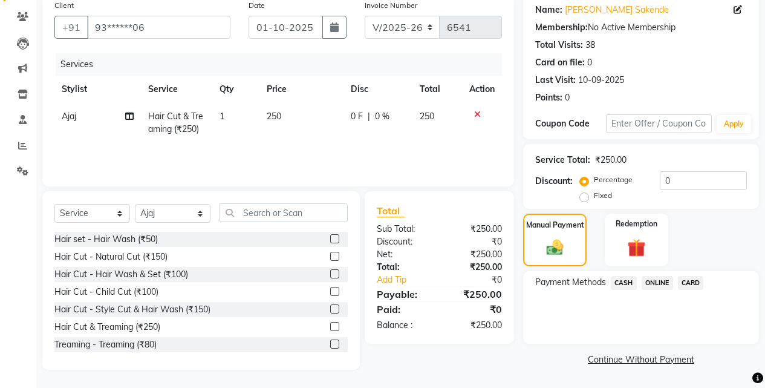
click at [648, 280] on span "ONLINE" at bounding box center [657, 283] width 31 height 14
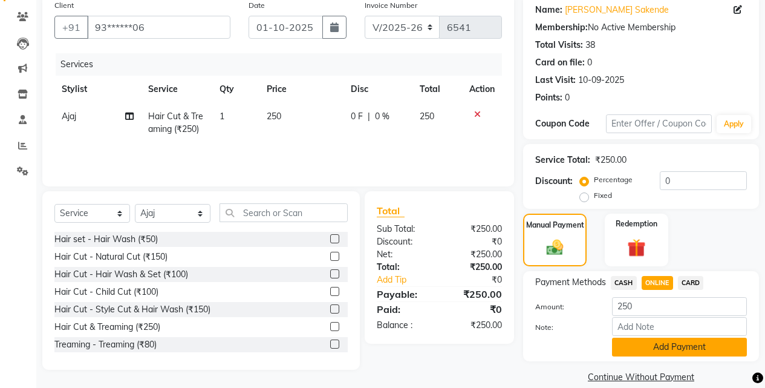
click at [647, 348] on button "Add Payment" at bounding box center [679, 346] width 135 height 19
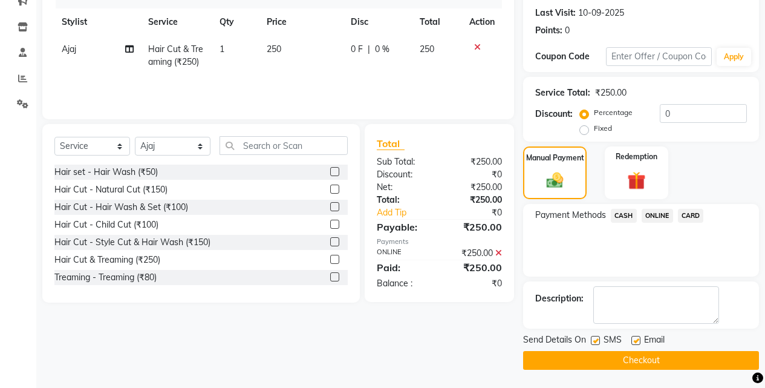
click at [649, 351] on button "Checkout" at bounding box center [641, 360] width 236 height 19
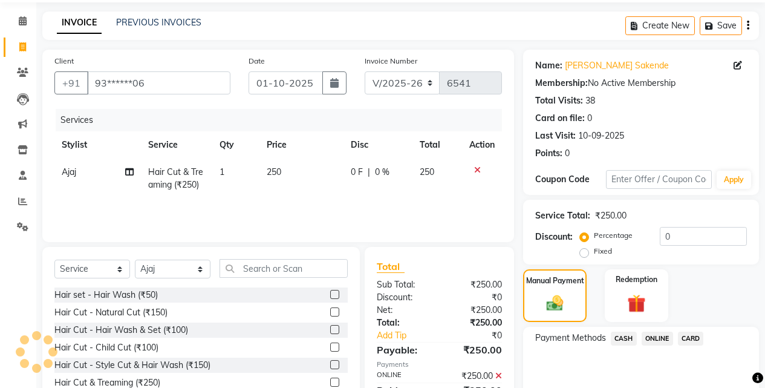
scroll to position [0, 0]
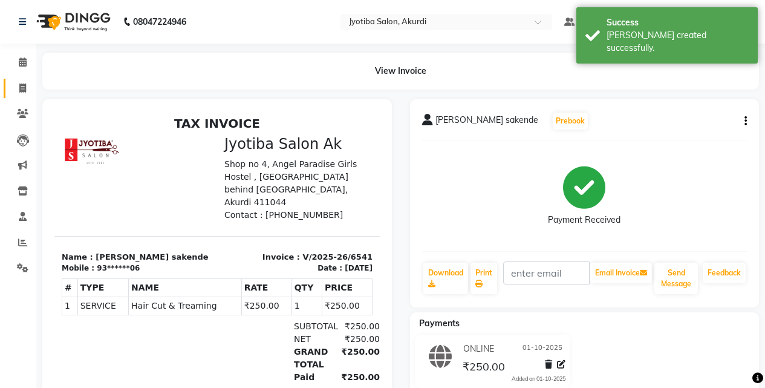
click at [4, 87] on link "Invoice" at bounding box center [18, 89] width 29 height 20
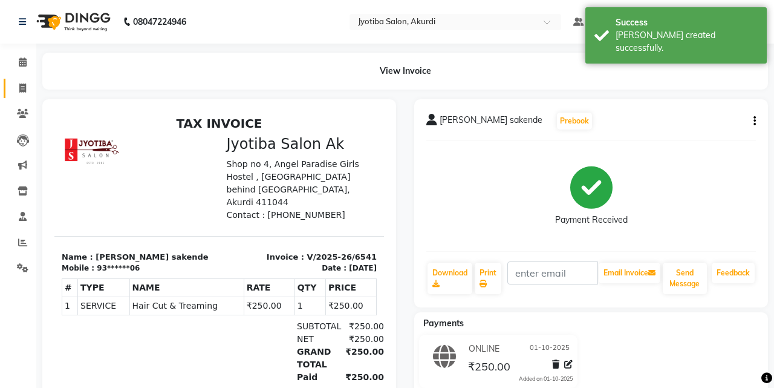
select select "service"
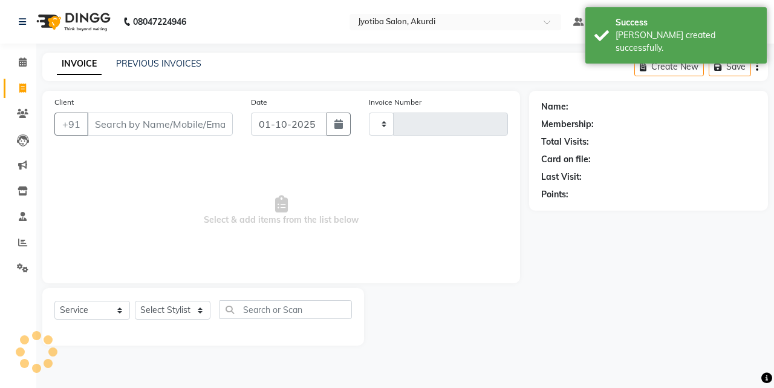
type input "6542"
select select "557"
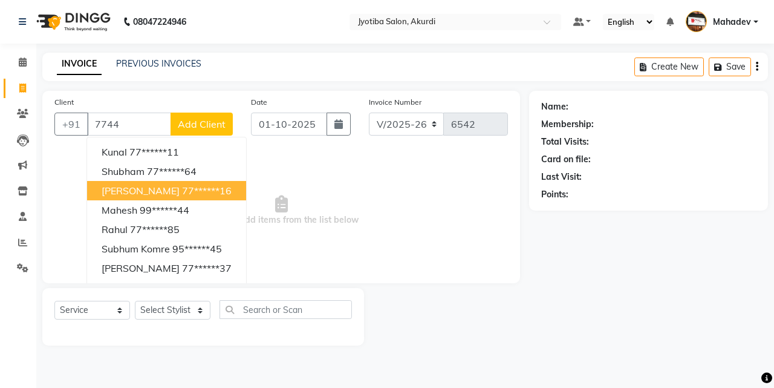
click at [117, 182] on button "[PERSON_NAME] 77******16" at bounding box center [166, 190] width 159 height 19
type input "77******16"
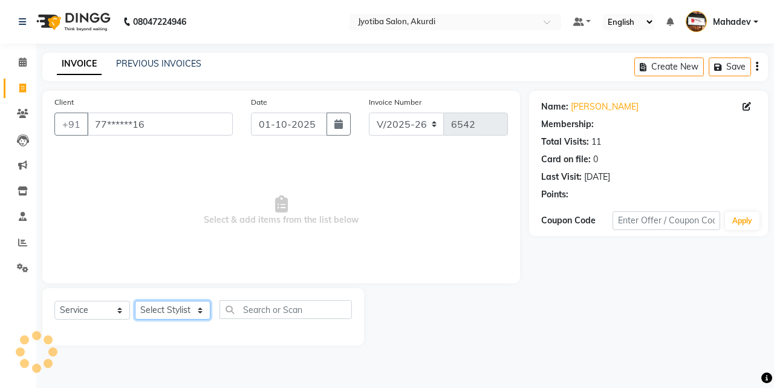
click at [169, 318] on select "Select Stylist [PERSON_NAME] [PERSON_NAME] [PERSON_NAME] [PERSON_NAME] Parmu ta…" at bounding box center [173, 310] width 76 height 19
select select "70863"
click at [135, 301] on select "Select Stylist [PERSON_NAME] [PERSON_NAME] [PERSON_NAME] [PERSON_NAME] Parmu ta…" at bounding box center [173, 310] width 76 height 19
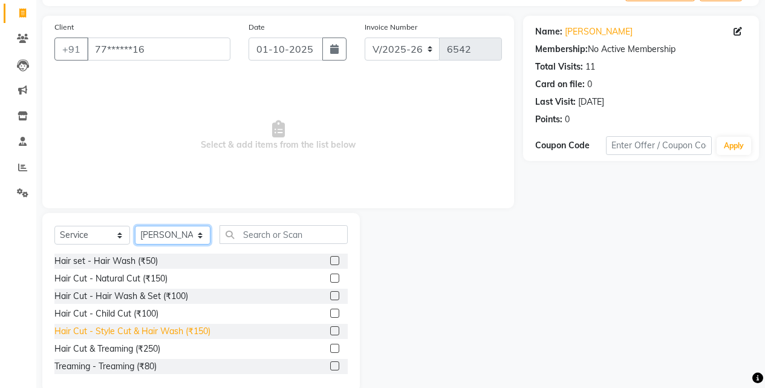
scroll to position [97, 0]
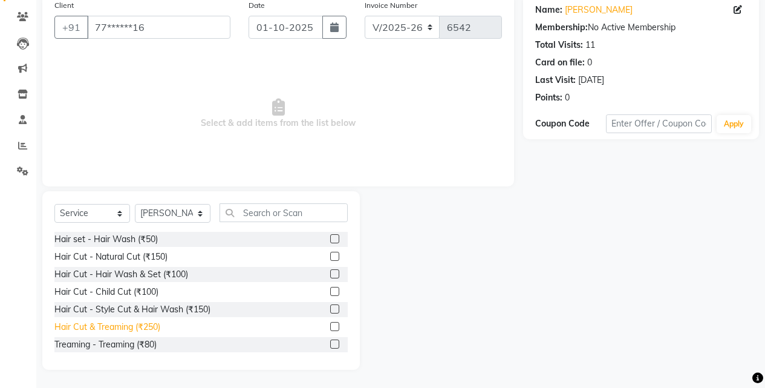
click at [160, 322] on div "Hair Cut & Treaming (₹250)" at bounding box center [107, 327] width 106 height 13
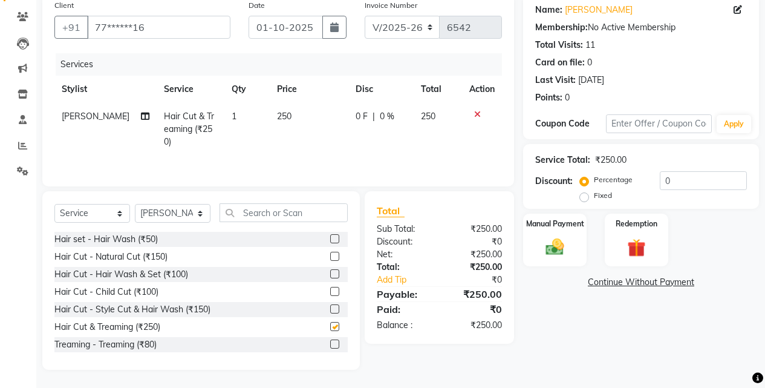
checkbox input "false"
click at [560, 233] on div "Manual Payment" at bounding box center [555, 239] width 66 height 55
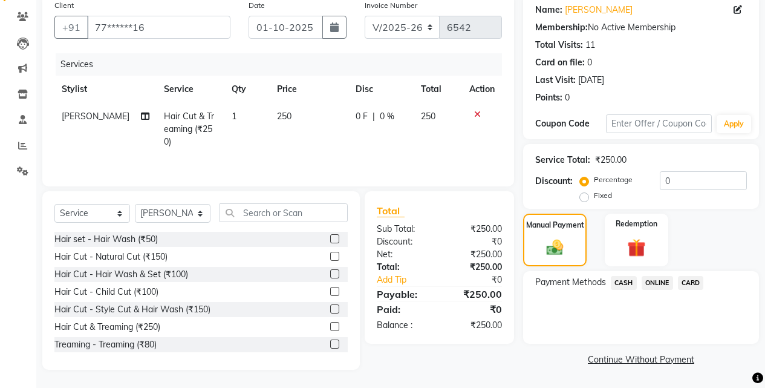
click at [628, 279] on span "CASH" at bounding box center [624, 283] width 26 height 14
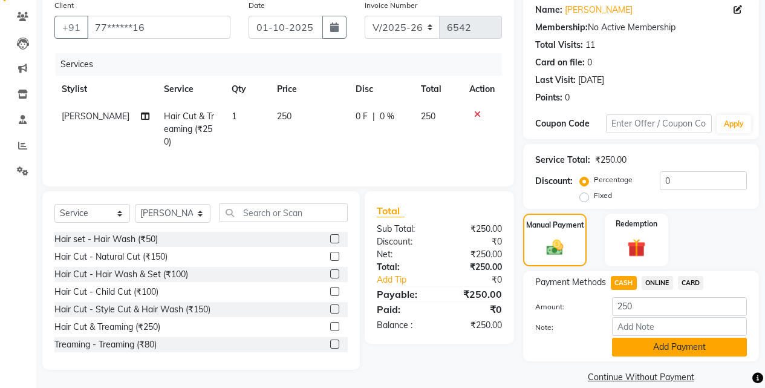
click at [642, 340] on button "Add Payment" at bounding box center [679, 346] width 135 height 19
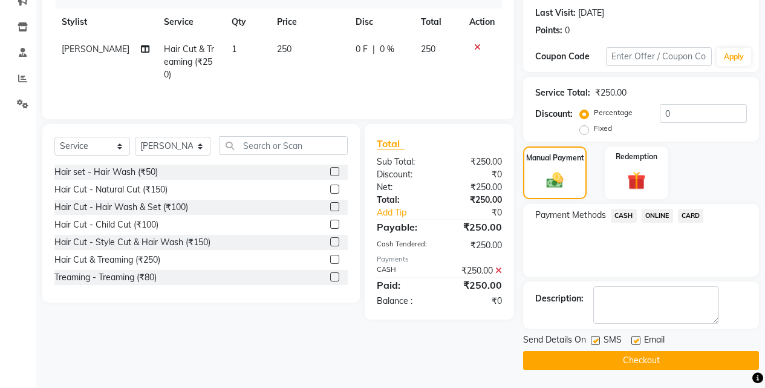
click at [642, 351] on button "Checkout" at bounding box center [641, 360] width 236 height 19
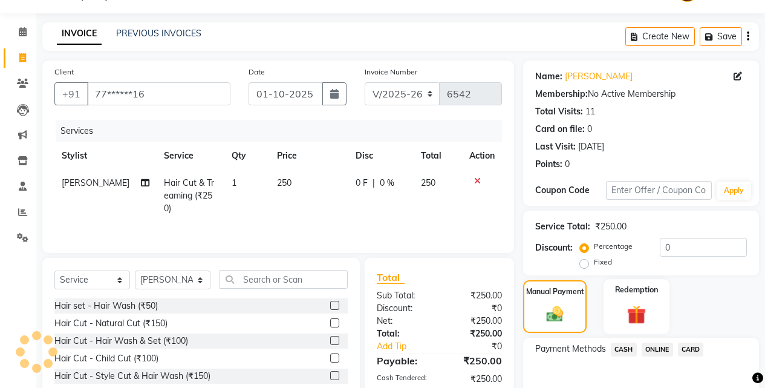
scroll to position [0, 0]
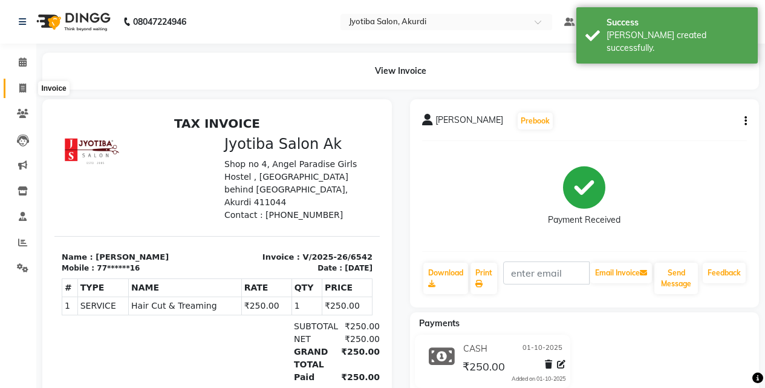
click at [14, 88] on span at bounding box center [22, 89] width 21 height 14
select select "service"
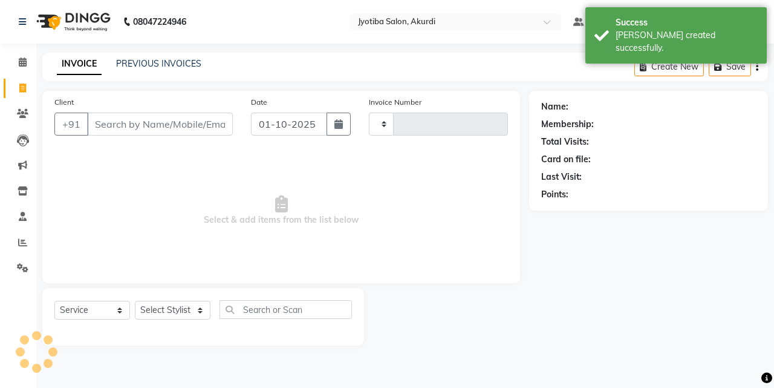
type input "6543"
select select "557"
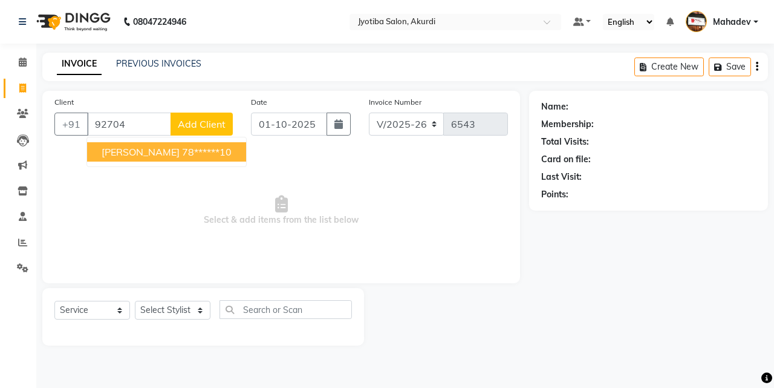
click at [182, 149] on ngb-highlight "78******10" at bounding box center [207, 152] width 50 height 12
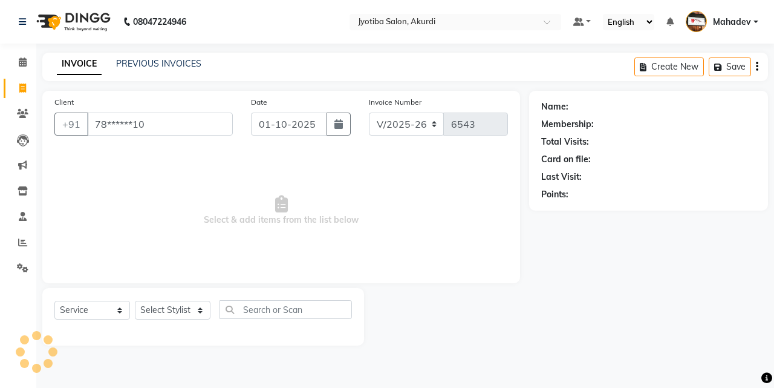
type input "78******10"
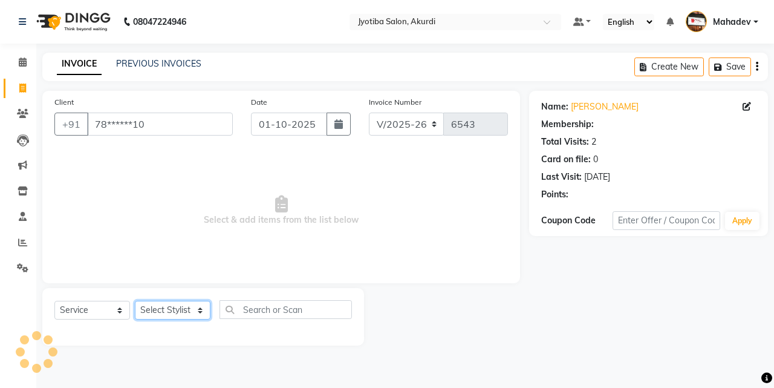
click at [181, 304] on select "Select Stylist [PERSON_NAME] [PERSON_NAME] [PERSON_NAME] [PERSON_NAME] Parmu ta…" at bounding box center [173, 310] width 76 height 19
select select "43504"
click at [135, 301] on select "Select Stylist [PERSON_NAME] [PERSON_NAME] [PERSON_NAME] [PERSON_NAME] Parmu ta…" at bounding box center [173, 310] width 76 height 19
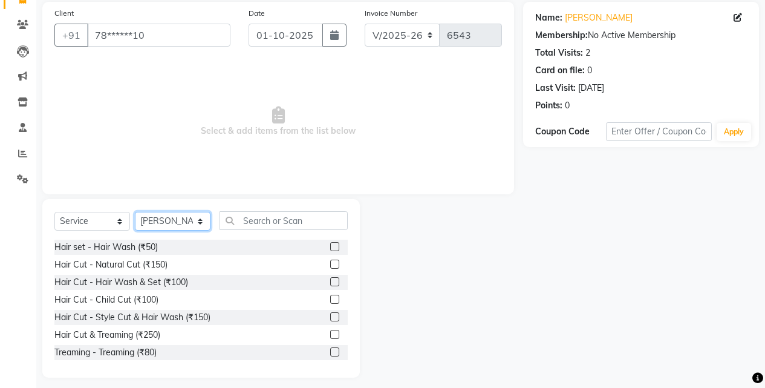
scroll to position [97, 0]
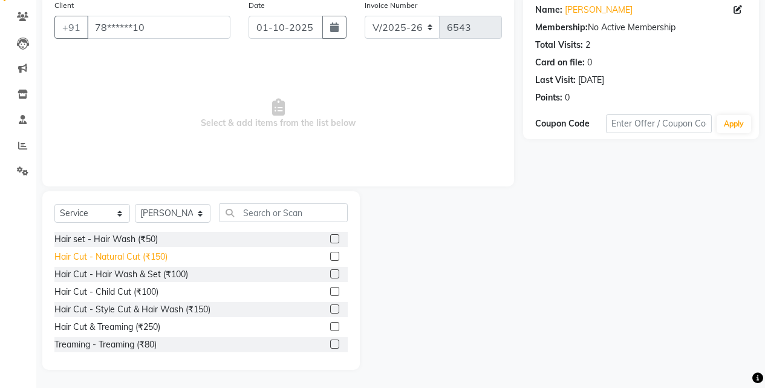
click at [153, 259] on div "Hair Cut - Natural Cut (₹150)" at bounding box center [110, 256] width 113 height 13
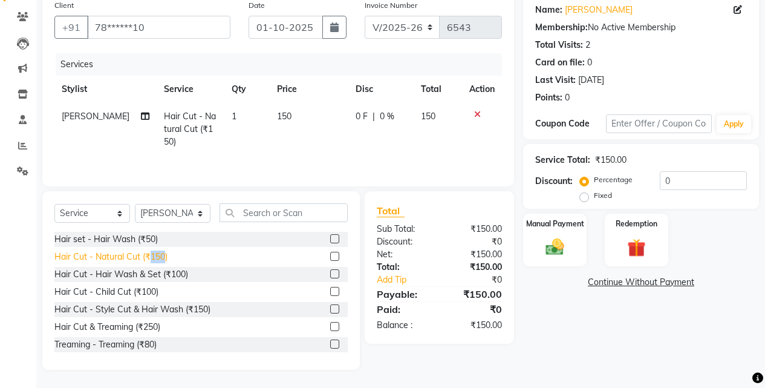
click at [153, 259] on div "Hair Cut - Natural Cut (₹150)" at bounding box center [110, 256] width 113 height 13
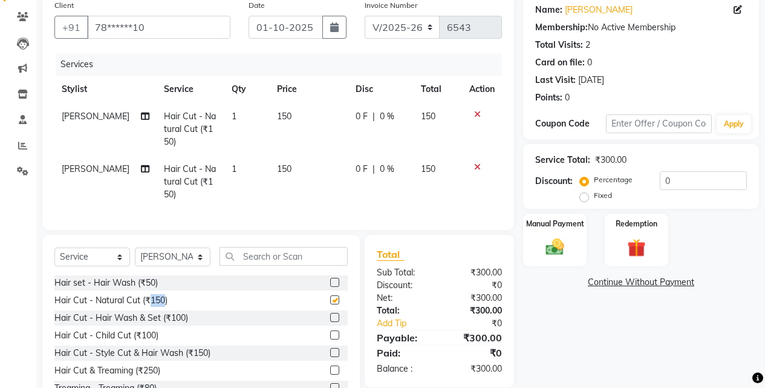
checkbox input "false"
click at [148, 285] on div "Hair set - Hair Wash (₹50)" at bounding box center [105, 282] width 103 height 13
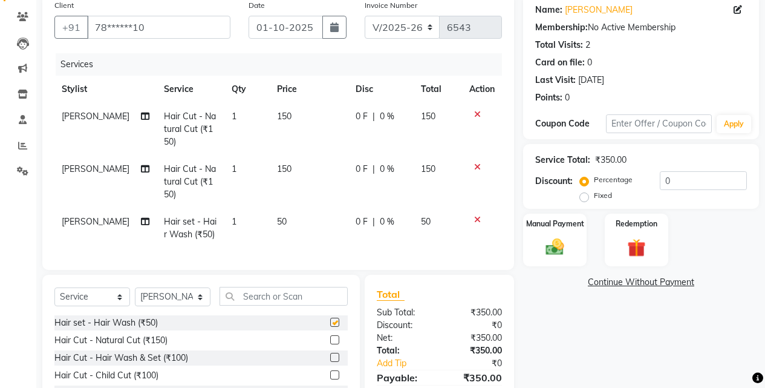
checkbox input "false"
click at [556, 224] on label "Manual Payment" at bounding box center [555, 222] width 60 height 11
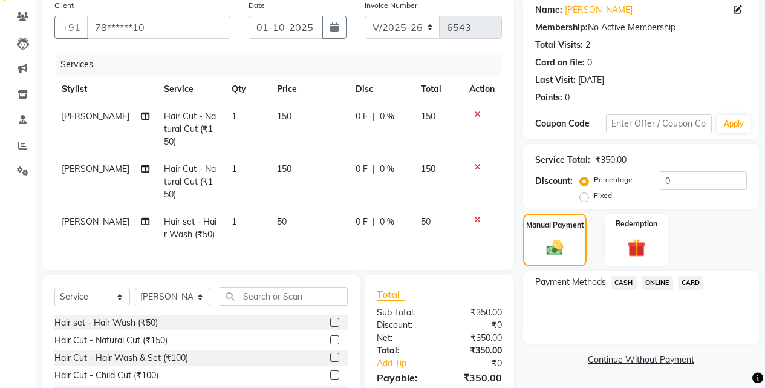
click at [666, 287] on span "ONLINE" at bounding box center [657, 283] width 31 height 14
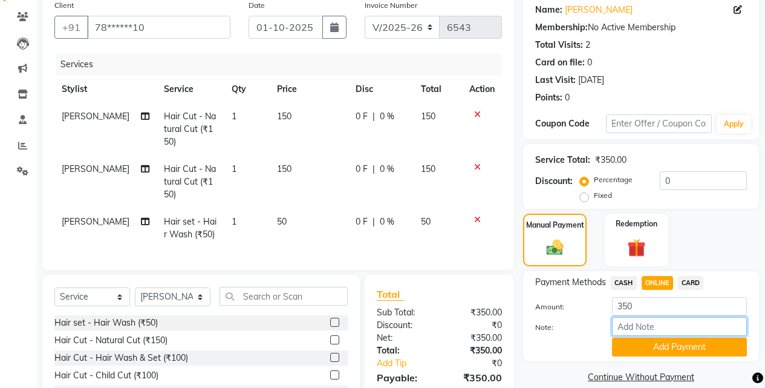
click at [660, 336] on input "Note:" at bounding box center [679, 326] width 135 height 19
click at [650, 340] on button "Add Payment" at bounding box center [679, 346] width 135 height 19
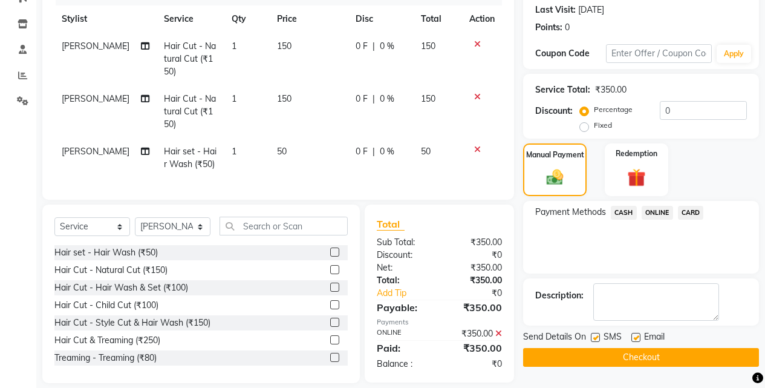
scroll to position [189, 0]
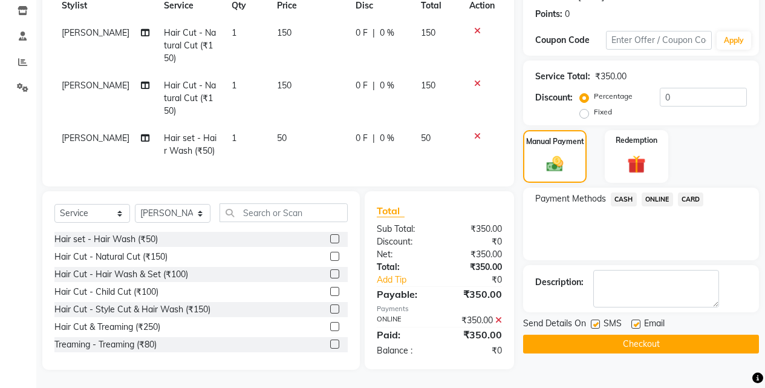
click at [650, 340] on button "Checkout" at bounding box center [641, 343] width 236 height 19
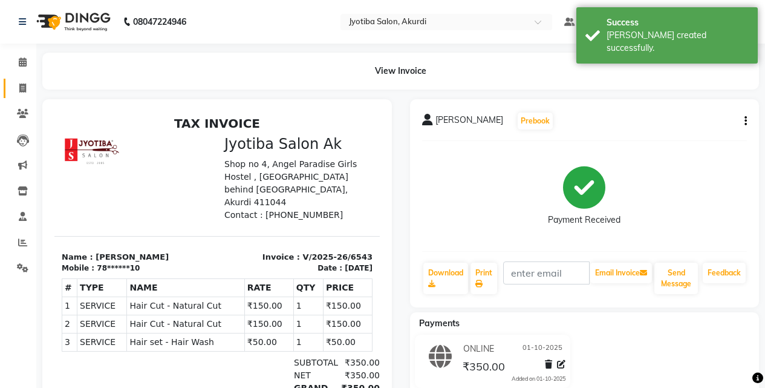
click at [8, 95] on link "Invoice" at bounding box center [18, 89] width 29 height 20
select select "service"
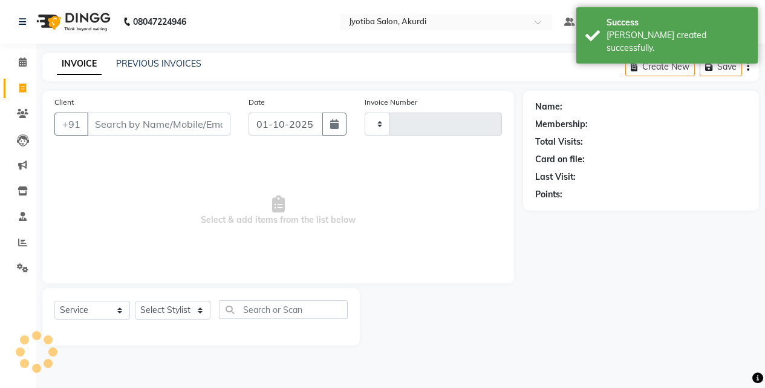
type input "6544"
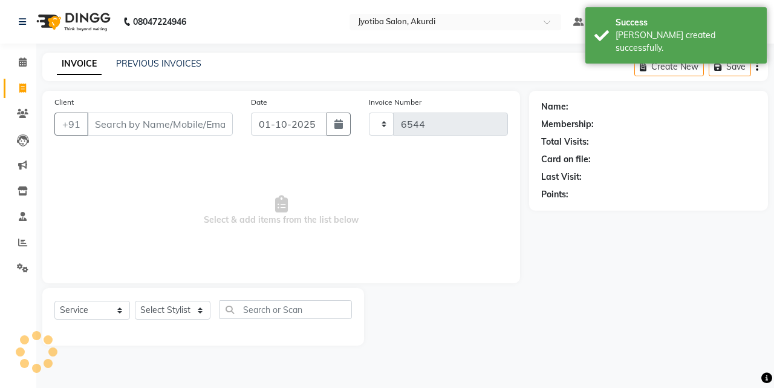
select select "557"
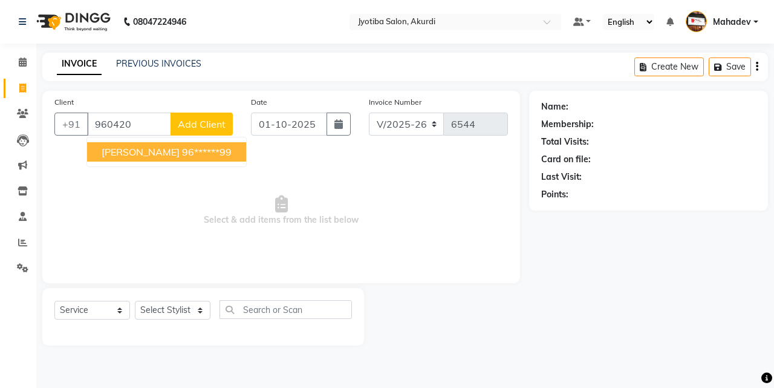
click at [125, 145] on button "[PERSON_NAME] 96******99" at bounding box center [166, 151] width 159 height 19
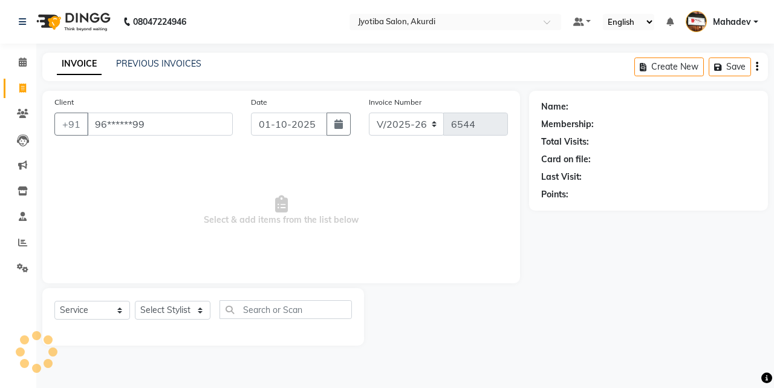
type input "96******99"
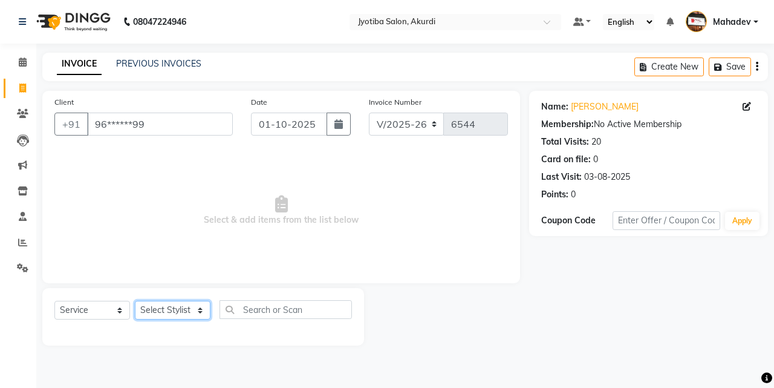
click at [155, 305] on select "Select Stylist [PERSON_NAME] [PERSON_NAME] [PERSON_NAME] [PERSON_NAME] Parmu ta…" at bounding box center [173, 310] width 76 height 19
select select "70863"
click at [135, 301] on select "Select Stylist [PERSON_NAME] [PERSON_NAME] [PERSON_NAME] [PERSON_NAME] Parmu ta…" at bounding box center [173, 310] width 76 height 19
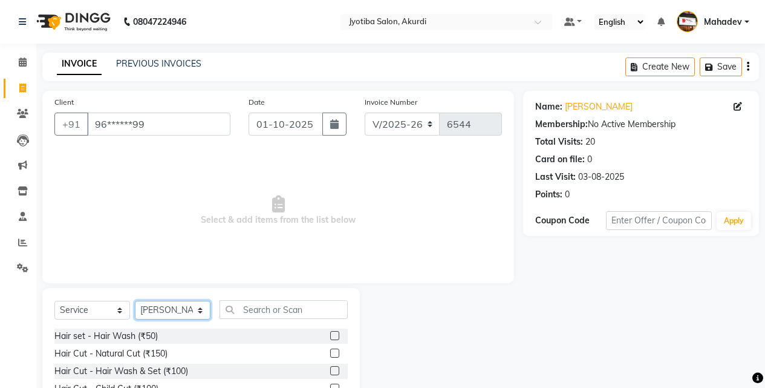
scroll to position [97, 0]
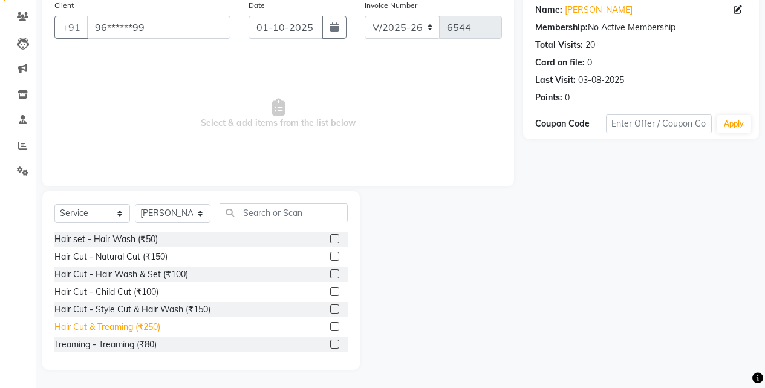
click at [132, 331] on div "Hair Cut & Treaming (₹250)" at bounding box center [107, 327] width 106 height 13
checkbox input "false"
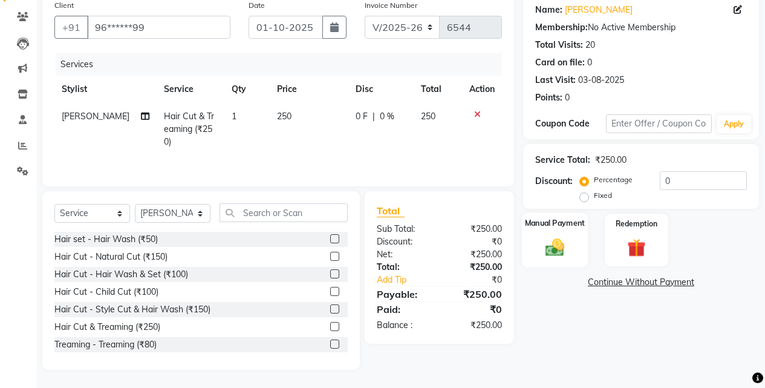
click at [555, 236] on img at bounding box center [554, 247] width 31 height 22
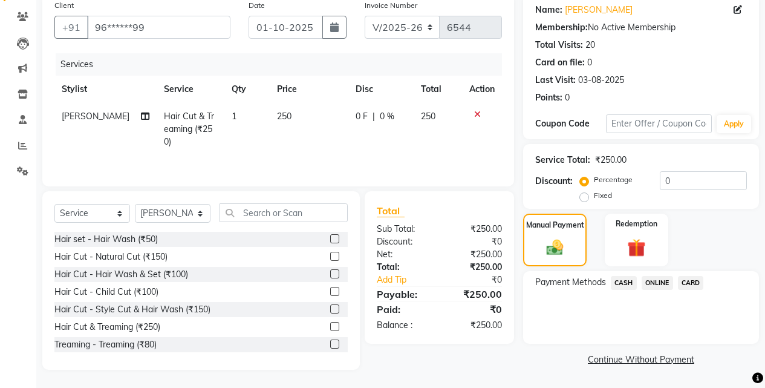
click at [652, 281] on span "ONLINE" at bounding box center [657, 283] width 31 height 14
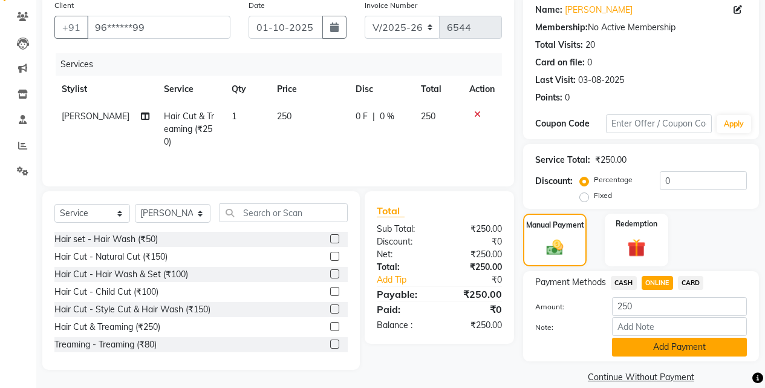
click at [659, 354] on button "Add Payment" at bounding box center [679, 346] width 135 height 19
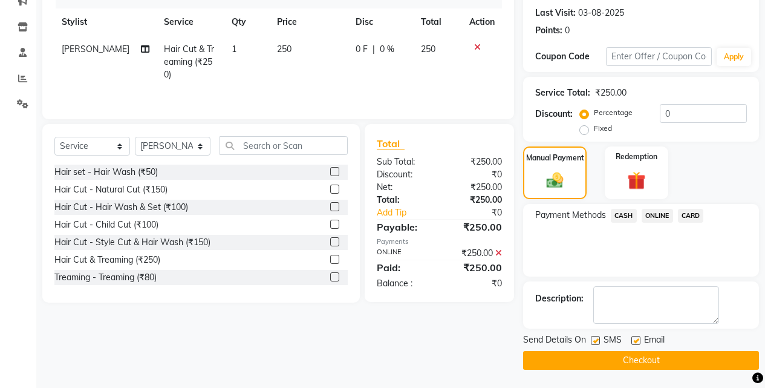
click at [659, 357] on button "Checkout" at bounding box center [641, 360] width 236 height 19
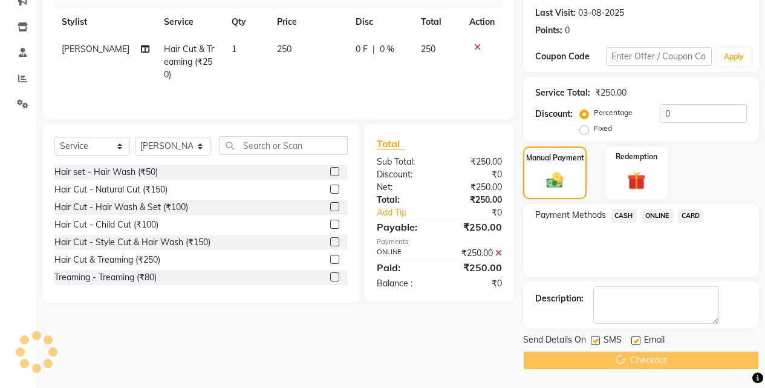
scroll to position [80, 0]
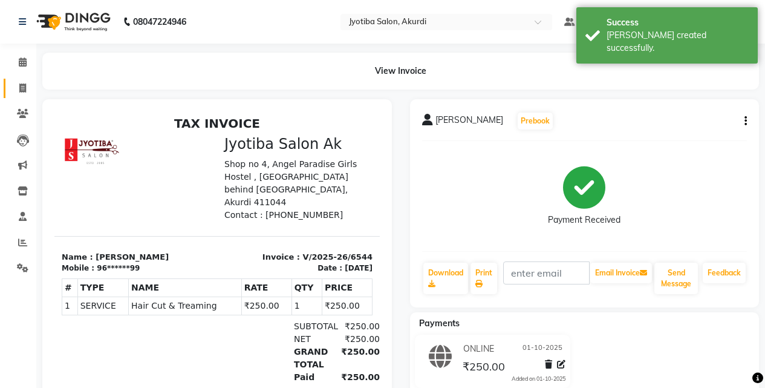
click at [13, 87] on span at bounding box center [22, 89] width 21 height 14
select select "service"
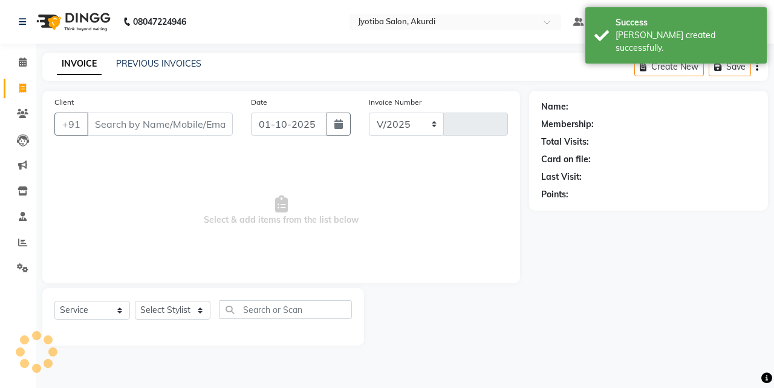
select select "557"
type input "6545"
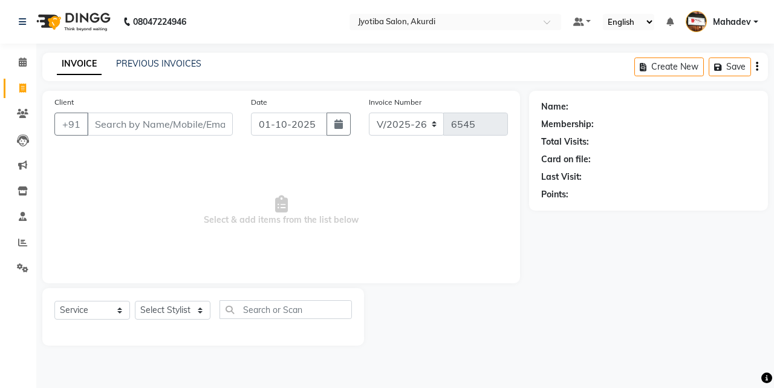
click at [23, 73] on li "Calendar" at bounding box center [18, 63] width 36 height 26
click at [21, 70] on link "Calendar" at bounding box center [18, 63] width 29 height 20
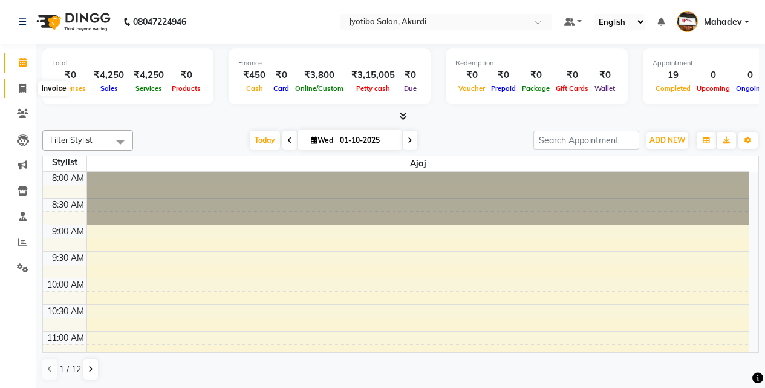
click at [18, 94] on span at bounding box center [22, 89] width 21 height 14
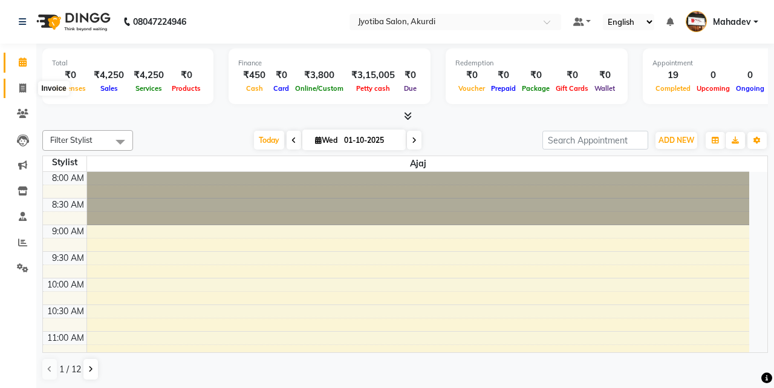
select select "557"
select select "service"
